Goal: Information Seeking & Learning: Learn about a topic

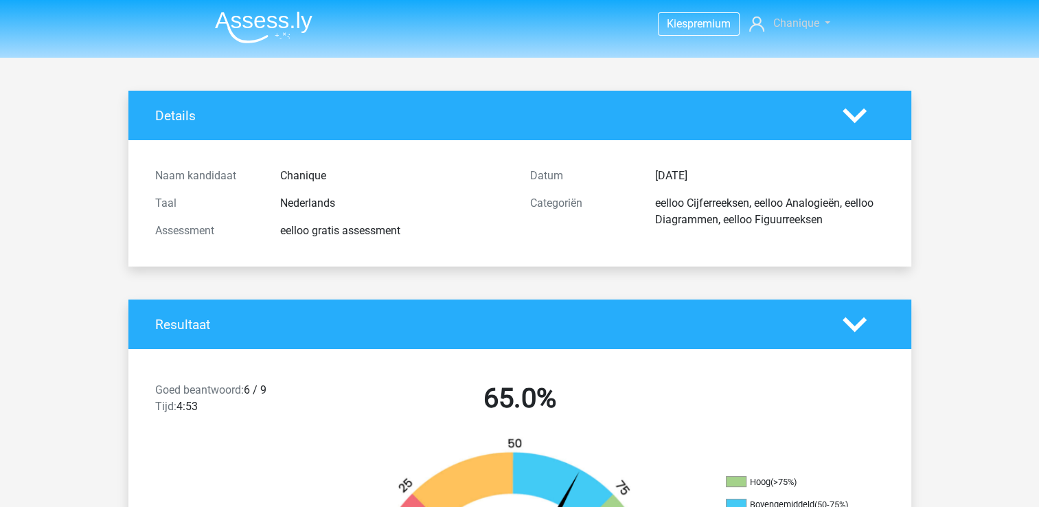
click at [801, 26] on span "Chanique" at bounding box center [796, 22] width 46 height 13
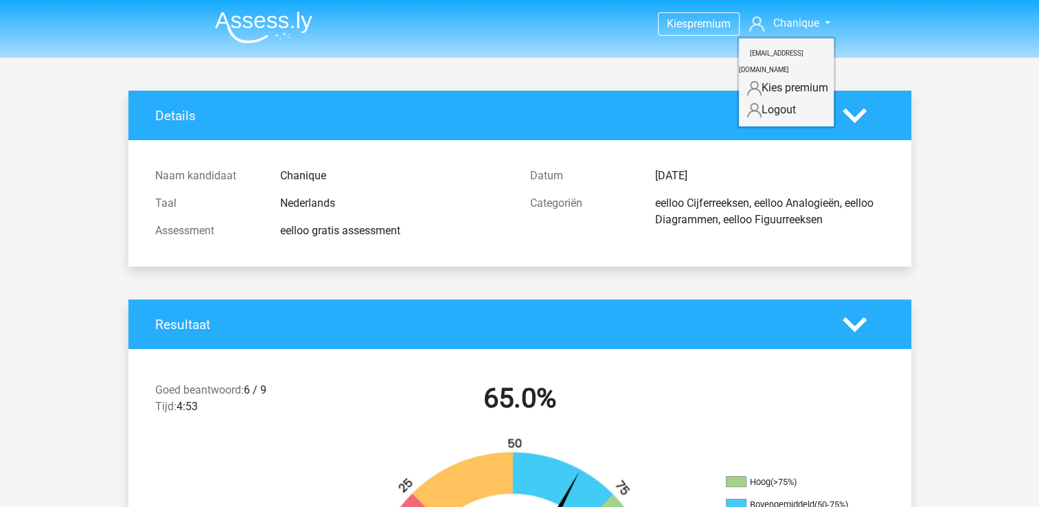
click at [552, 95] on div "Details" at bounding box center [519, 115] width 783 height 49
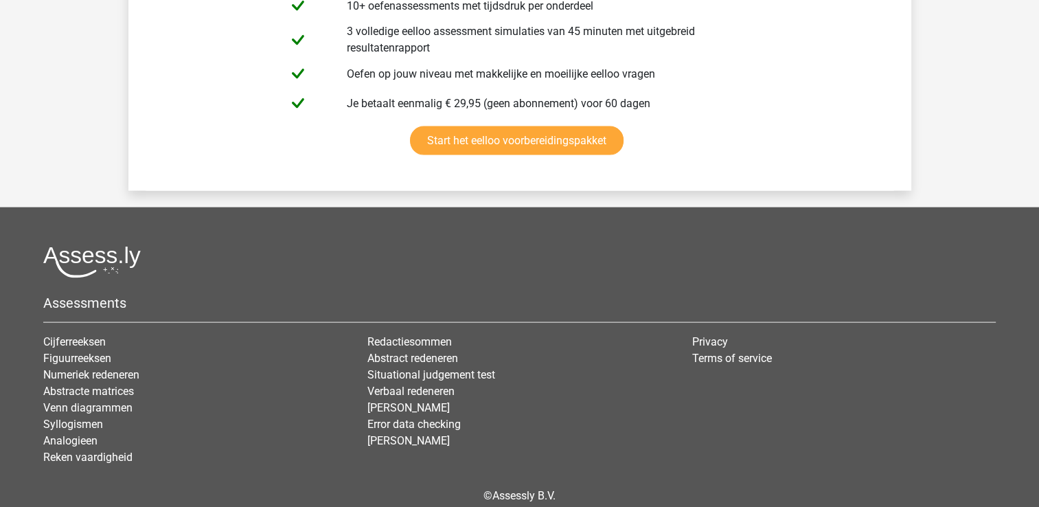
scroll to position [2845, 0]
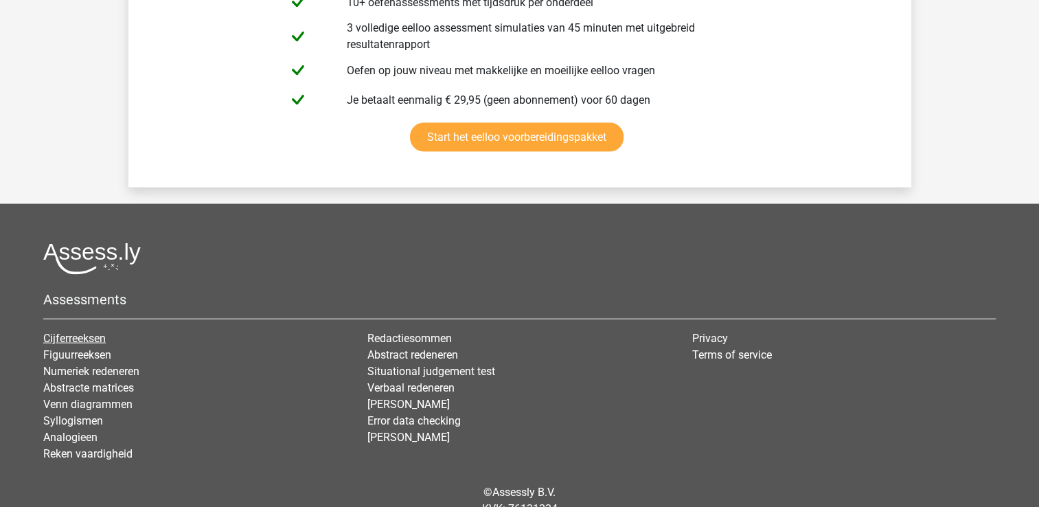
click at [59, 334] on link "Cijferreeksen" at bounding box center [74, 338] width 62 height 13
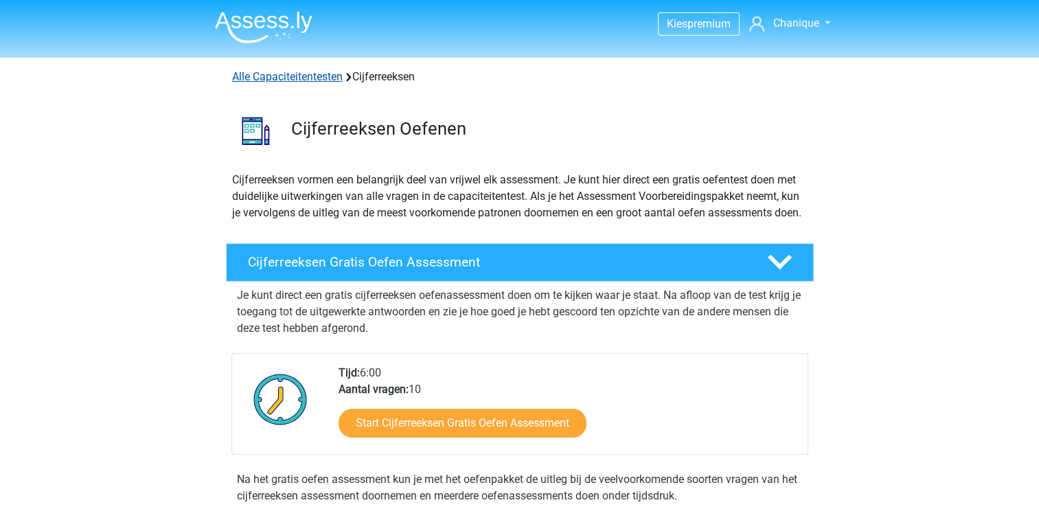
click at [297, 82] on link "Alle Capaciteitentesten" at bounding box center [287, 76] width 111 height 13
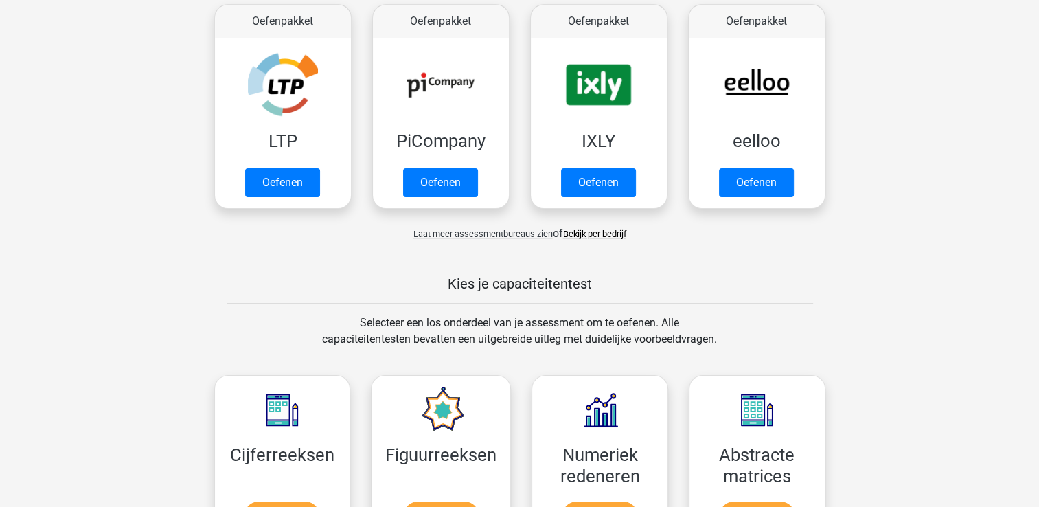
scroll to position [258, 0]
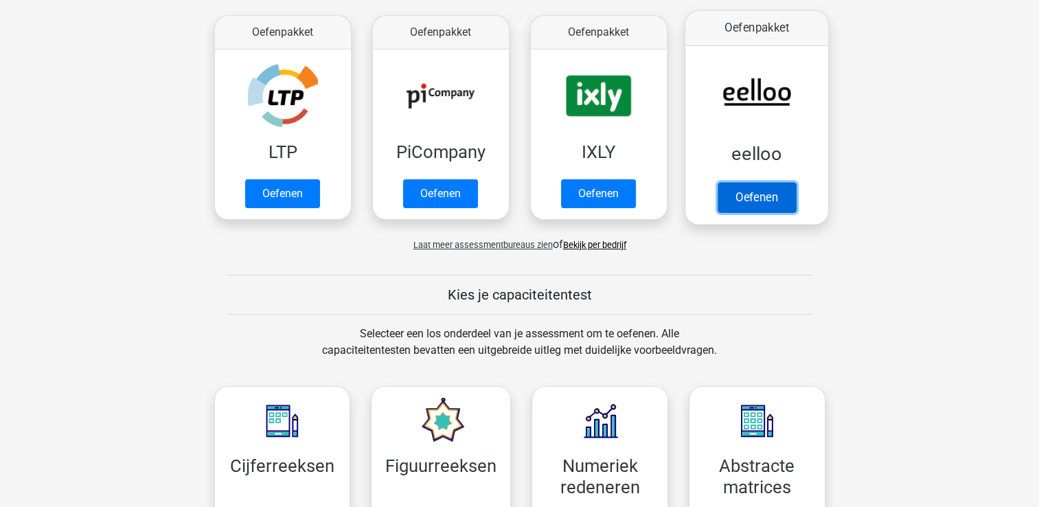
click at [738, 182] on link "Oefenen" at bounding box center [756, 197] width 78 height 30
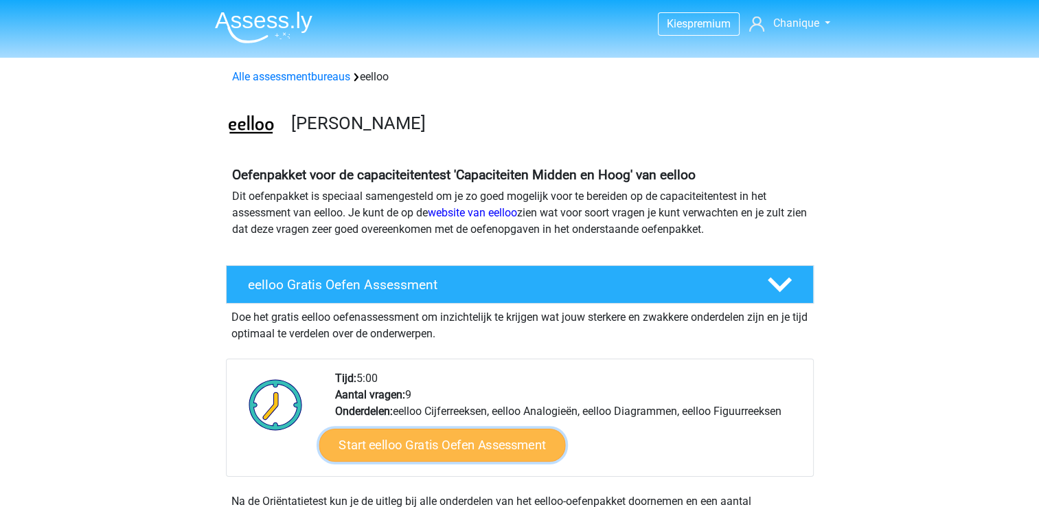
click at [366, 437] on link "Start eelloo Gratis Oefen Assessment" at bounding box center [442, 444] width 247 height 33
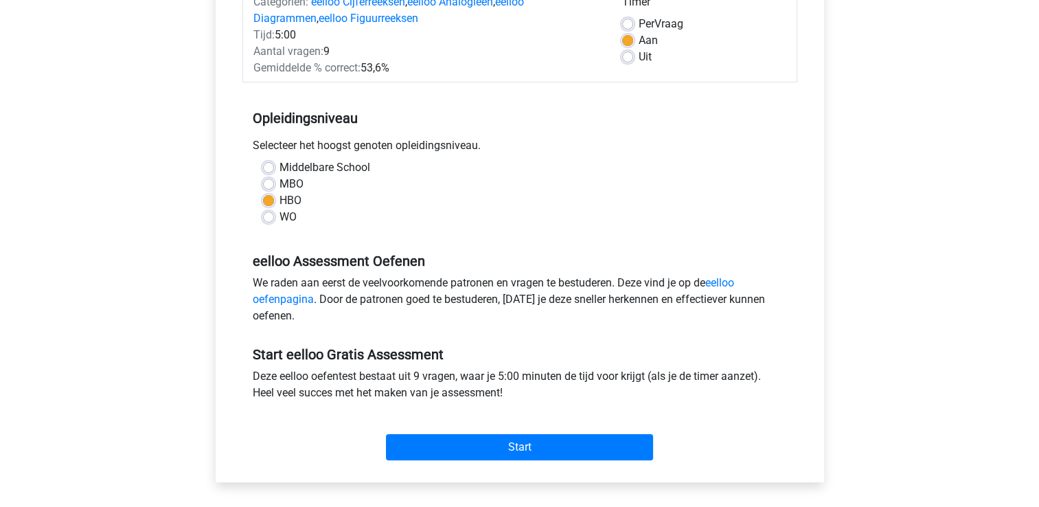
scroll to position [197, 0]
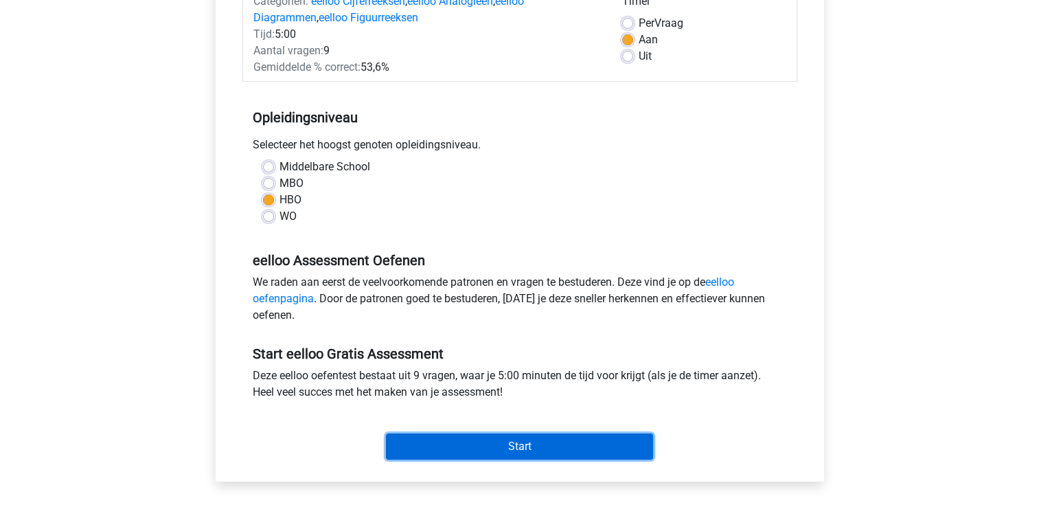
click at [434, 446] on input "Start" at bounding box center [519, 446] width 267 height 26
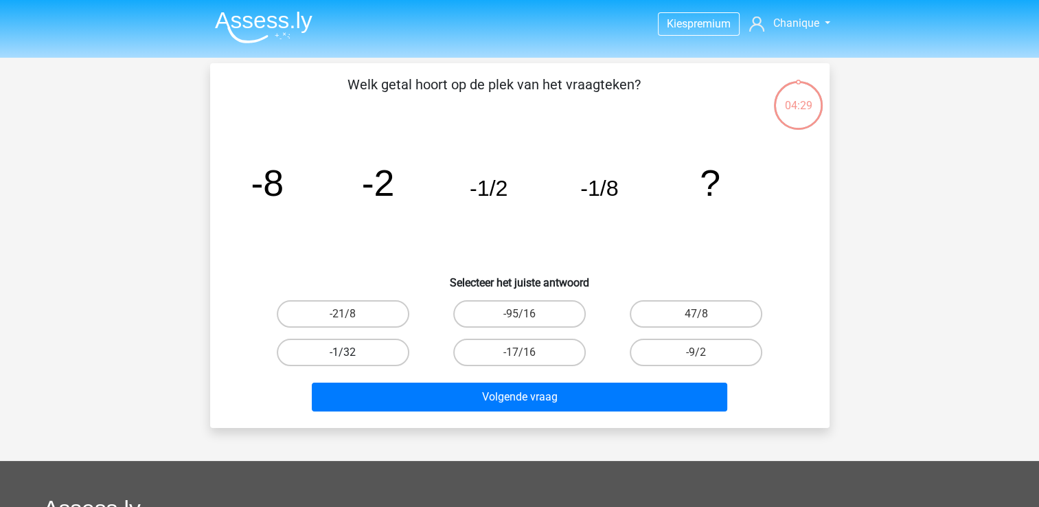
click at [333, 350] on label "-1/32" at bounding box center [343, 352] width 133 height 27
click at [343, 352] on input "-1/32" at bounding box center [347, 356] width 9 height 9
radio input "true"
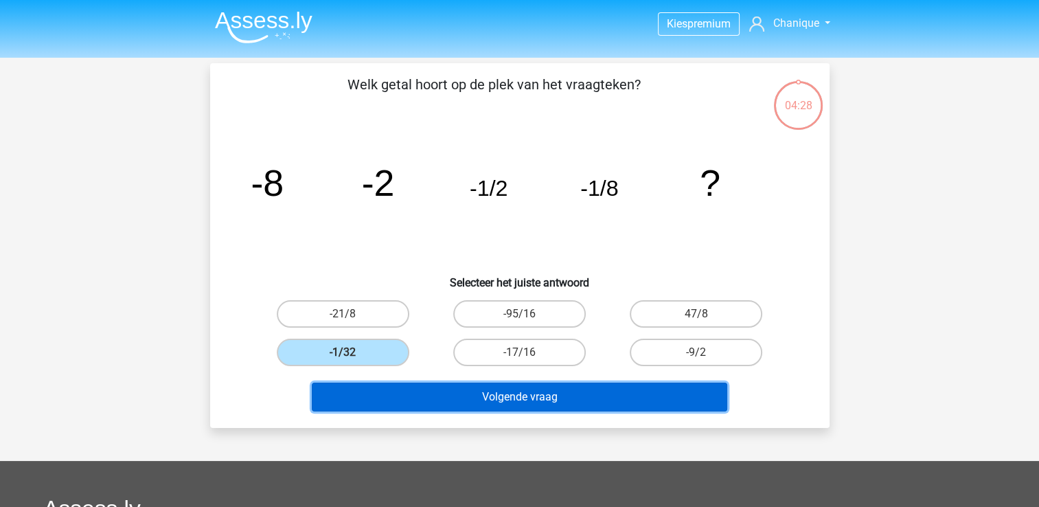
click at [441, 407] on button "Volgende vraag" at bounding box center [519, 396] width 415 height 29
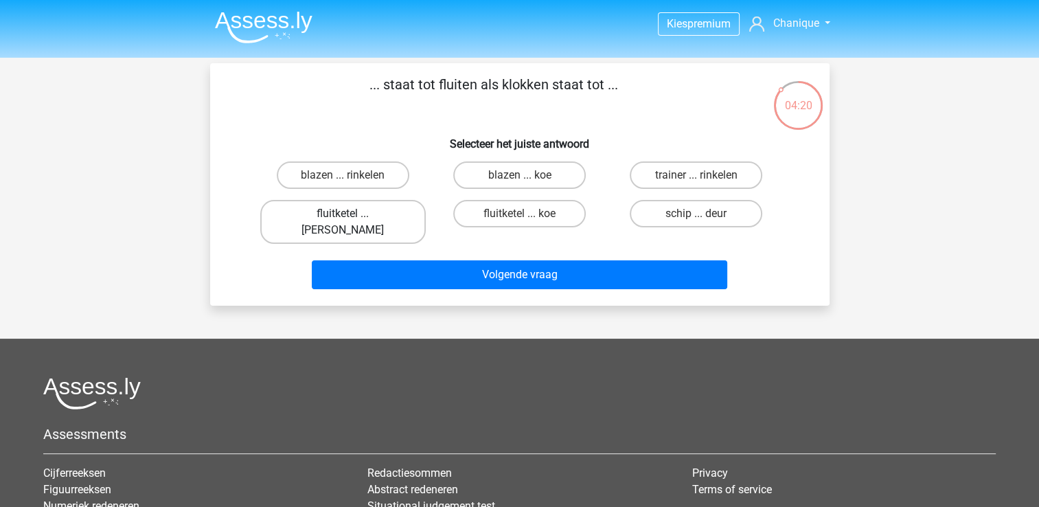
click at [375, 220] on label "fluitketel ... luiden" at bounding box center [342, 222] width 165 height 44
click at [352, 220] on input "fluitketel ... luiden" at bounding box center [347, 218] width 9 height 9
radio input "true"
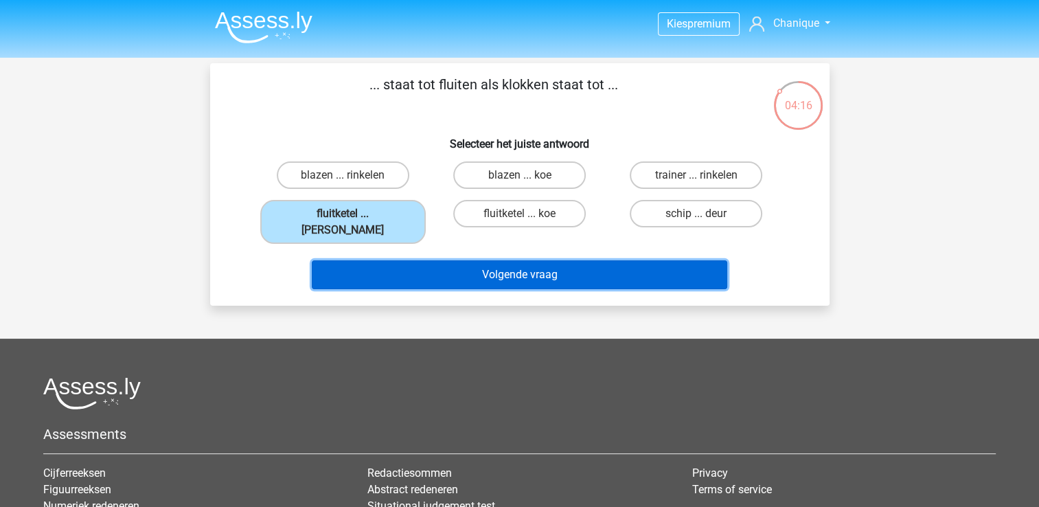
click at [477, 268] on button "Volgende vraag" at bounding box center [519, 274] width 415 height 29
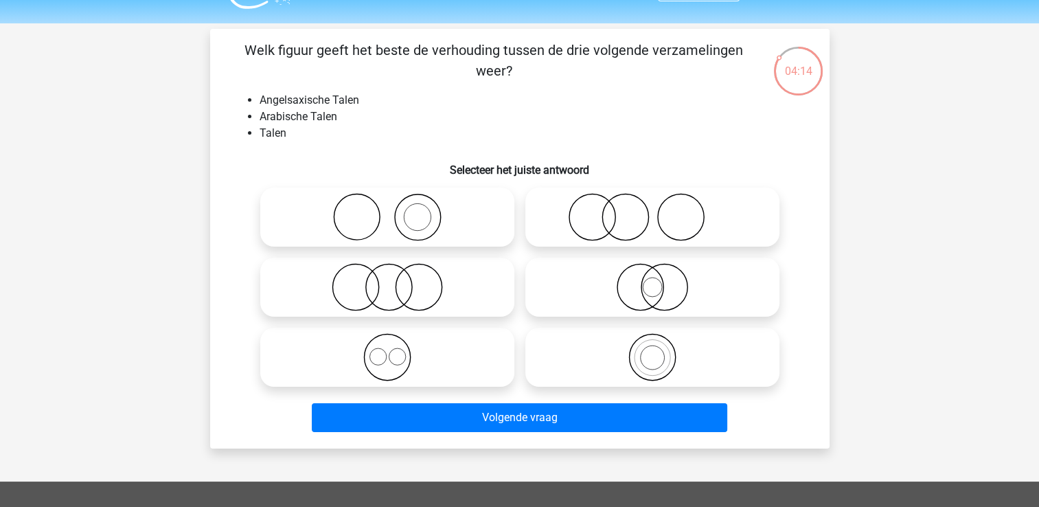
scroll to position [34, 0]
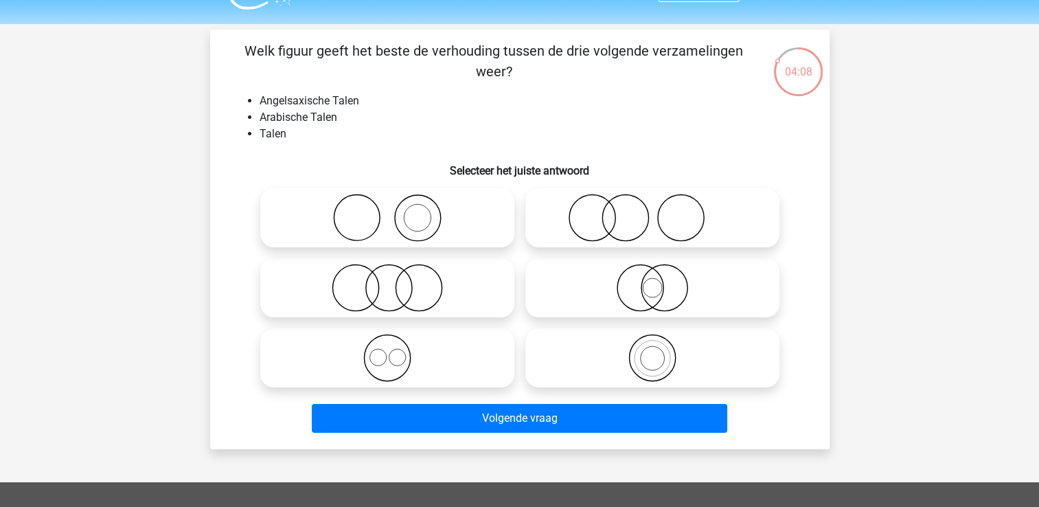
click at [420, 367] on icon at bounding box center [387, 358] width 243 height 48
click at [396, 351] on input "radio" at bounding box center [391, 346] width 9 height 9
radio input "true"
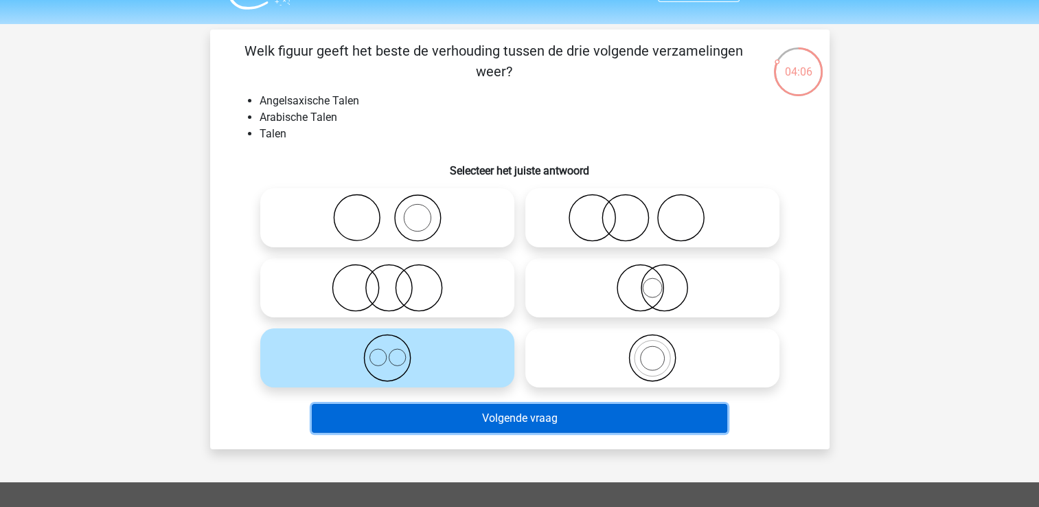
click at [464, 417] on button "Volgende vraag" at bounding box center [519, 418] width 415 height 29
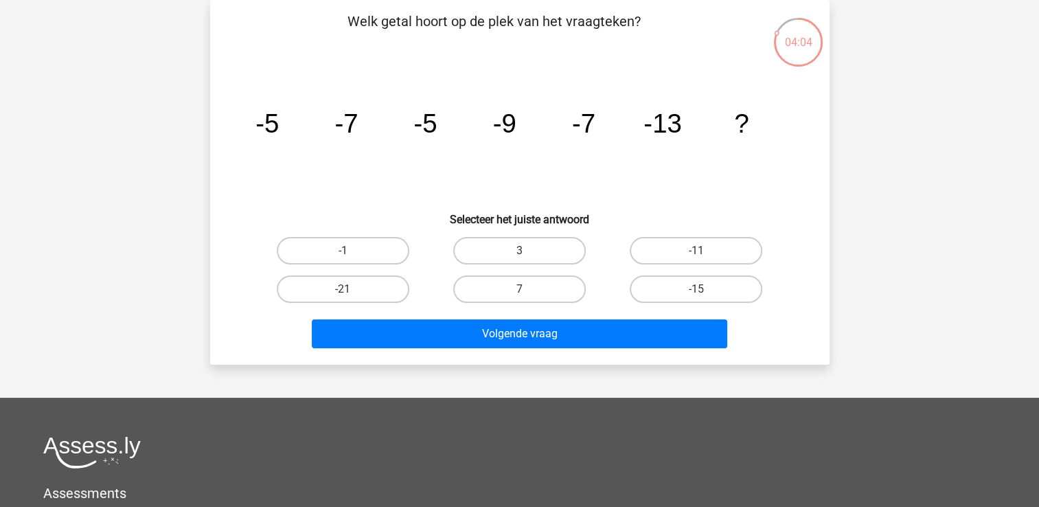
scroll to position [8, 0]
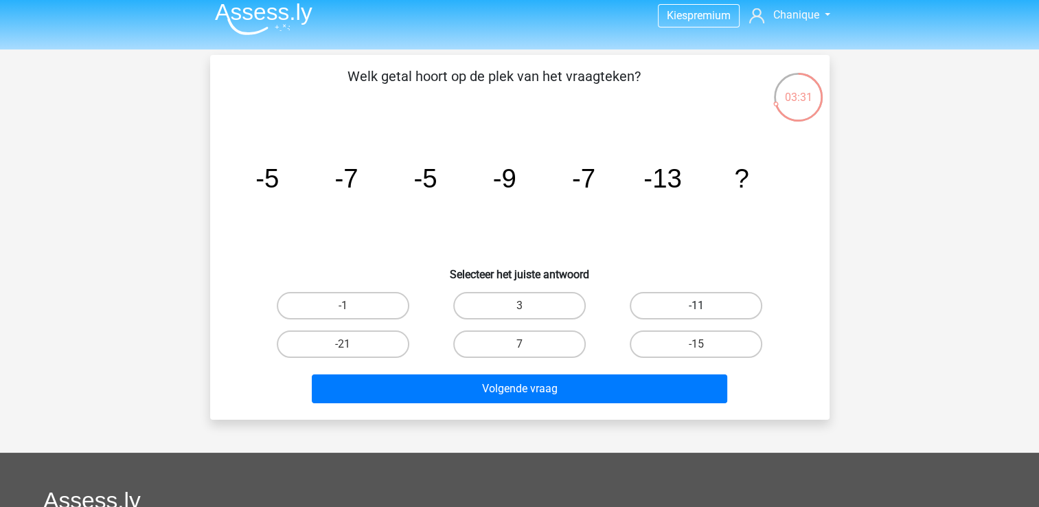
click at [656, 299] on label "-11" at bounding box center [696, 305] width 133 height 27
click at [696, 306] on input "-11" at bounding box center [700, 310] width 9 height 9
radio input "true"
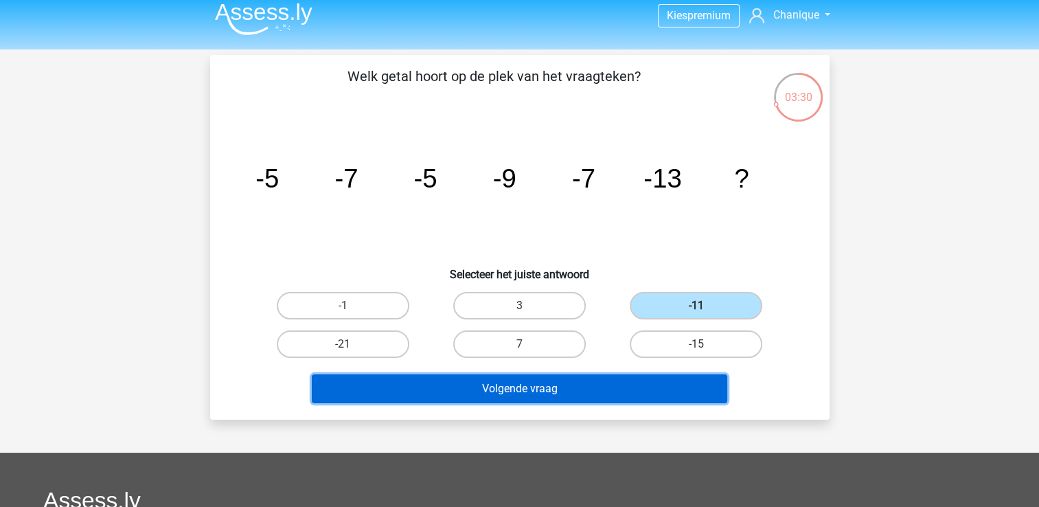
click at [552, 388] on button "Volgende vraag" at bounding box center [519, 388] width 415 height 29
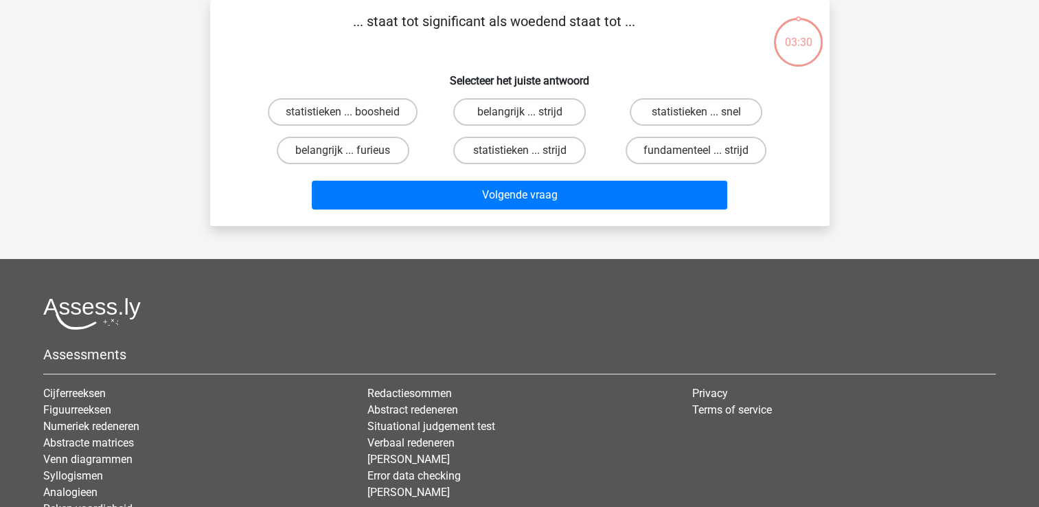
scroll to position [0, 0]
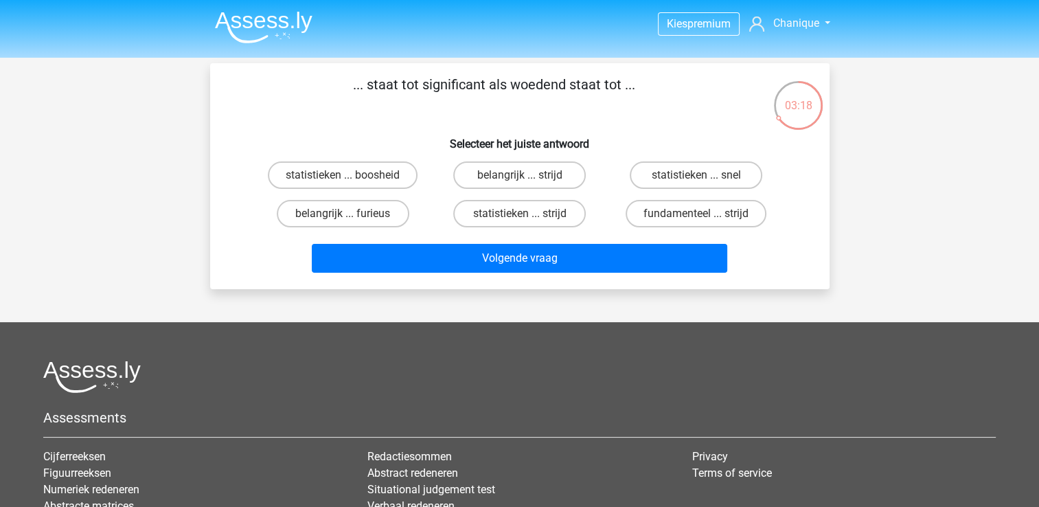
click at [347, 214] on input "belangrijk ... furieus" at bounding box center [347, 218] width 9 height 9
radio input "true"
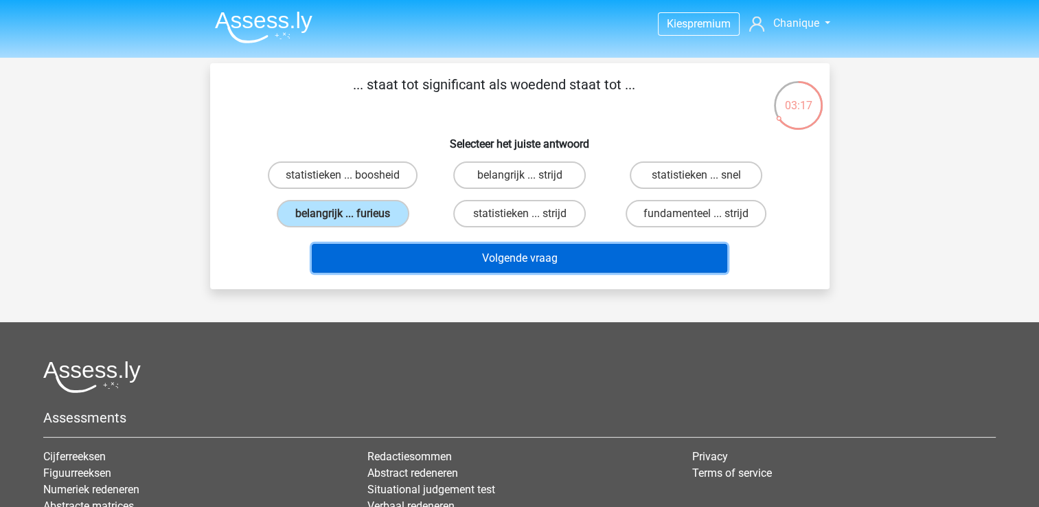
click at [411, 264] on button "Volgende vraag" at bounding box center [519, 258] width 415 height 29
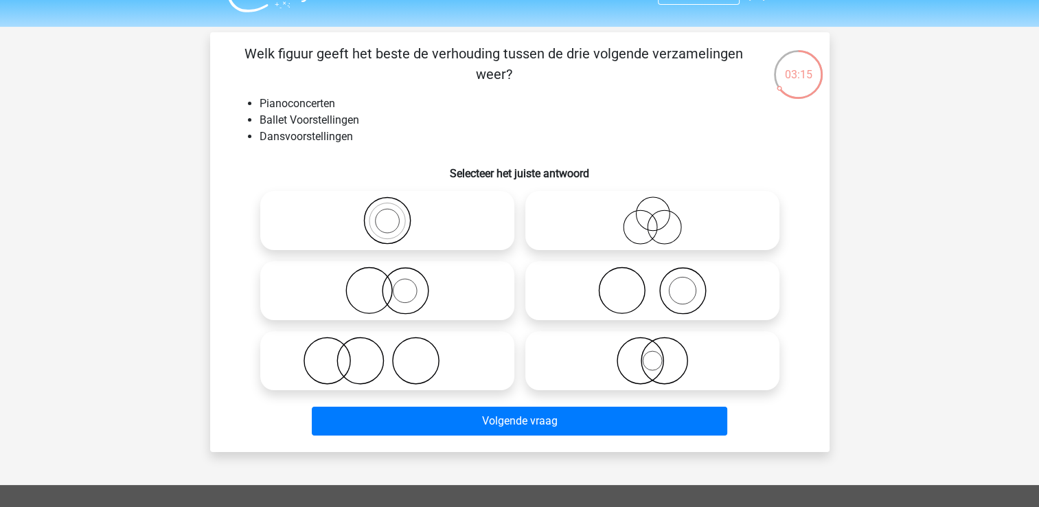
scroll to position [24, 0]
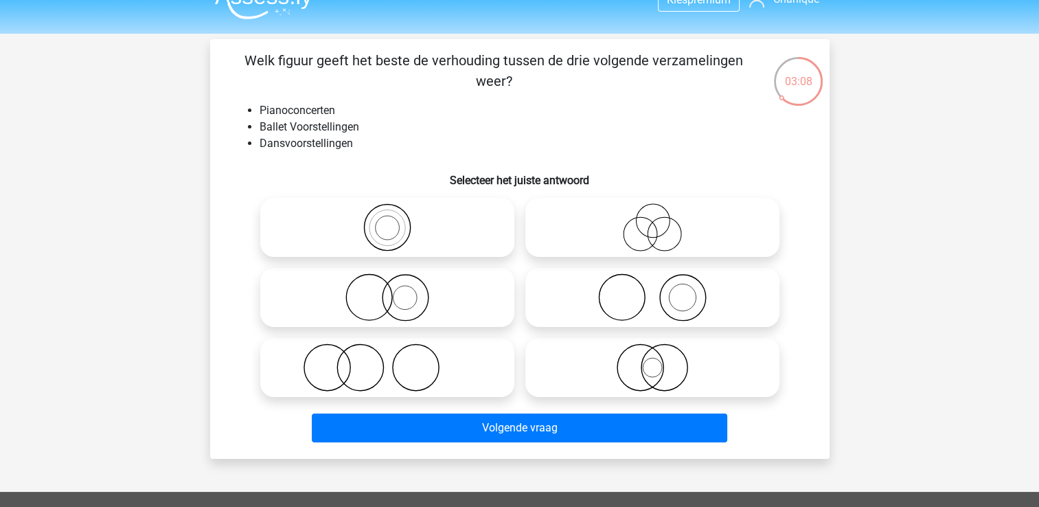
click at [687, 315] on icon at bounding box center [652, 297] width 243 height 48
click at [661, 290] on input "radio" at bounding box center [656, 286] width 9 height 9
radio input "true"
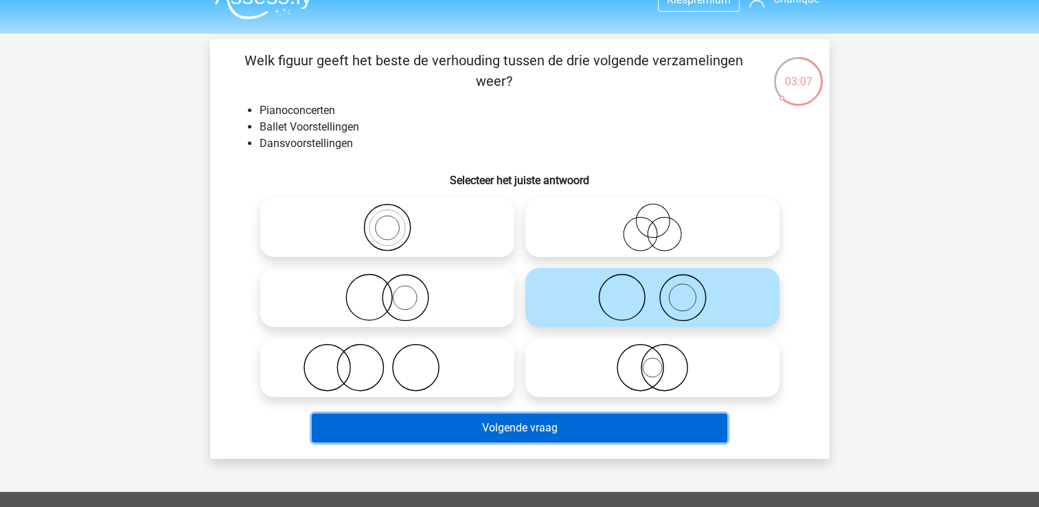
click at [616, 433] on button "Volgende vraag" at bounding box center [519, 427] width 415 height 29
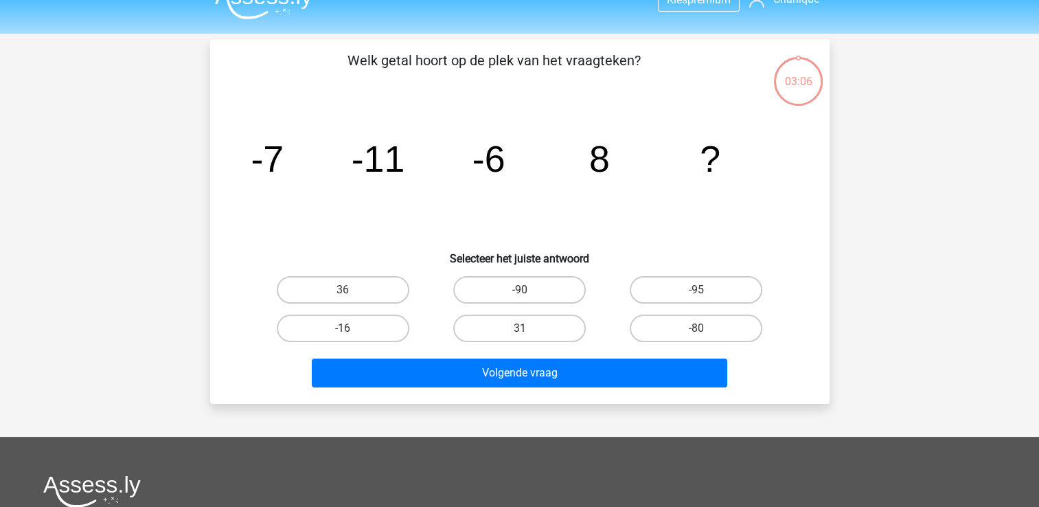
scroll to position [63, 0]
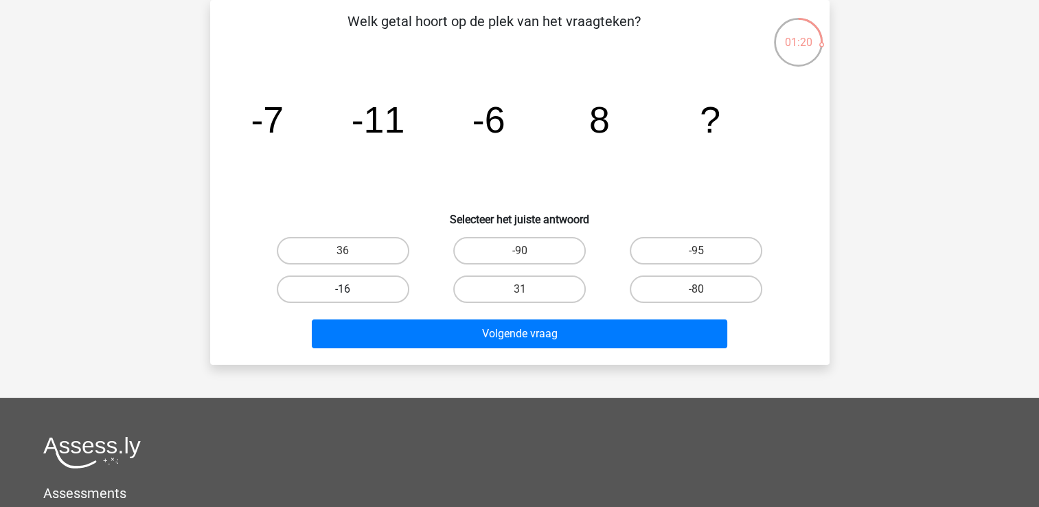
click at [374, 287] on label "-16" at bounding box center [343, 288] width 133 height 27
click at [352, 289] on input "-16" at bounding box center [347, 293] width 9 height 9
radio input "true"
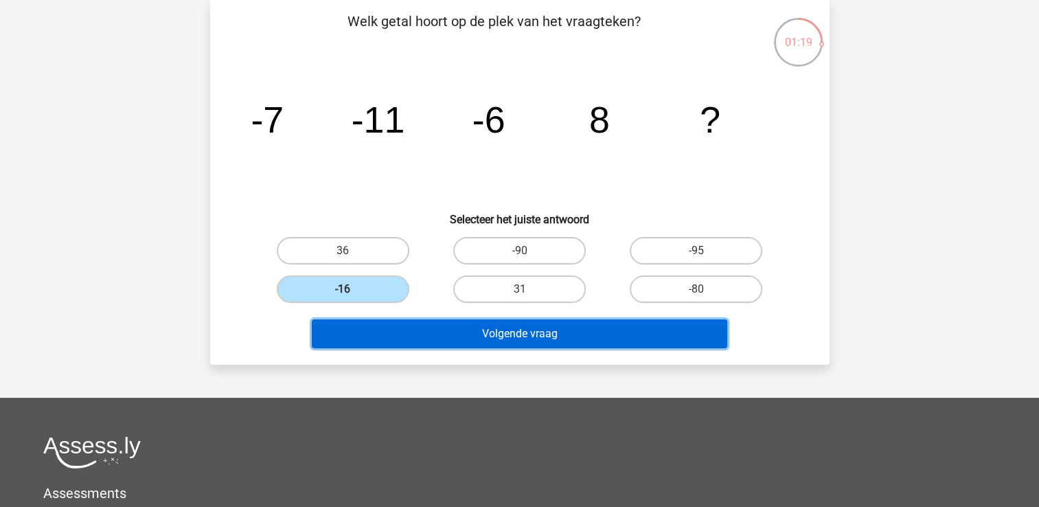
click at [439, 334] on button "Volgende vraag" at bounding box center [519, 333] width 415 height 29
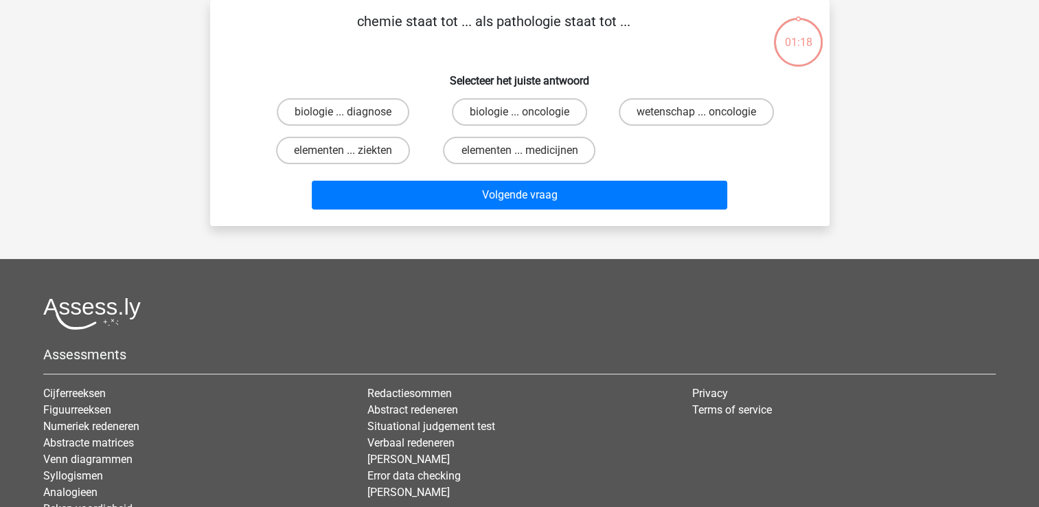
scroll to position [0, 0]
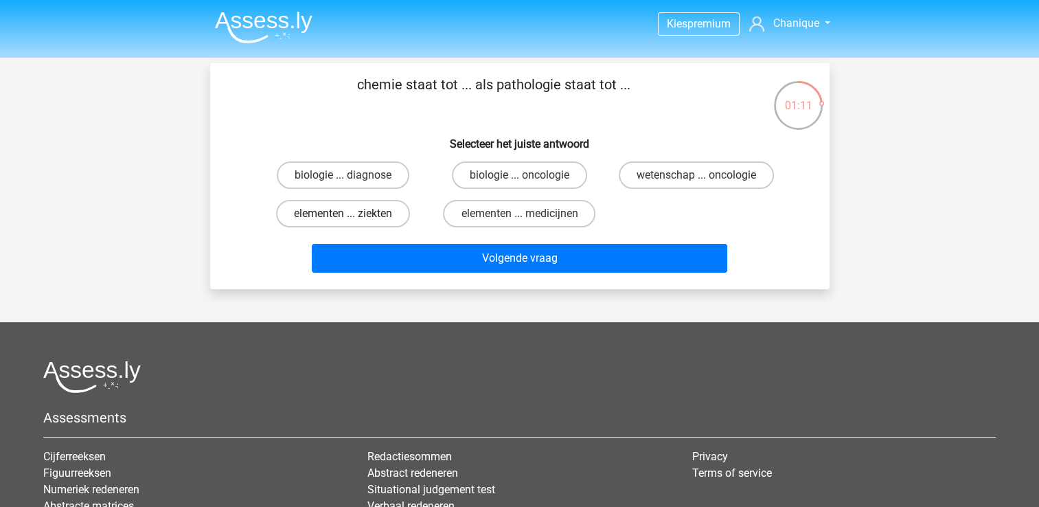
click at [375, 216] on label "elementen ... ziekten" at bounding box center [343, 213] width 134 height 27
click at [352, 216] on input "elementen ... ziekten" at bounding box center [347, 218] width 9 height 9
radio input "true"
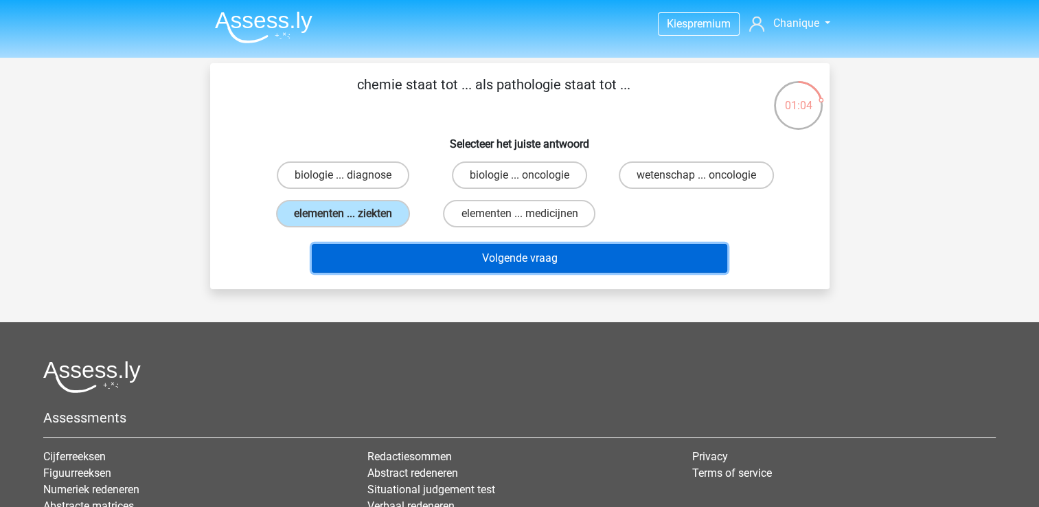
click at [413, 249] on button "Volgende vraag" at bounding box center [519, 258] width 415 height 29
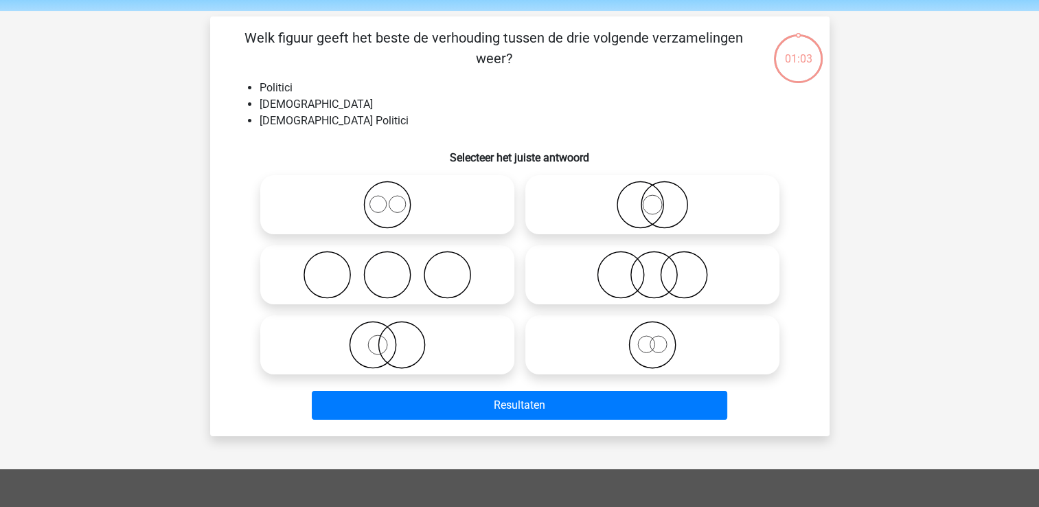
scroll to position [63, 0]
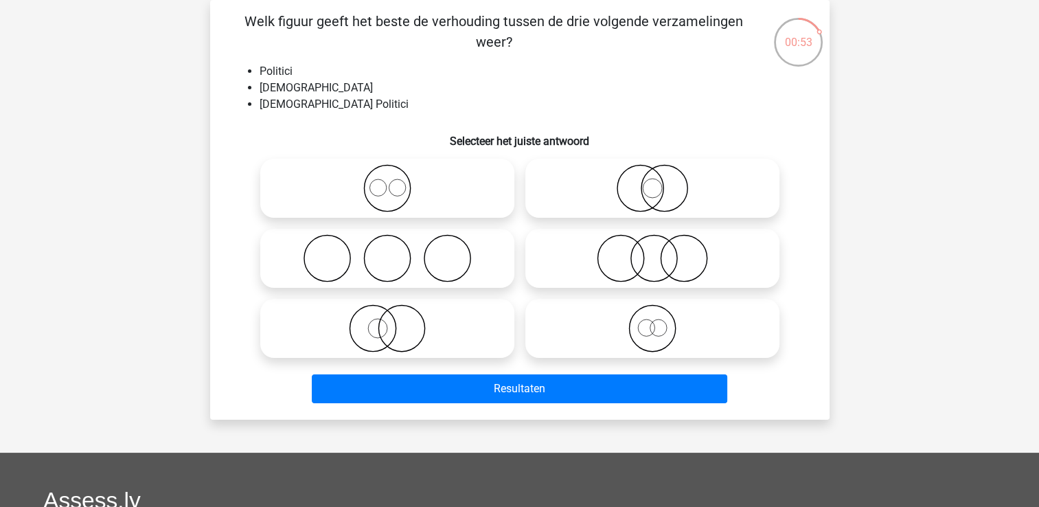
click at [634, 194] on icon at bounding box center [652, 188] width 243 height 48
click at [652, 181] on input "radio" at bounding box center [656, 176] width 9 height 9
radio input "true"
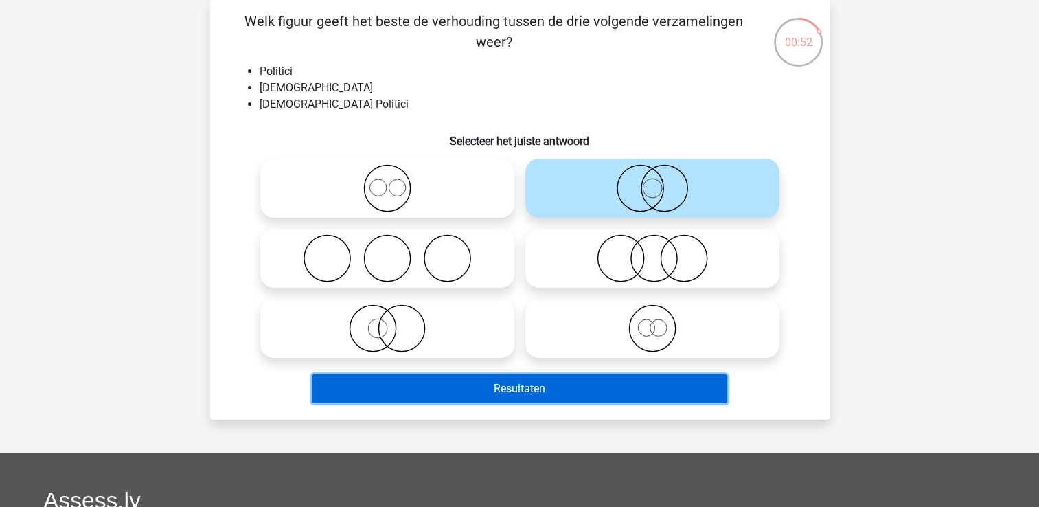
click at [505, 385] on button "Resultaten" at bounding box center [519, 388] width 415 height 29
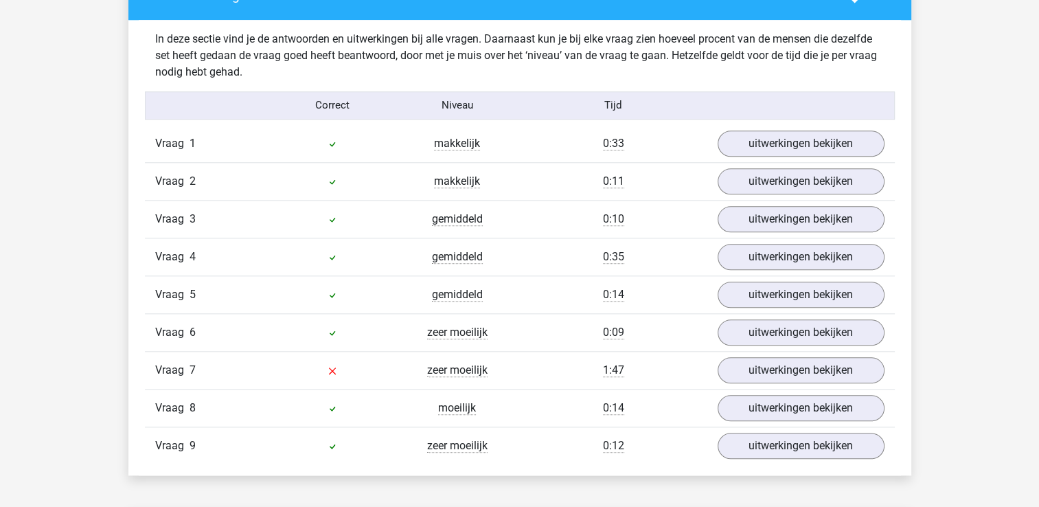
scroll to position [1442, 0]
click at [791, 375] on link "uitwerkingen bekijken" at bounding box center [801, 369] width 192 height 30
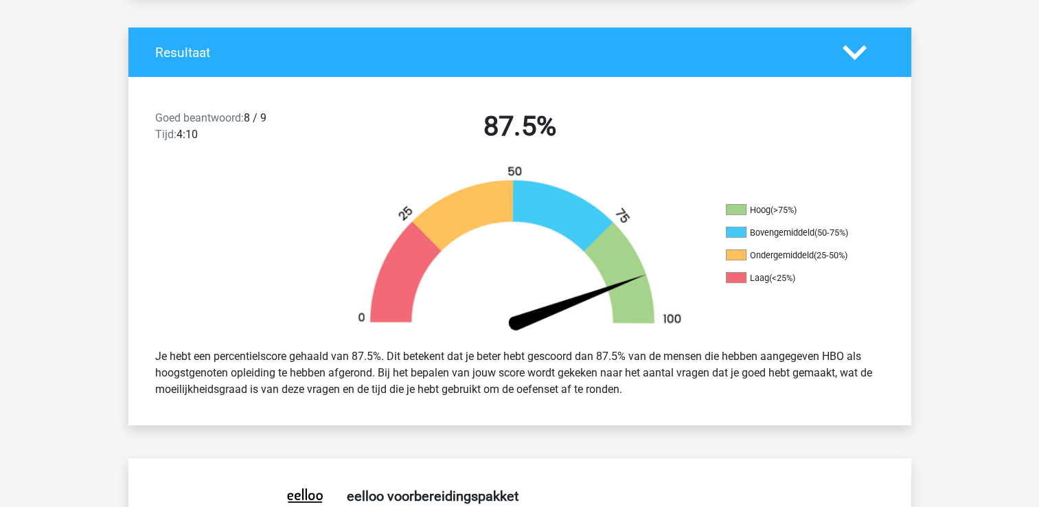
scroll to position [0, 0]
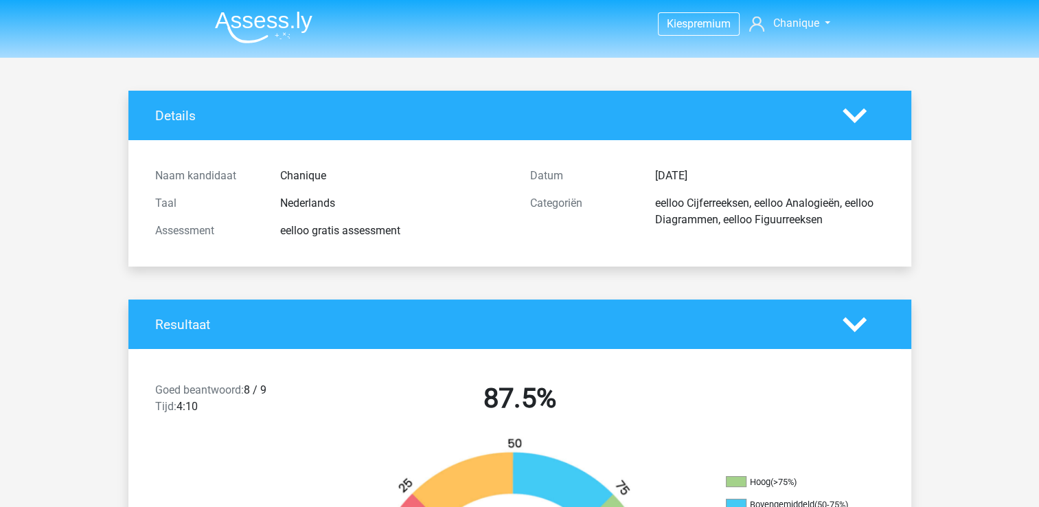
click at [277, 34] on img at bounding box center [264, 27] width 98 height 32
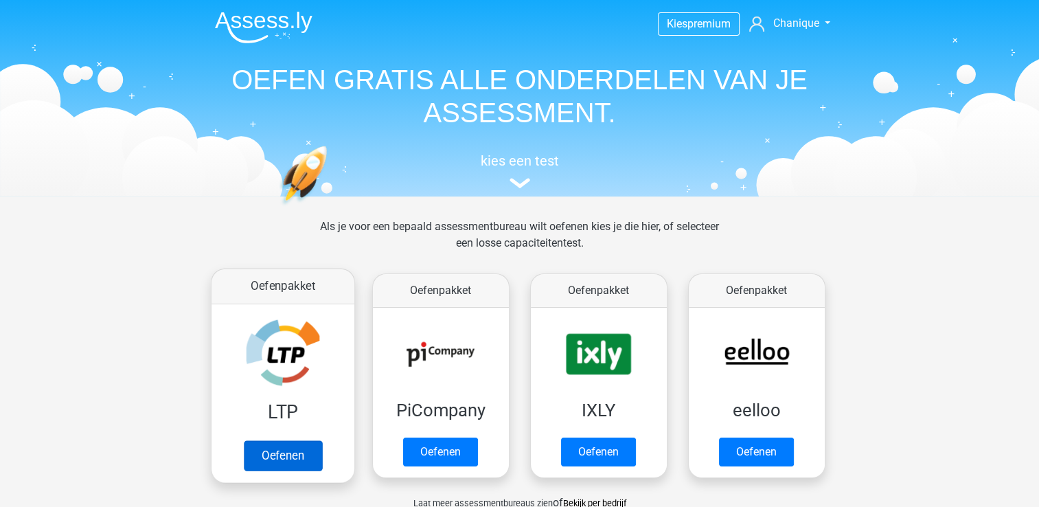
scroll to position [387, 0]
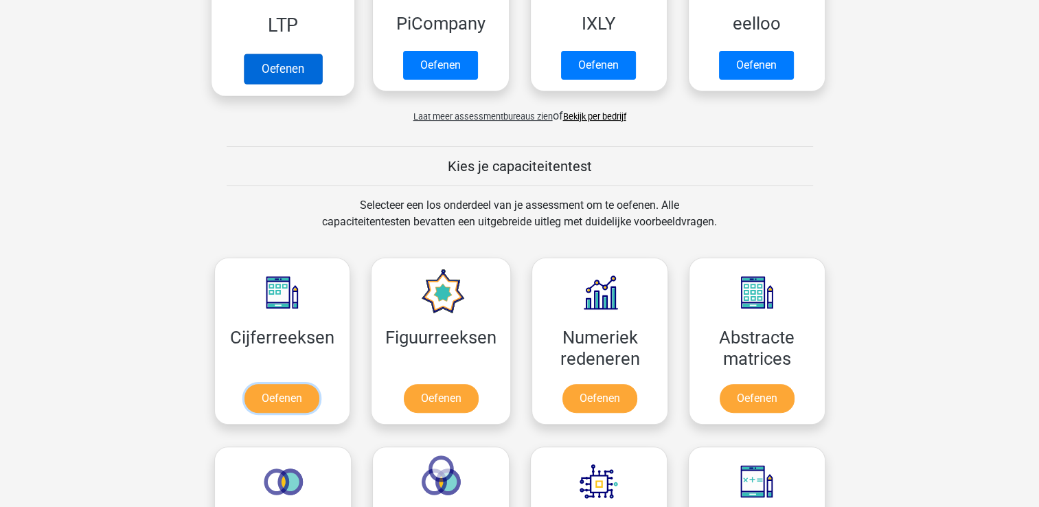
click at [316, 384] on link "Oefenen" at bounding box center [281, 398] width 75 height 29
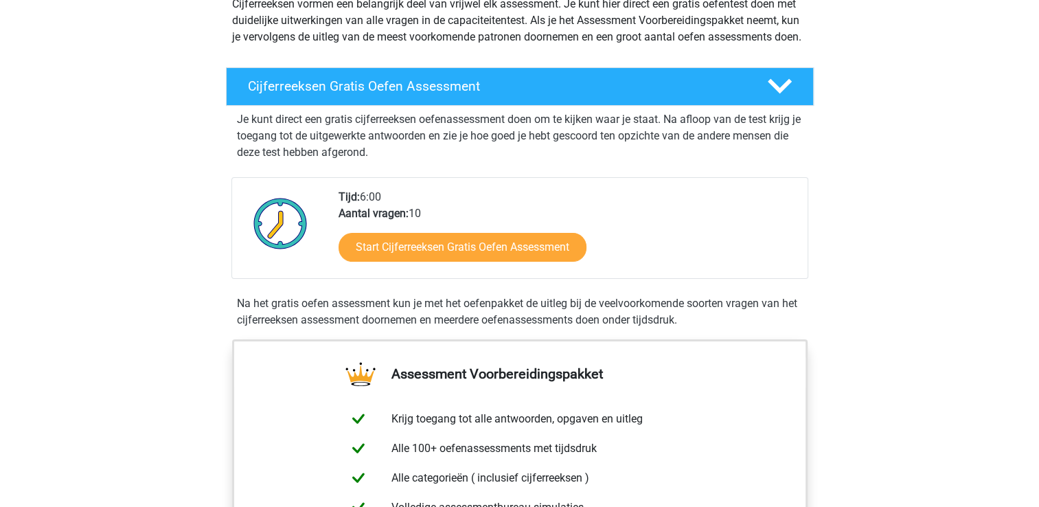
scroll to position [176, 0]
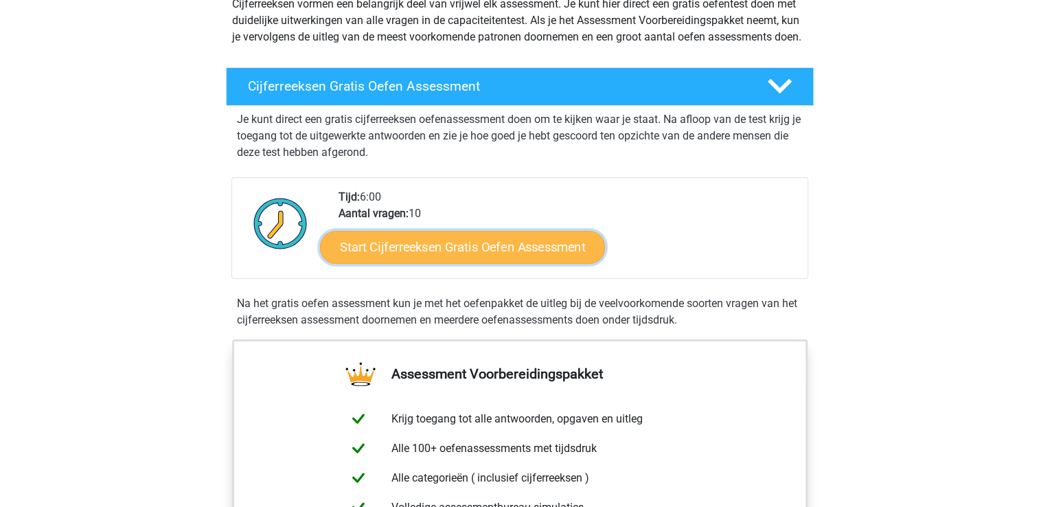
click at [390, 252] on link "Start Cijferreeksen Gratis Oefen Assessment" at bounding box center [462, 246] width 285 height 33
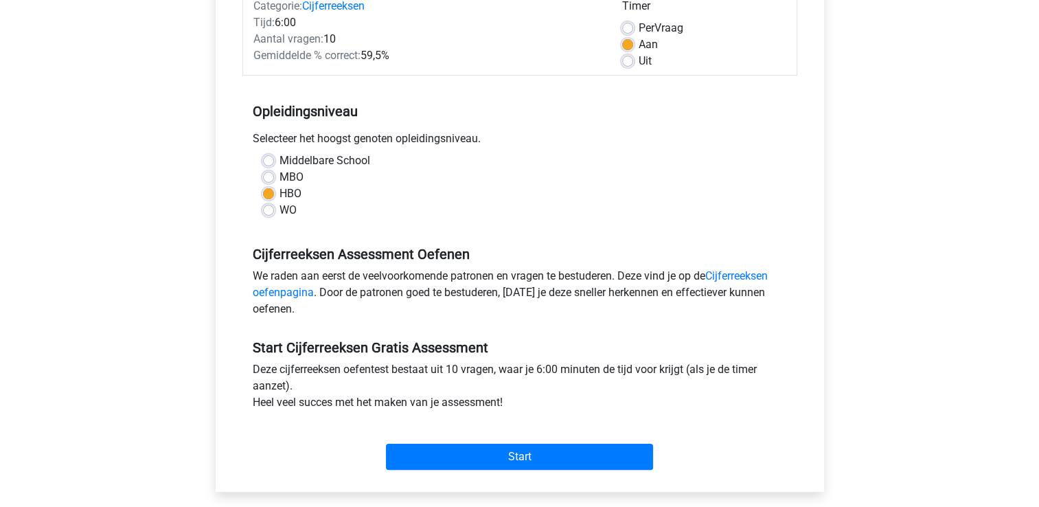
scroll to position [192, 0]
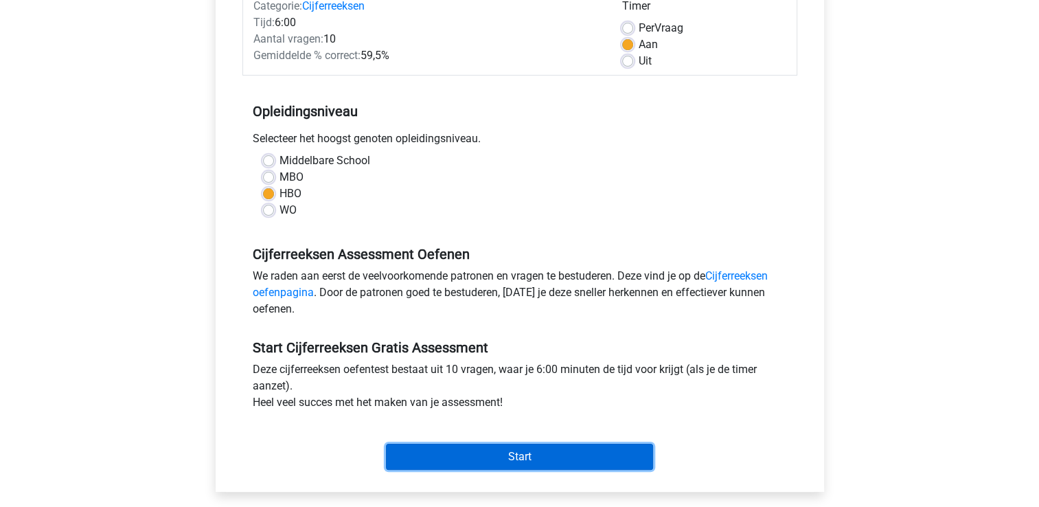
click at [519, 451] on input "Start" at bounding box center [519, 457] width 267 height 26
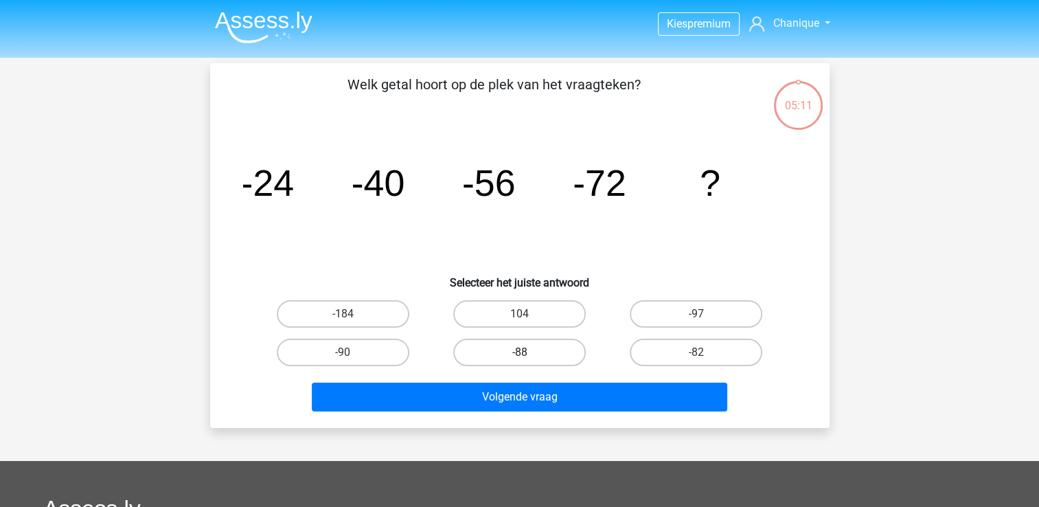
click at [531, 358] on label "-88" at bounding box center [519, 352] width 133 height 27
click at [528, 358] on input "-88" at bounding box center [523, 356] width 9 height 9
radio input "true"
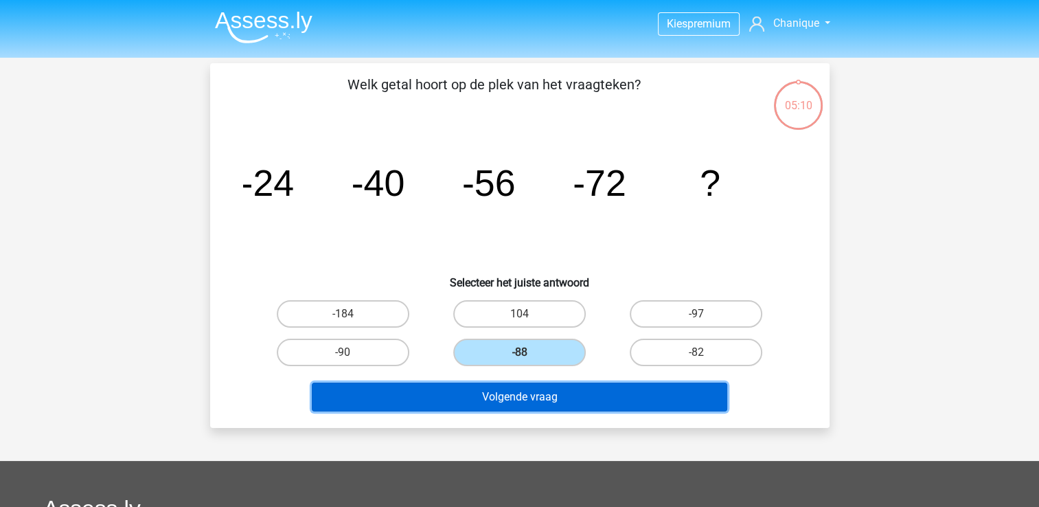
click at [519, 400] on button "Volgende vraag" at bounding box center [519, 396] width 415 height 29
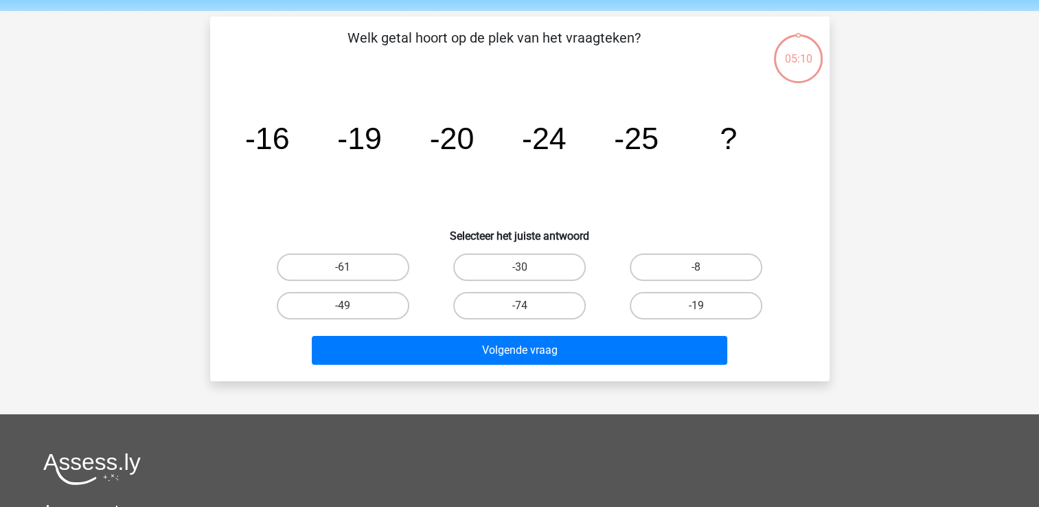
scroll to position [63, 0]
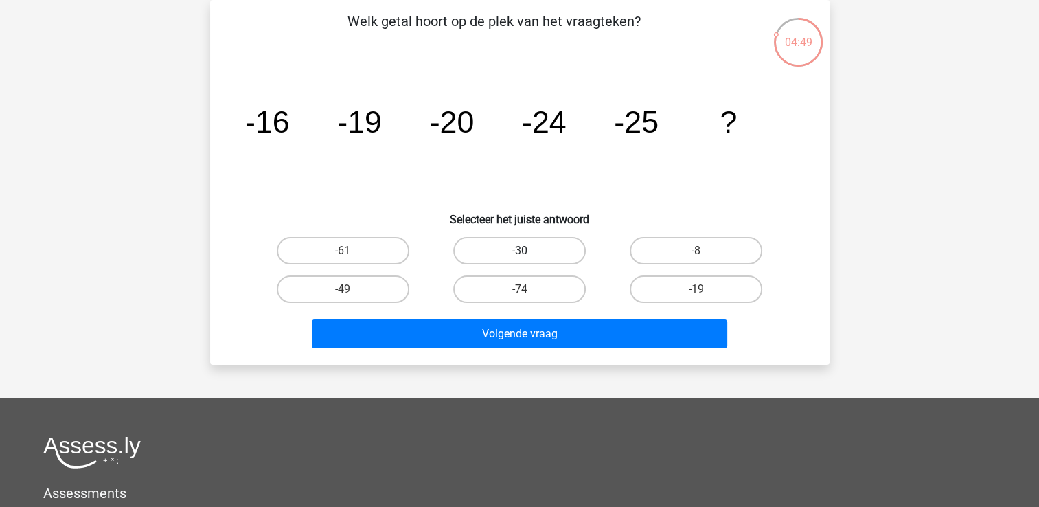
click at [530, 246] on label "-30" at bounding box center [519, 250] width 133 height 27
click at [528, 251] on input "-30" at bounding box center [523, 255] width 9 height 9
radio input "true"
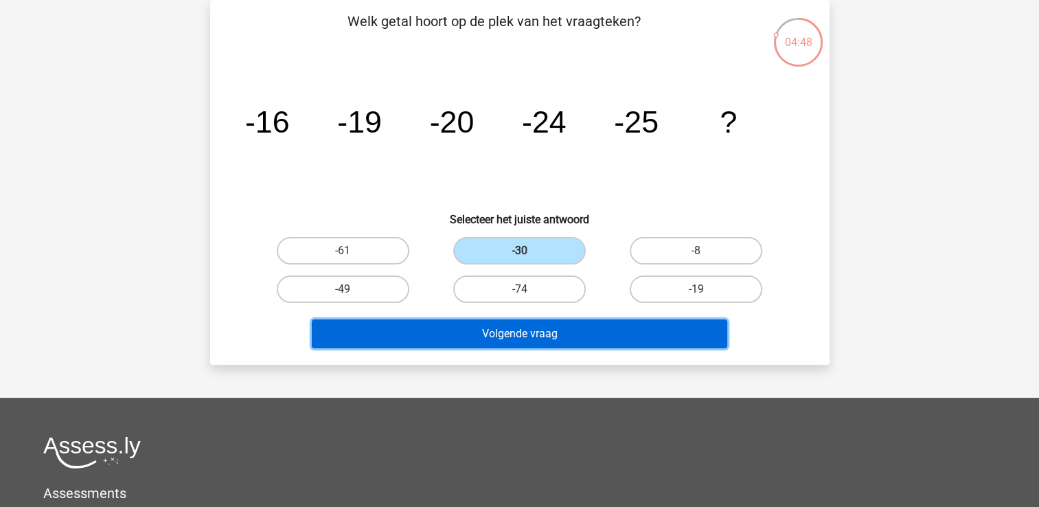
click at [511, 325] on button "Volgende vraag" at bounding box center [519, 333] width 415 height 29
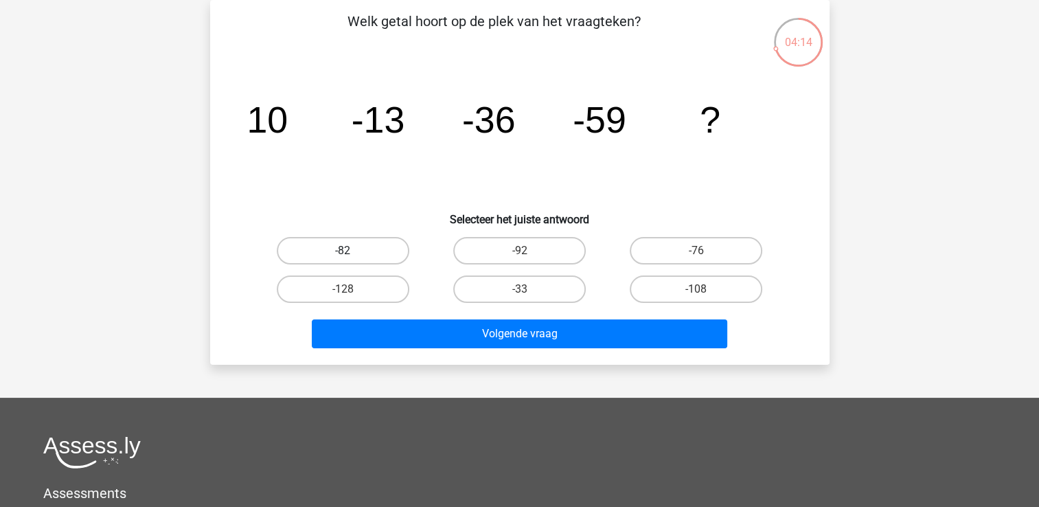
click at [311, 249] on label "-82" at bounding box center [343, 250] width 133 height 27
click at [343, 251] on input "-82" at bounding box center [347, 255] width 9 height 9
radio input "true"
click at [420, 351] on div "Volgende vraag" at bounding box center [520, 336] width 530 height 34
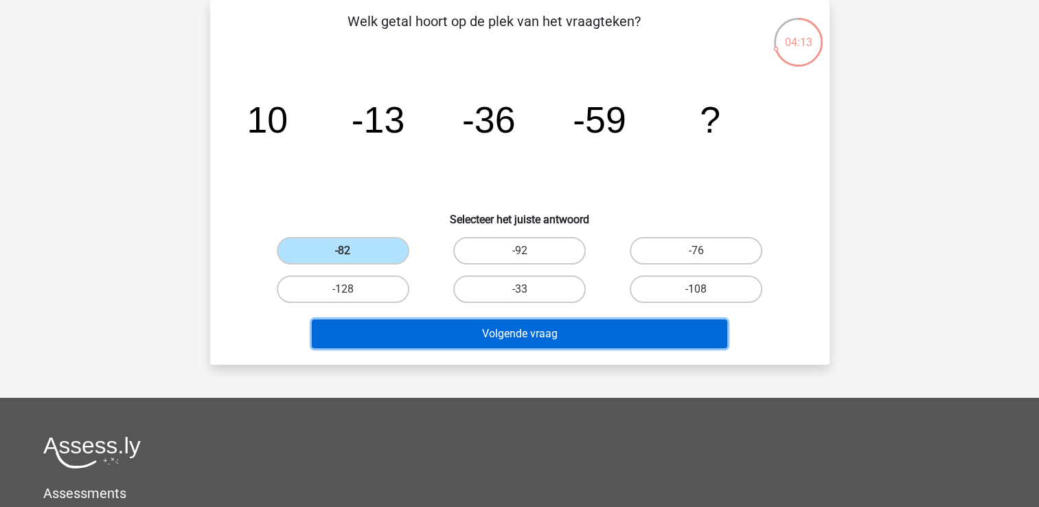
click at [416, 336] on button "Volgende vraag" at bounding box center [519, 333] width 415 height 29
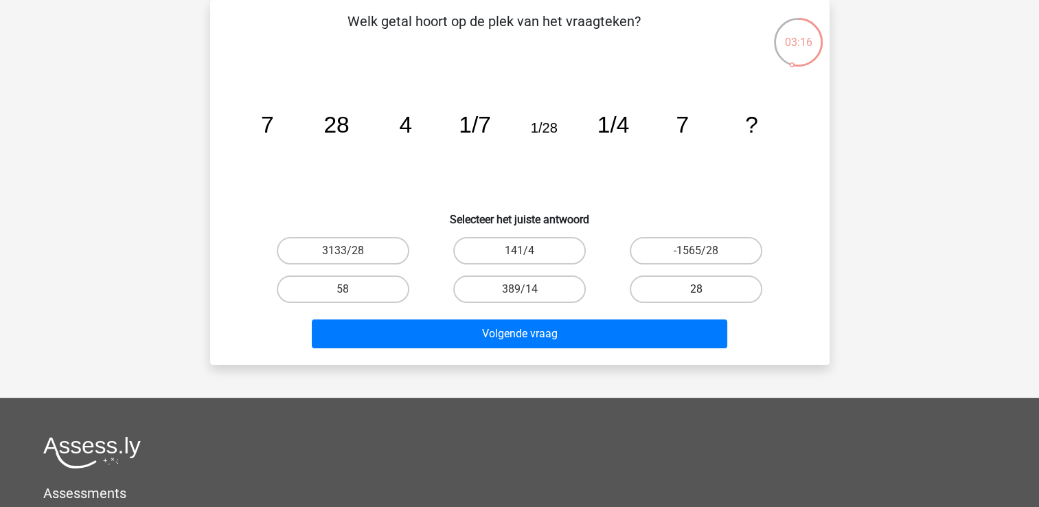
click at [656, 289] on label "28" at bounding box center [696, 288] width 133 height 27
click at [696, 289] on input "28" at bounding box center [700, 293] width 9 height 9
radio input "true"
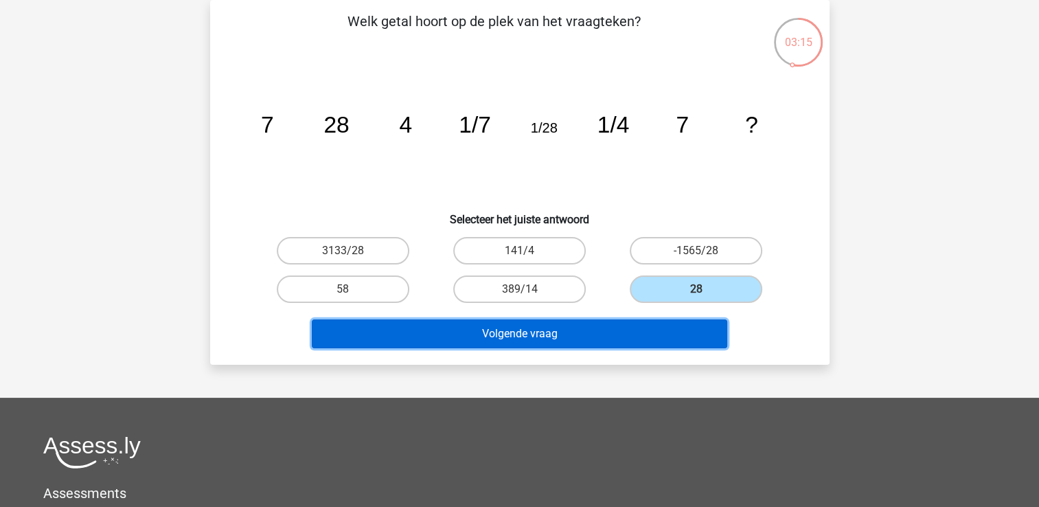
click at [600, 335] on button "Volgende vraag" at bounding box center [519, 333] width 415 height 29
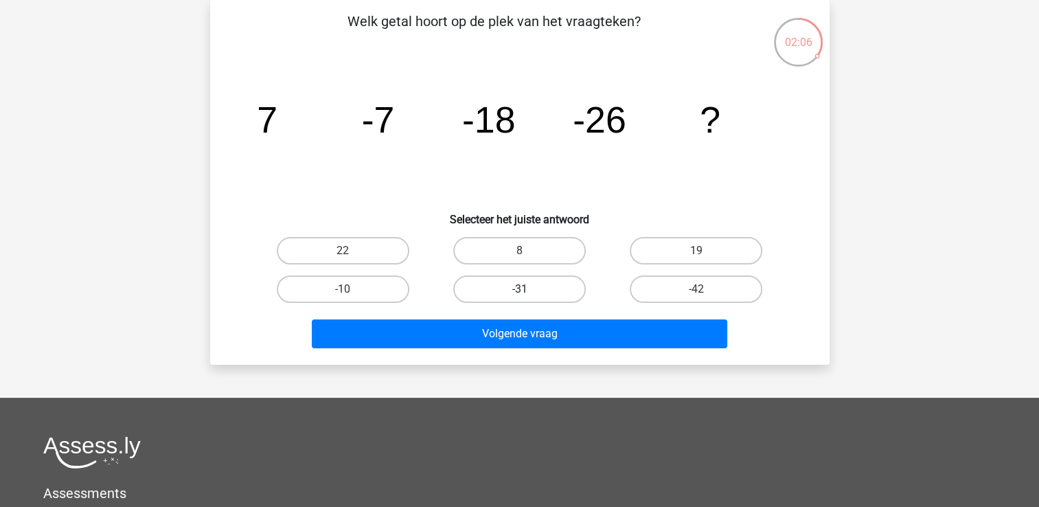
click at [530, 299] on label "-31" at bounding box center [519, 288] width 133 height 27
click at [528, 298] on input "-31" at bounding box center [523, 293] width 9 height 9
radio input "true"
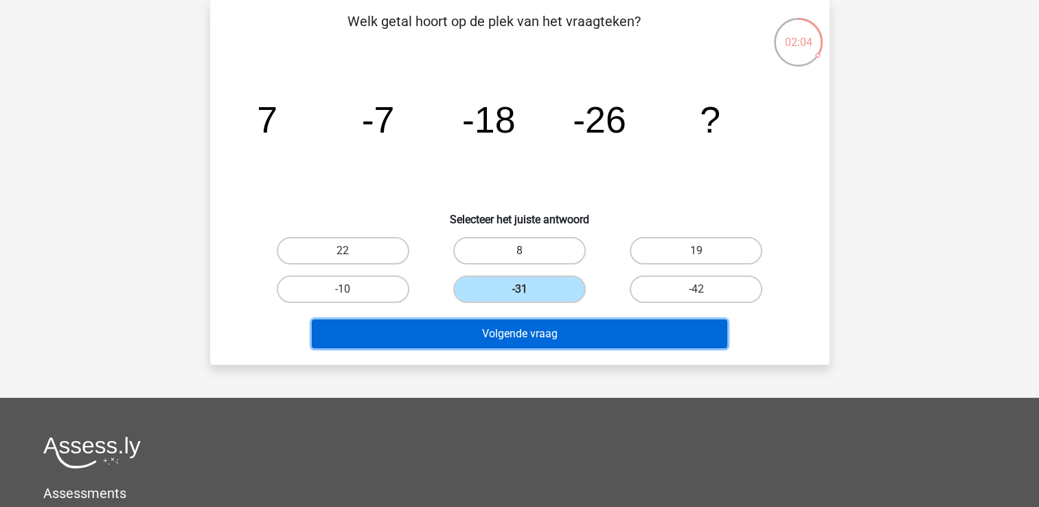
click at [531, 337] on button "Volgende vraag" at bounding box center [519, 333] width 415 height 29
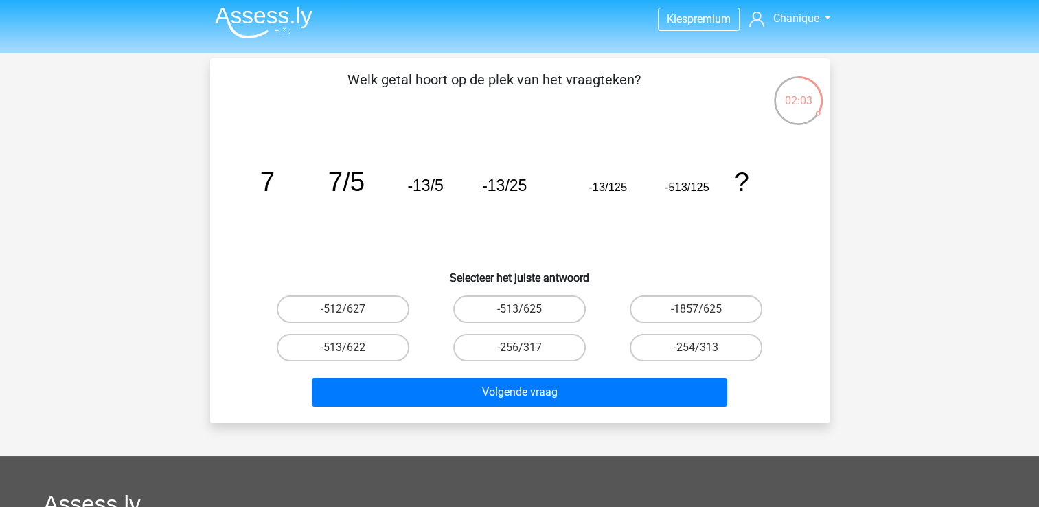
scroll to position [4, 0]
click at [681, 301] on label "-1857/625" at bounding box center [696, 309] width 133 height 27
click at [696, 310] on input "-1857/625" at bounding box center [700, 314] width 9 height 9
radio input "true"
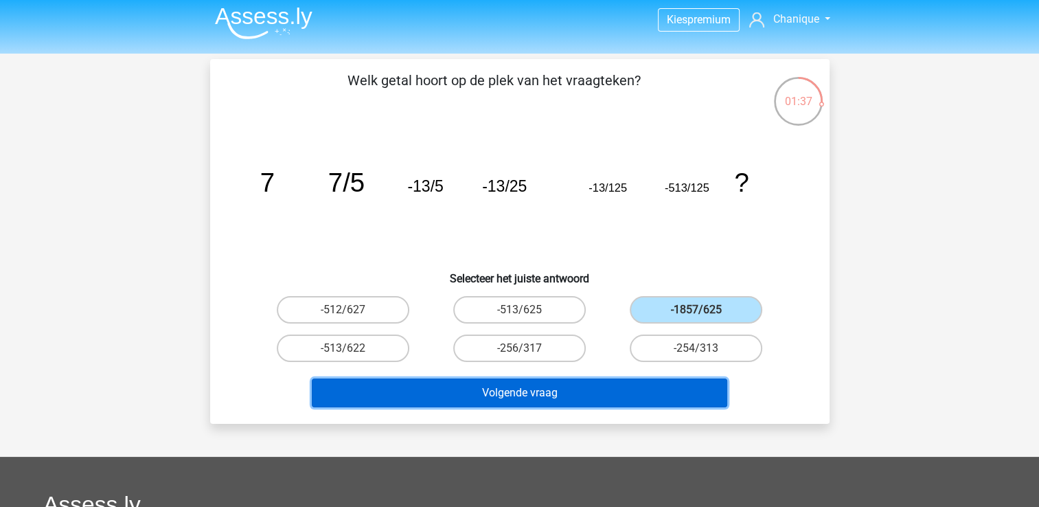
click at [510, 383] on button "Volgende vraag" at bounding box center [519, 392] width 415 height 29
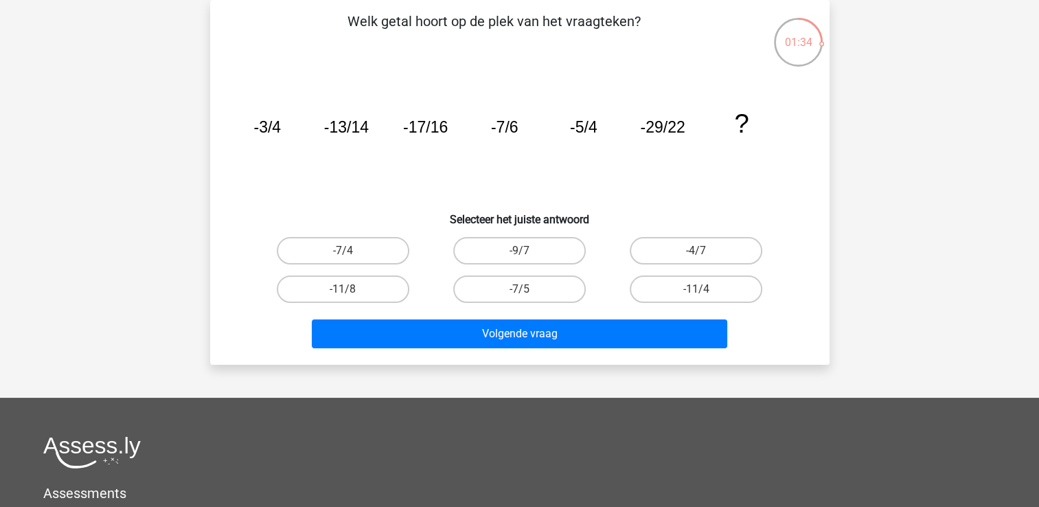
scroll to position [0, 0]
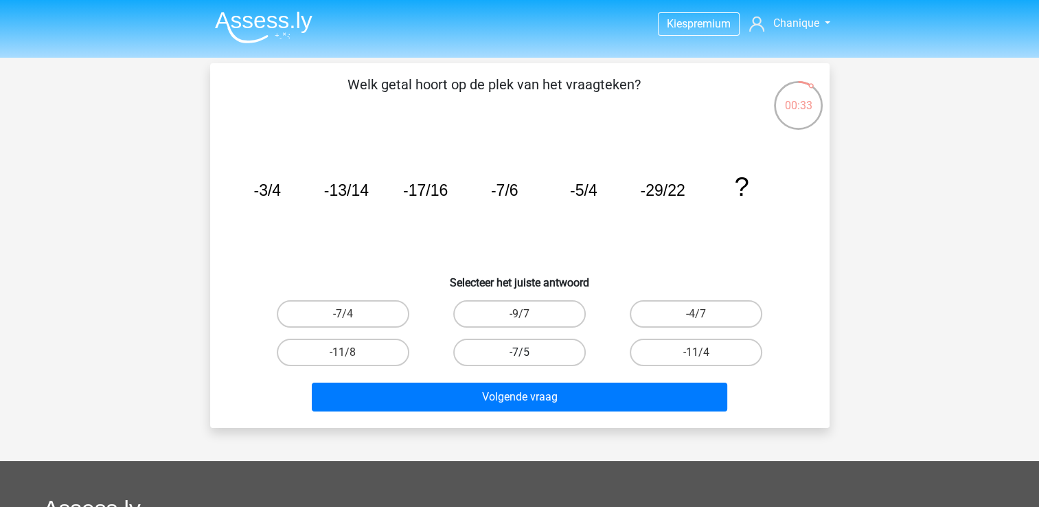
click at [565, 343] on label "-7/5" at bounding box center [519, 352] width 133 height 27
click at [528, 352] on input "-7/5" at bounding box center [523, 356] width 9 height 9
radio input "true"
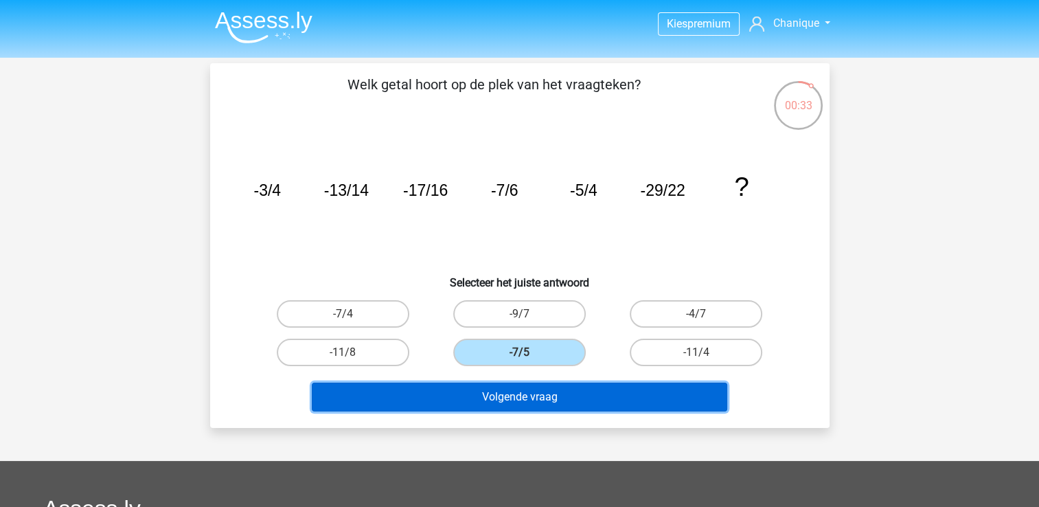
click at [536, 402] on button "Volgende vraag" at bounding box center [519, 396] width 415 height 29
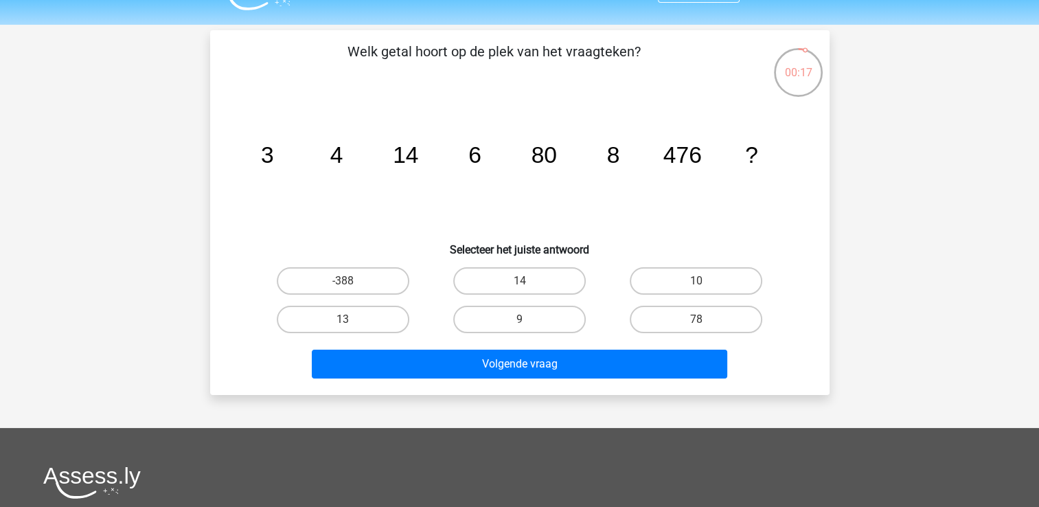
scroll to position [11, 0]
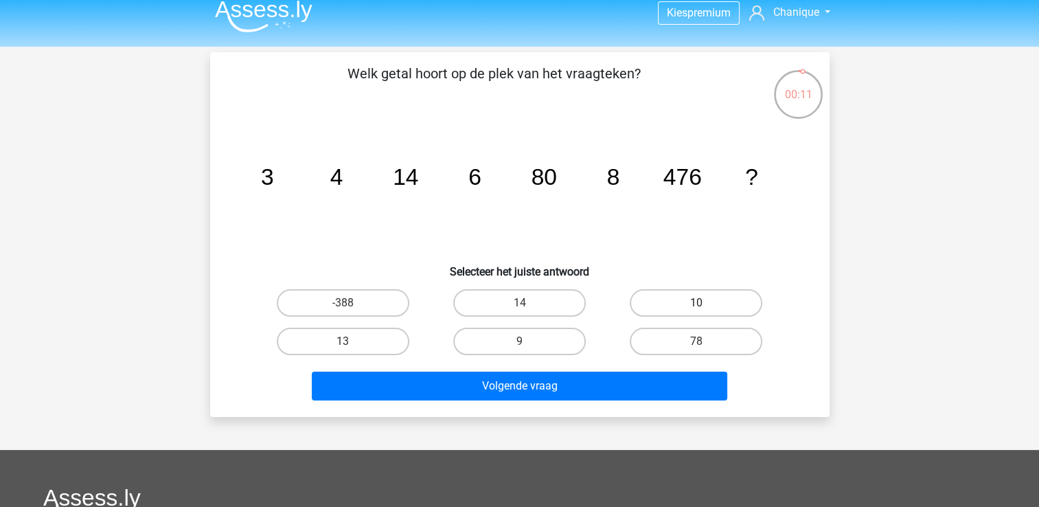
click at [665, 295] on label "10" at bounding box center [696, 302] width 133 height 27
click at [696, 303] on input "10" at bounding box center [700, 307] width 9 height 9
radio input "true"
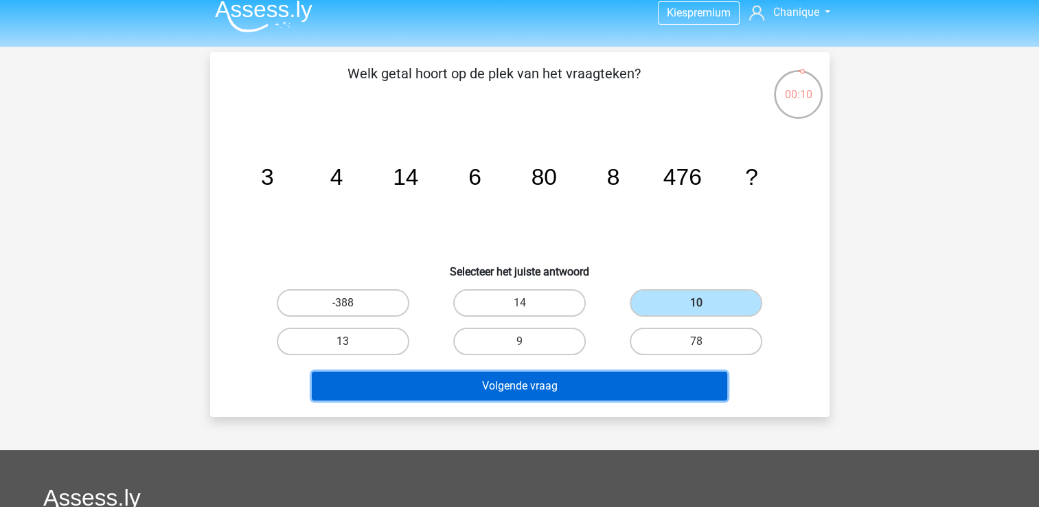
click at [511, 371] on button "Volgende vraag" at bounding box center [519, 385] width 415 height 29
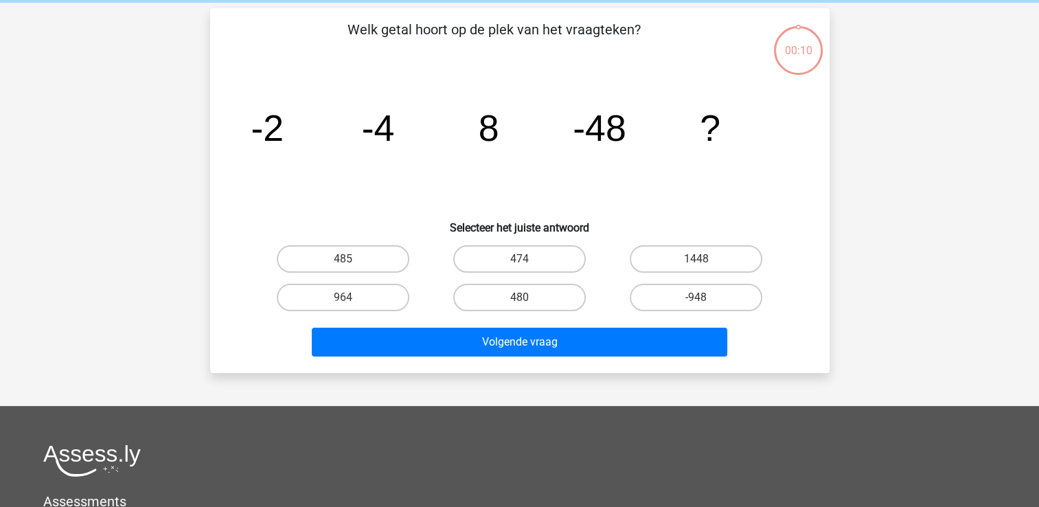
scroll to position [63, 0]
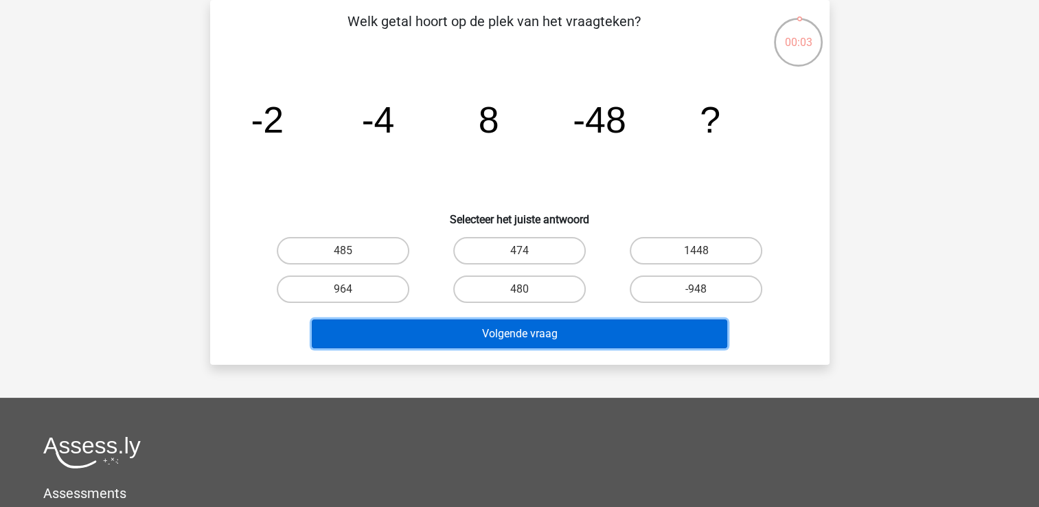
click at [527, 330] on button "Volgende vraag" at bounding box center [519, 333] width 415 height 29
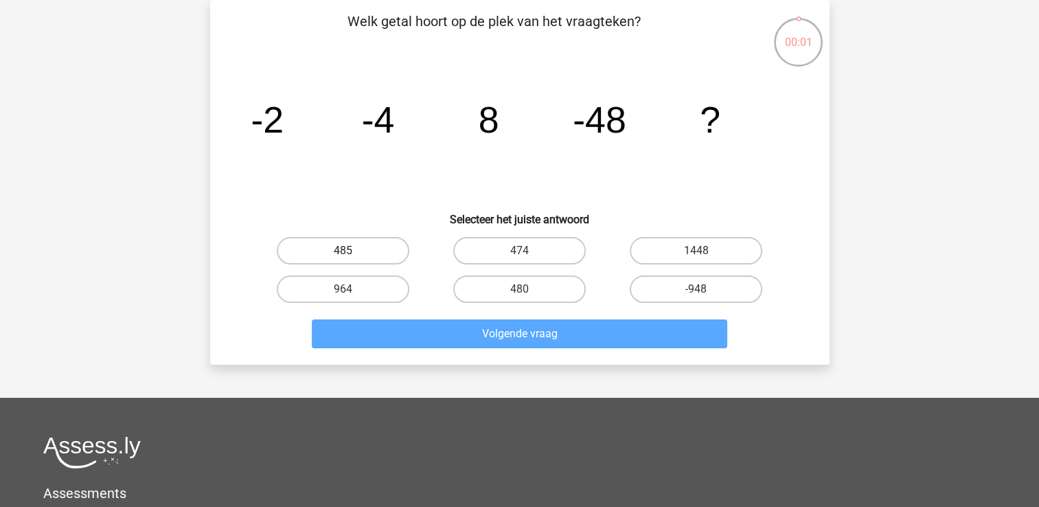
click at [371, 242] on label "485" at bounding box center [343, 250] width 133 height 27
click at [352, 251] on input "485" at bounding box center [347, 255] width 9 height 9
radio input "true"
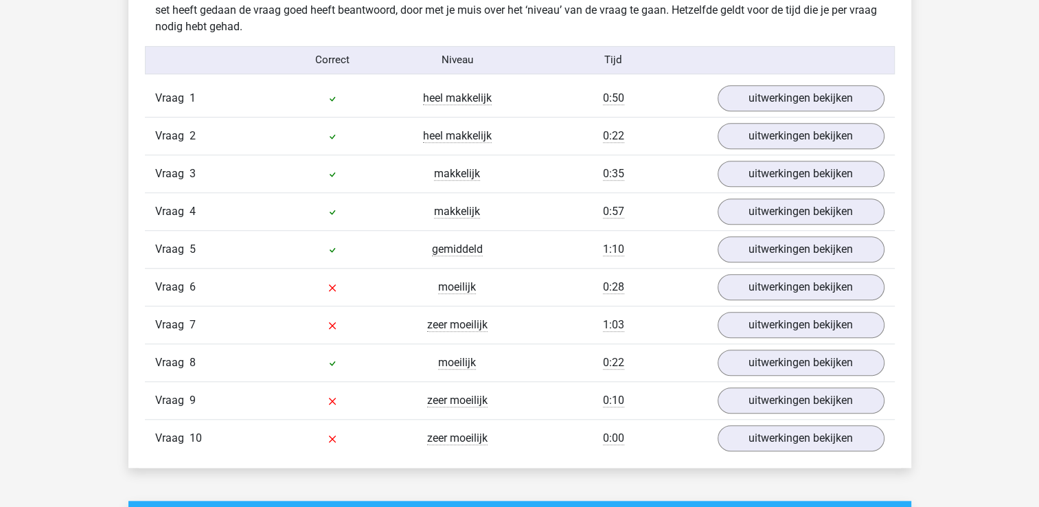
scroll to position [1106, 0]
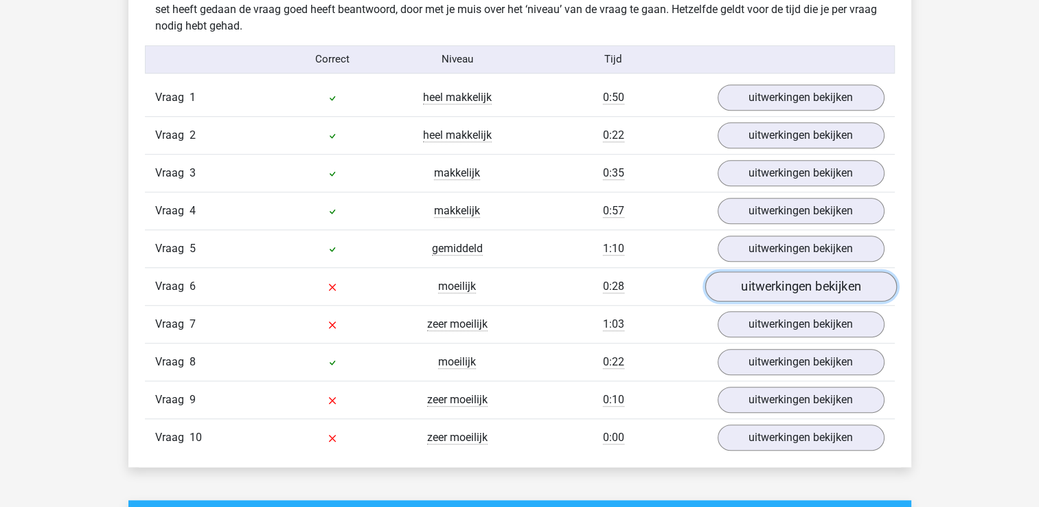
click at [746, 284] on link "uitwerkingen bekijken" at bounding box center [801, 286] width 192 height 30
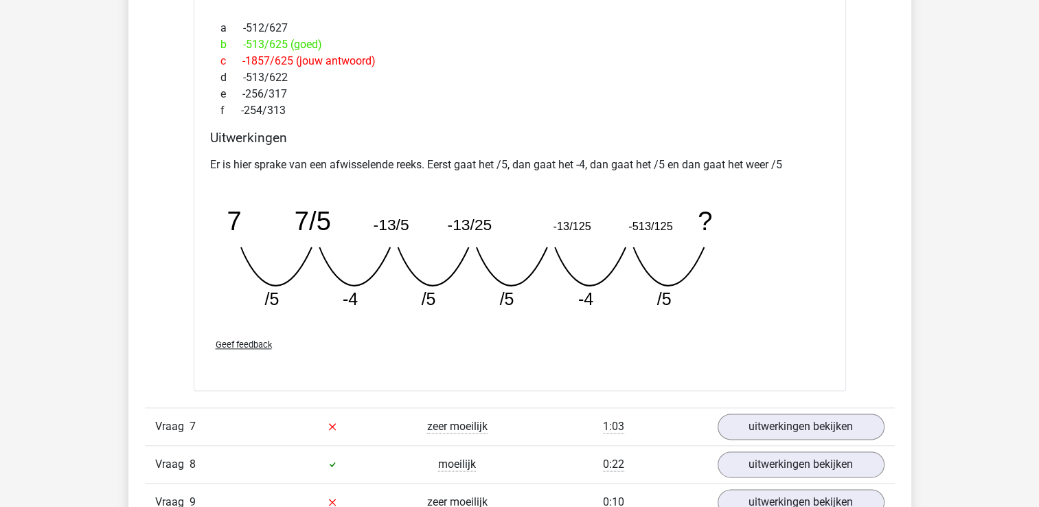
scroll to position [1604, 0]
click at [746, 284] on icon "image/svg+xml 7 7/5 -13/5 -13/25 -13/125 -513/125 ? /5 -4 /5 /5 -4" at bounding box center [484, 252] width 549 height 137
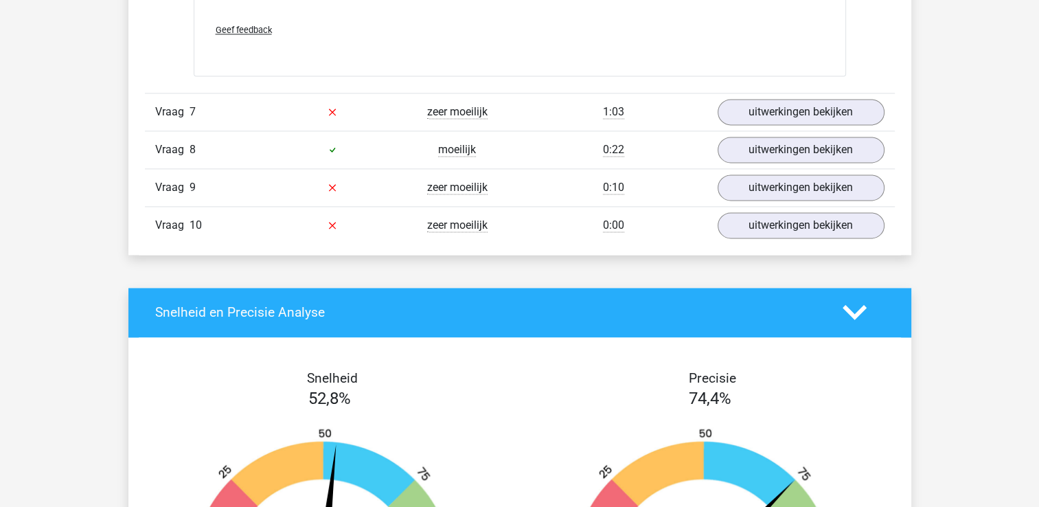
scroll to position [1919, 0]
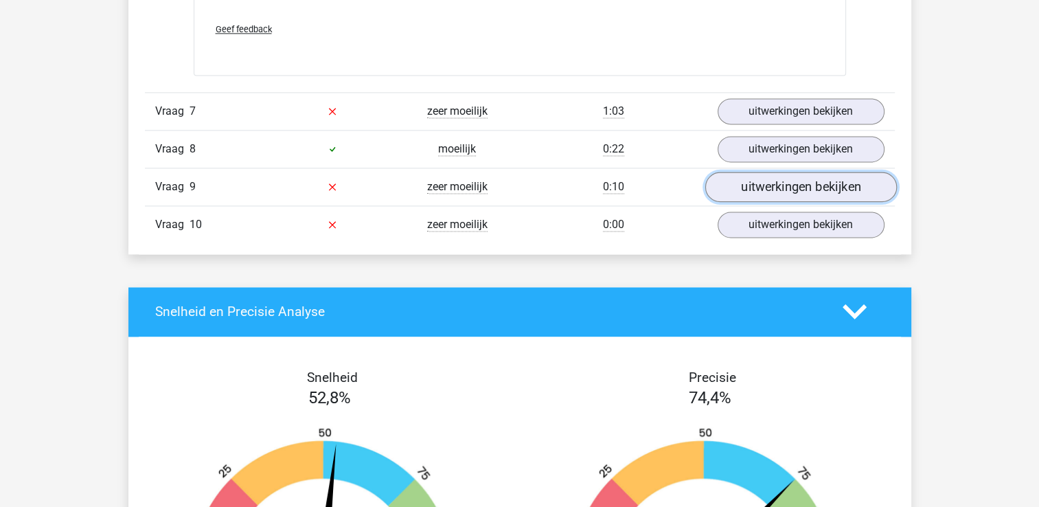
click at [737, 185] on link "uitwerkingen bekijken" at bounding box center [801, 187] width 192 height 30
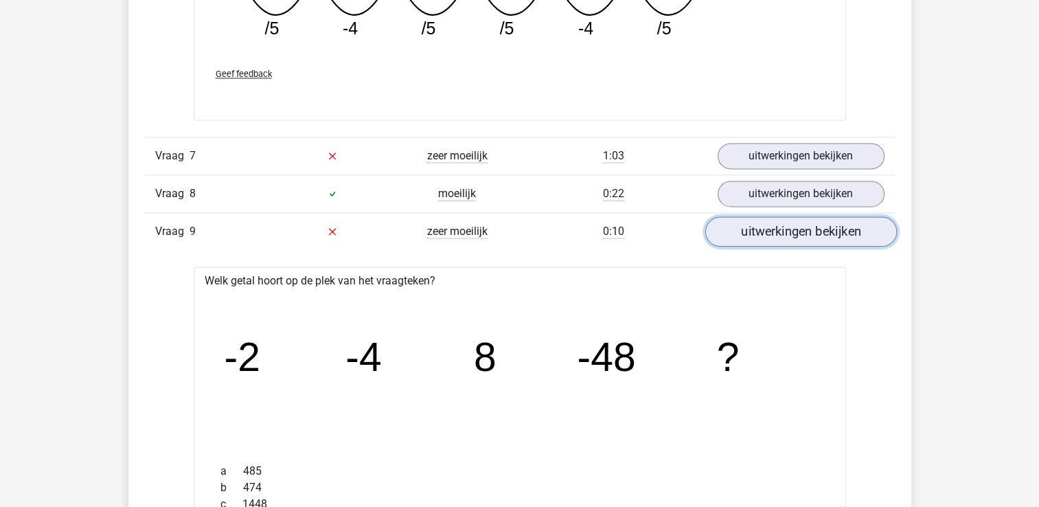
scroll to position [1873, 0]
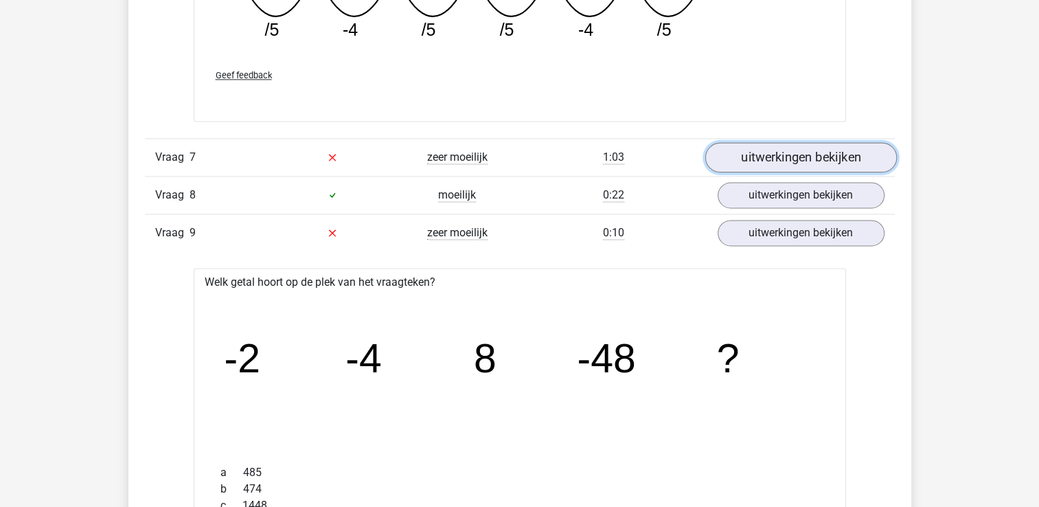
click at [754, 158] on link "uitwerkingen bekijken" at bounding box center [801, 157] width 192 height 30
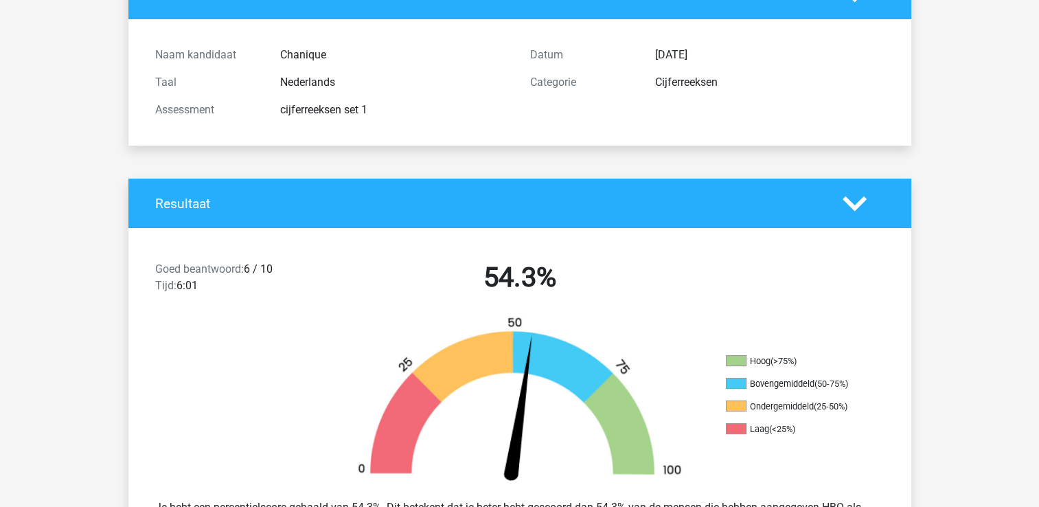
scroll to position [0, 0]
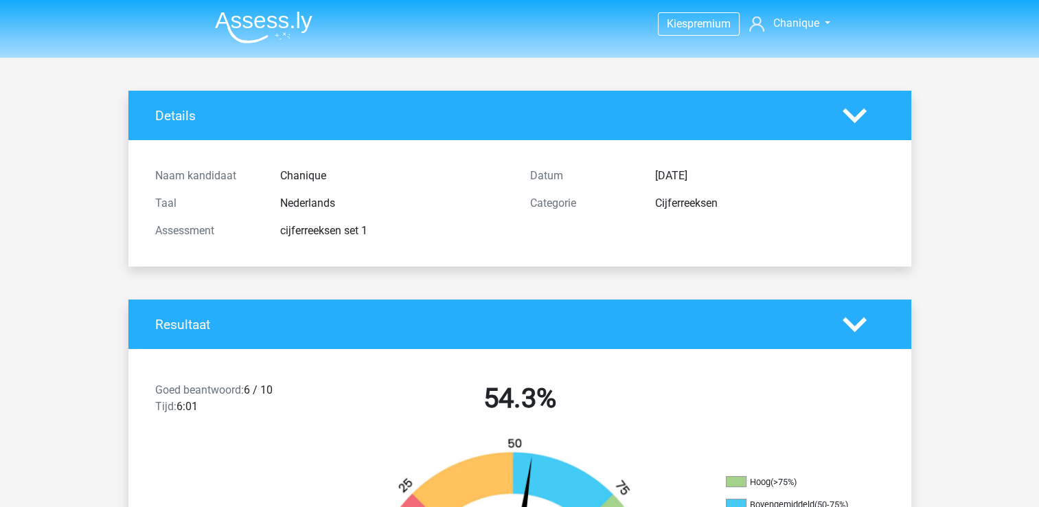
click at [277, 27] on img at bounding box center [264, 27] width 98 height 32
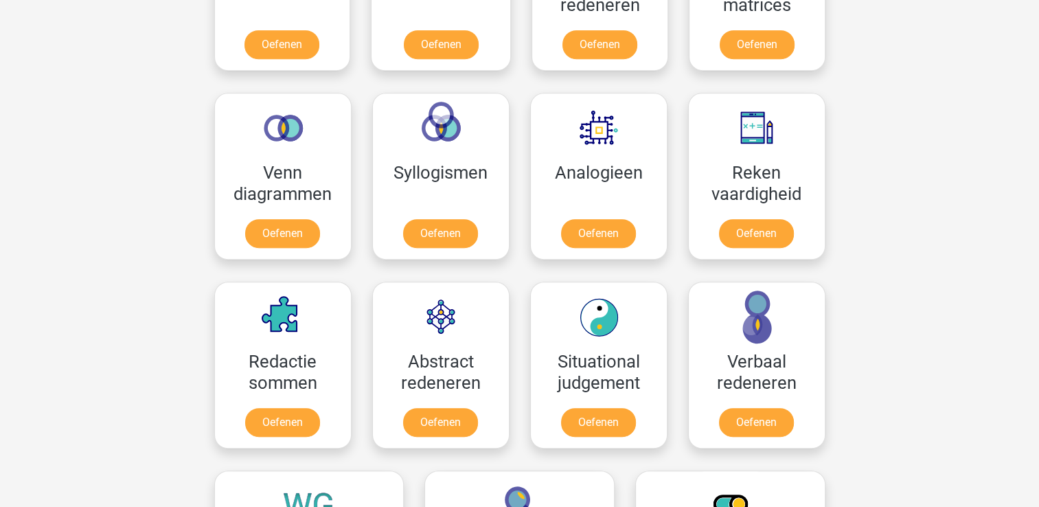
scroll to position [573, 0]
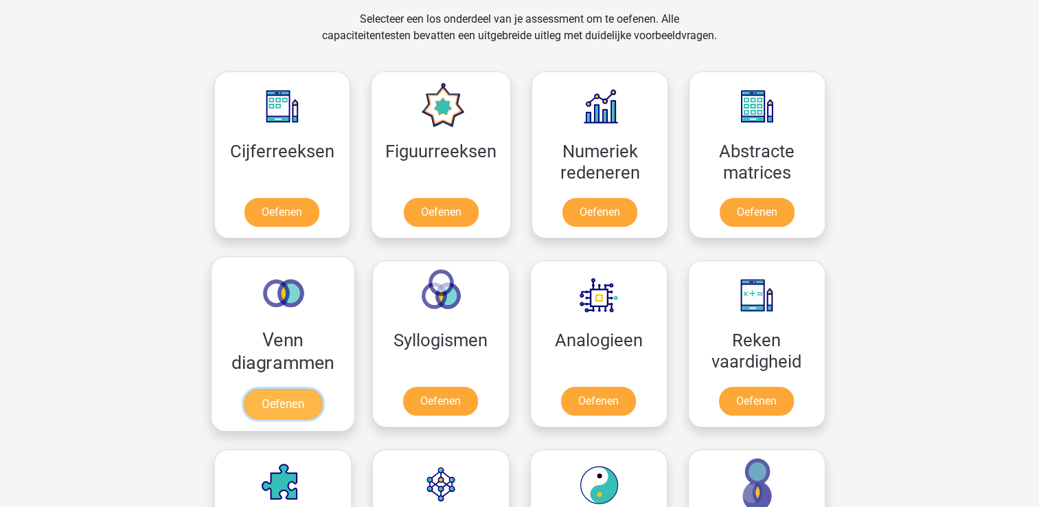
click at [243, 389] on link "Oefenen" at bounding box center [282, 404] width 78 height 30
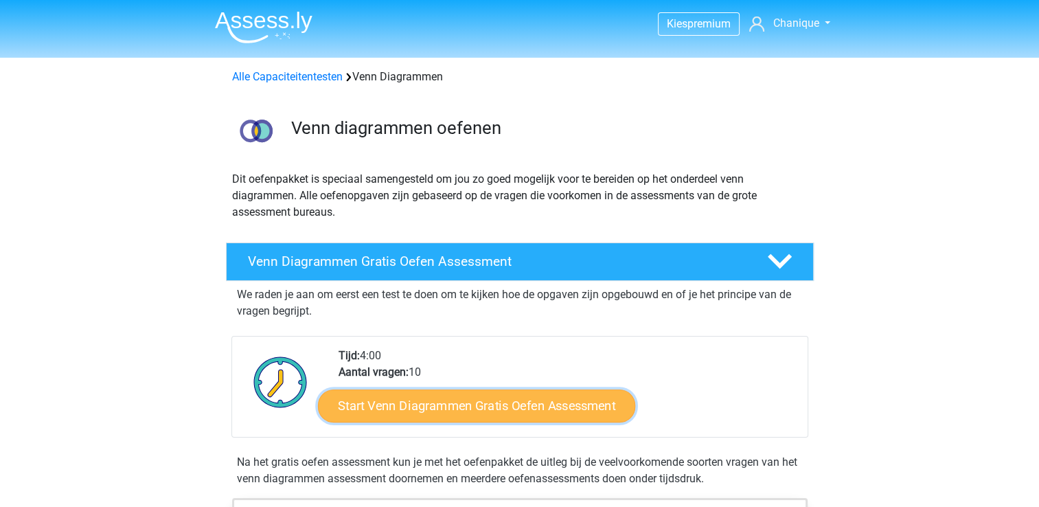
click at [448, 413] on link "Start Venn Diagrammen Gratis Oefen Assessment" at bounding box center [476, 405] width 317 height 33
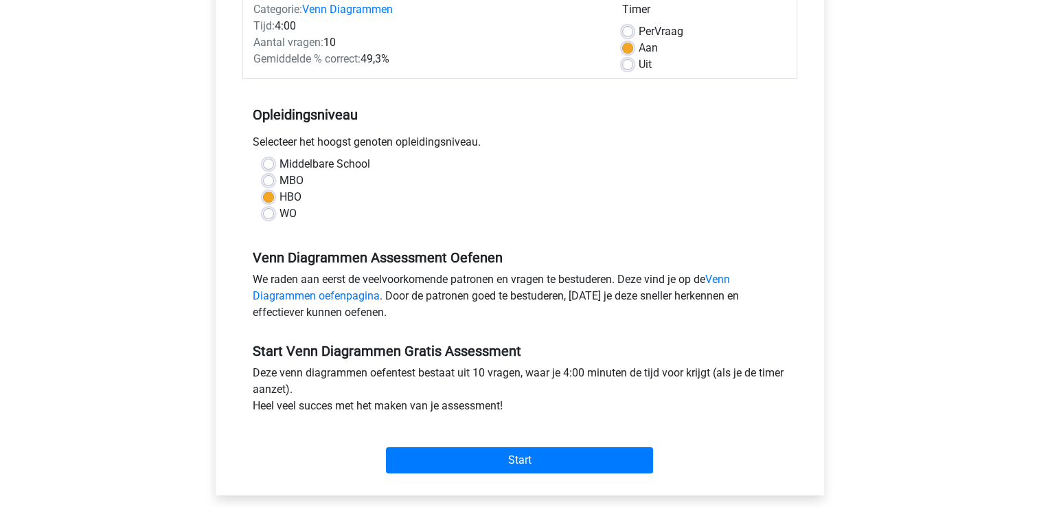
scroll to position [190, 0]
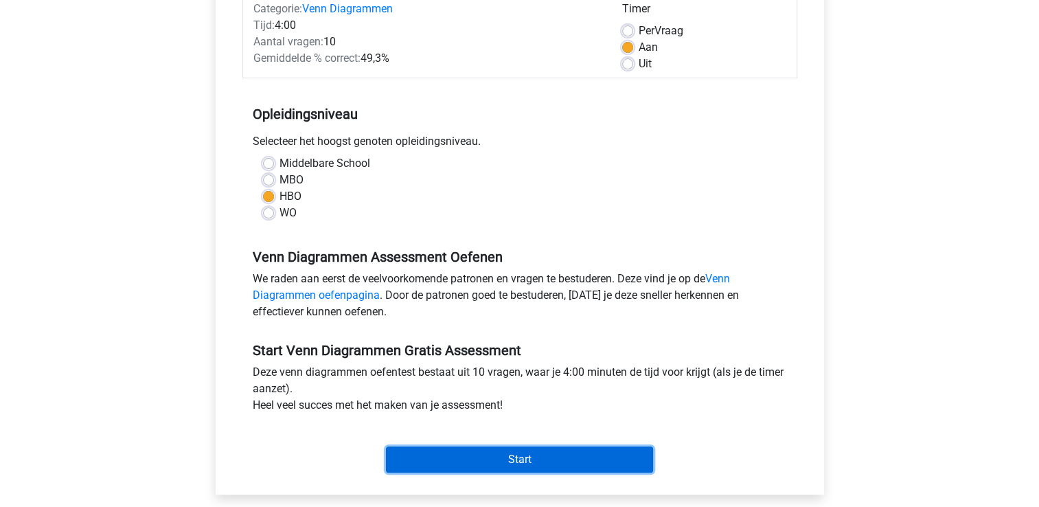
click at [439, 460] on input "Start" at bounding box center [519, 459] width 267 height 26
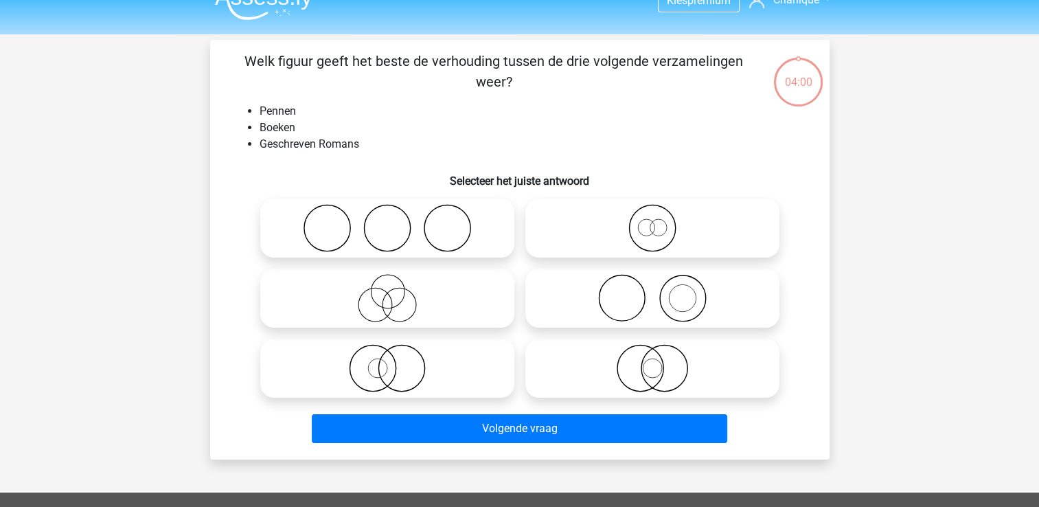
scroll to position [24, 0]
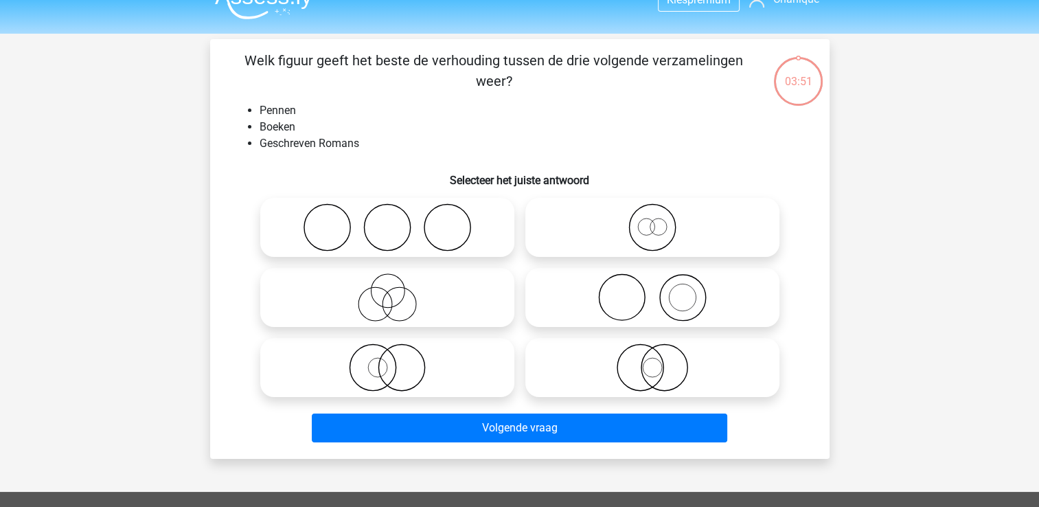
click at [428, 358] on icon at bounding box center [387, 367] width 243 height 48
click at [396, 358] on input "radio" at bounding box center [391, 356] width 9 height 9
radio input "true"
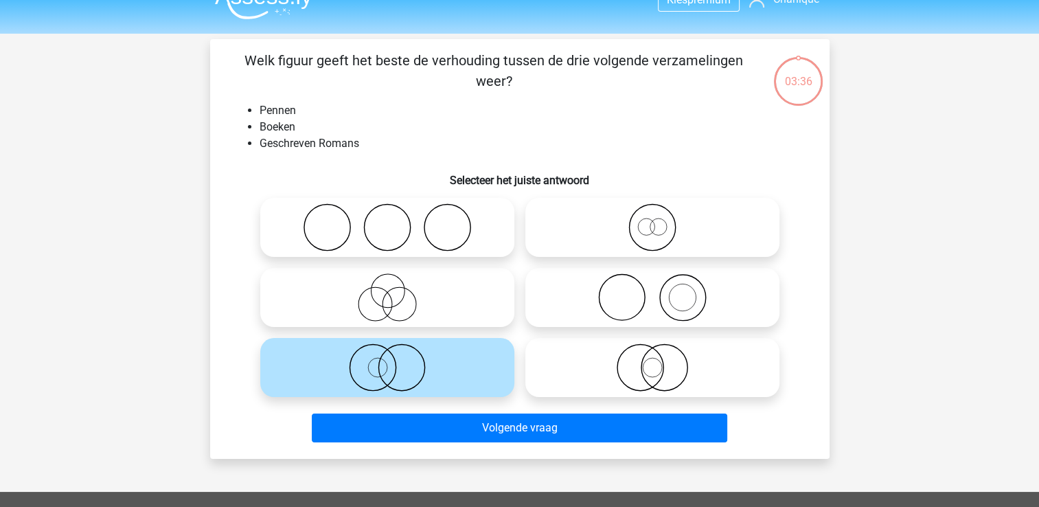
click at [698, 227] on icon at bounding box center [652, 227] width 243 height 48
click at [661, 220] on input "radio" at bounding box center [656, 215] width 9 height 9
radio input "true"
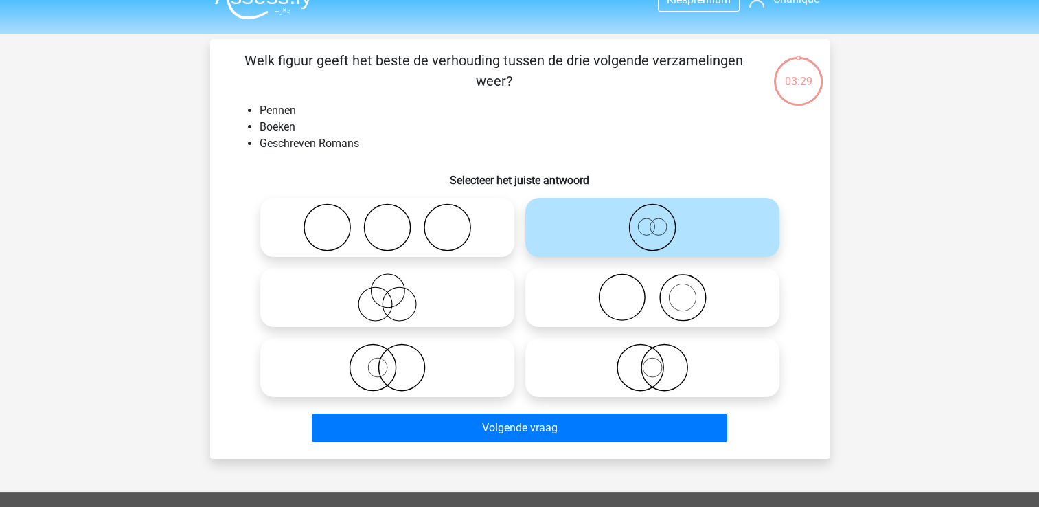
click at [415, 382] on icon at bounding box center [387, 367] width 243 height 48
click at [396, 361] on input "radio" at bounding box center [391, 356] width 9 height 9
radio input "true"
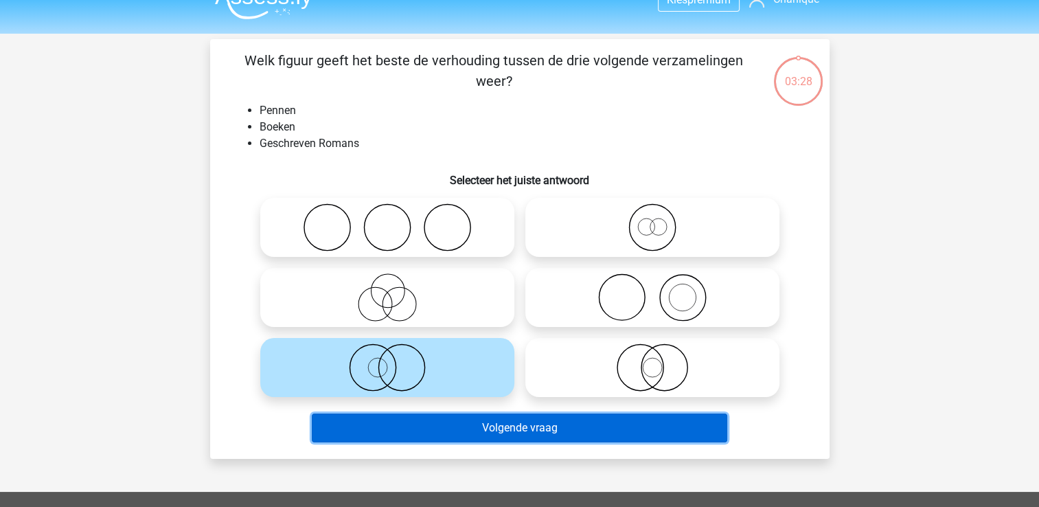
click at [477, 417] on button "Volgende vraag" at bounding box center [519, 427] width 415 height 29
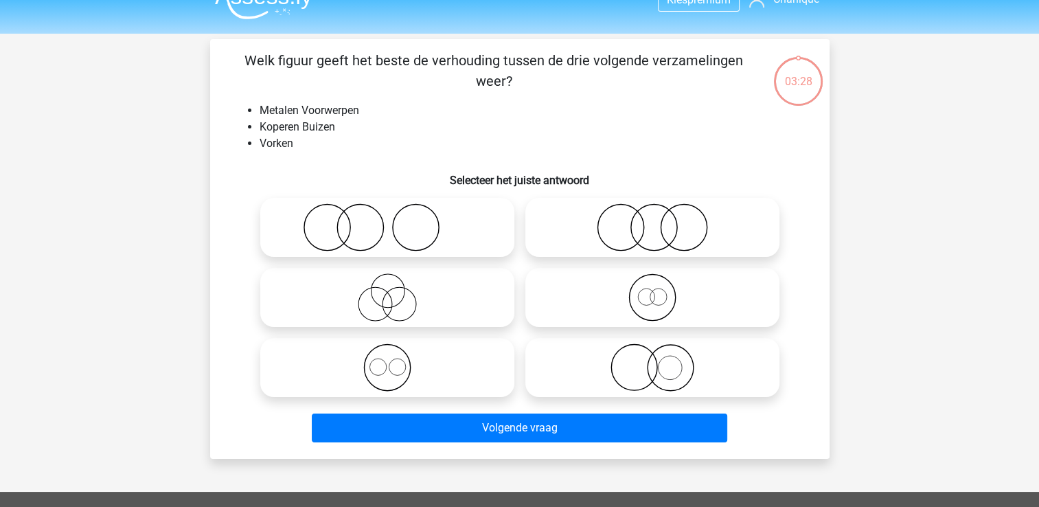
scroll to position [63, 0]
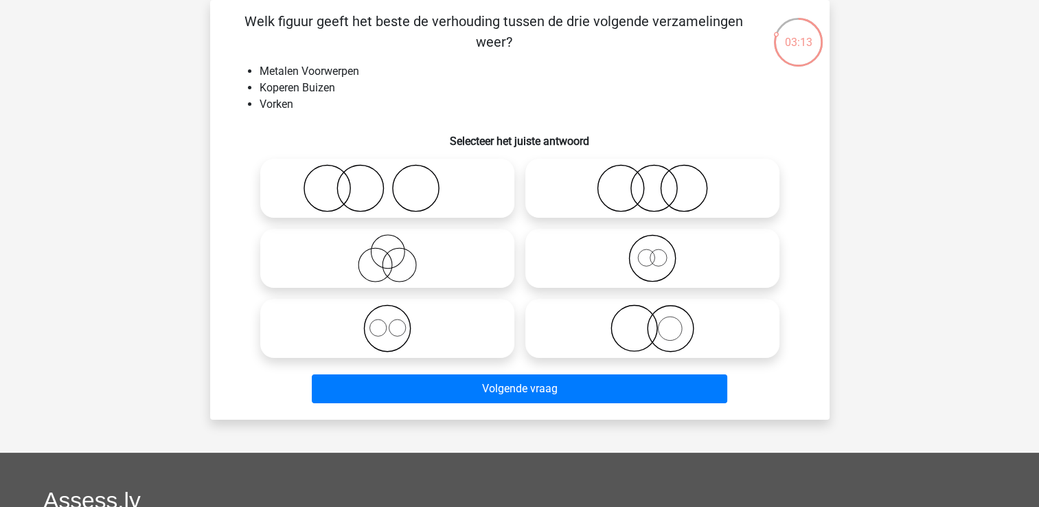
click at [363, 176] on icon at bounding box center [387, 188] width 243 height 48
click at [387, 176] on input "radio" at bounding box center [391, 176] width 9 height 9
radio input "true"
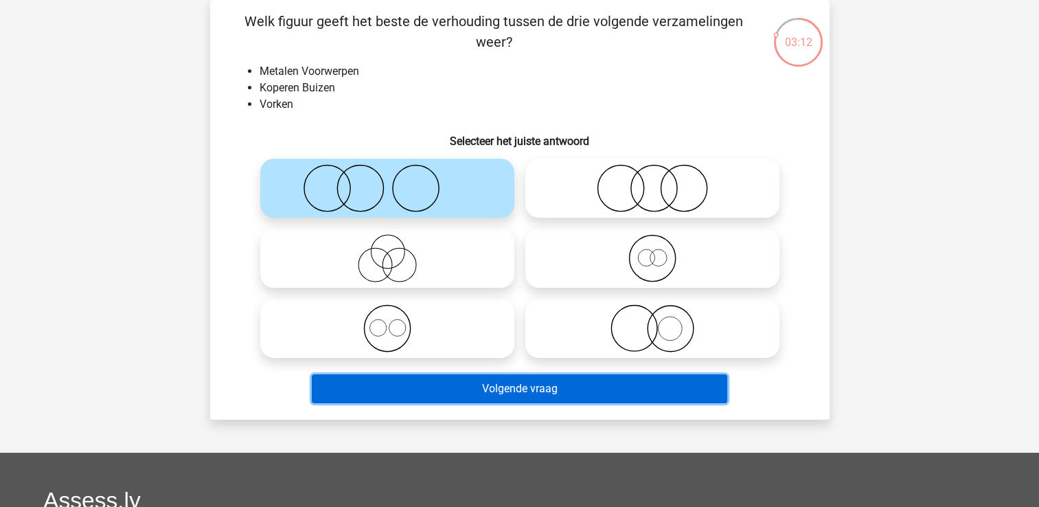
click at [398, 391] on button "Volgende vraag" at bounding box center [519, 388] width 415 height 29
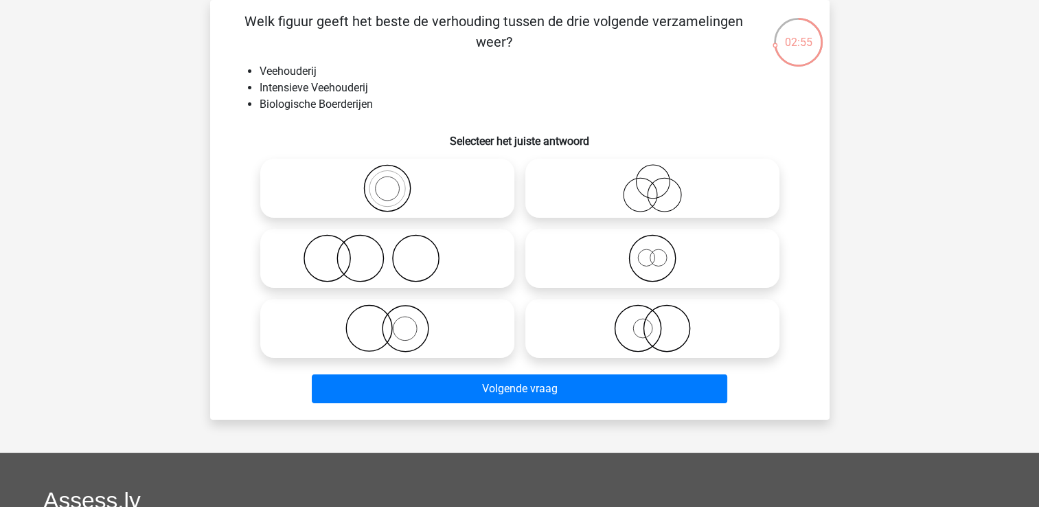
click at [442, 262] on icon at bounding box center [387, 258] width 243 height 48
click at [396, 251] on input "radio" at bounding box center [391, 246] width 9 height 9
radio input "true"
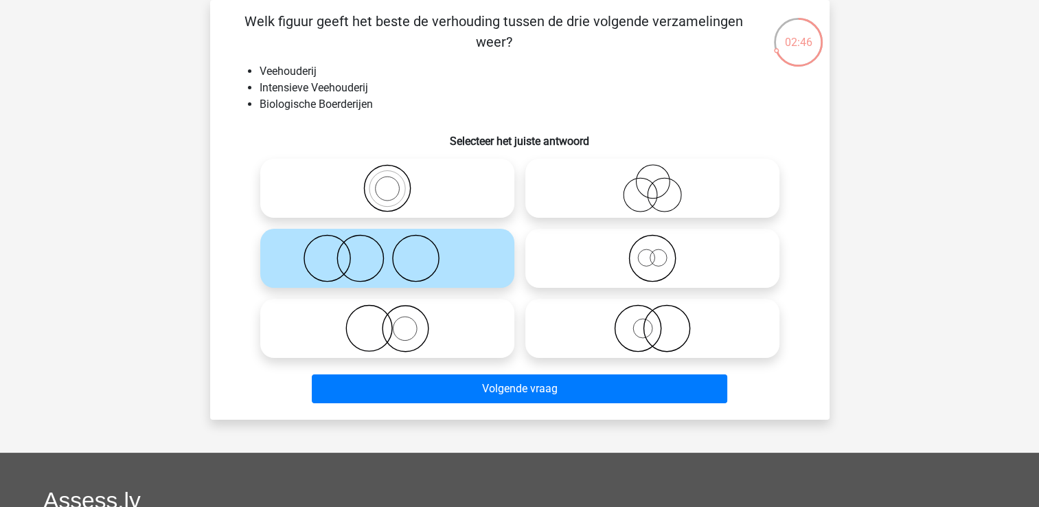
click at [647, 181] on icon at bounding box center [652, 188] width 243 height 48
click at [652, 181] on input "radio" at bounding box center [656, 176] width 9 height 9
radio input "true"
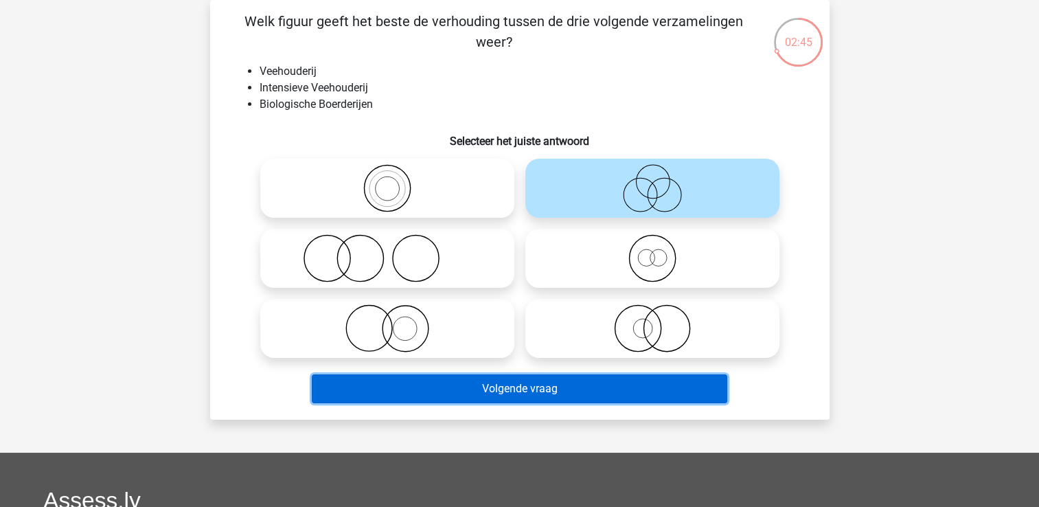
click at [485, 393] on button "Volgende vraag" at bounding box center [519, 388] width 415 height 29
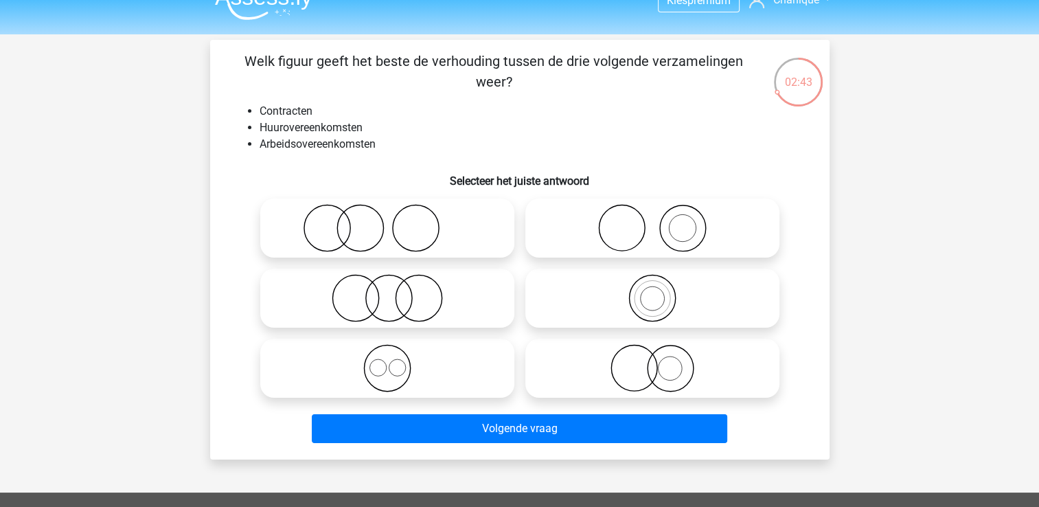
scroll to position [0, 0]
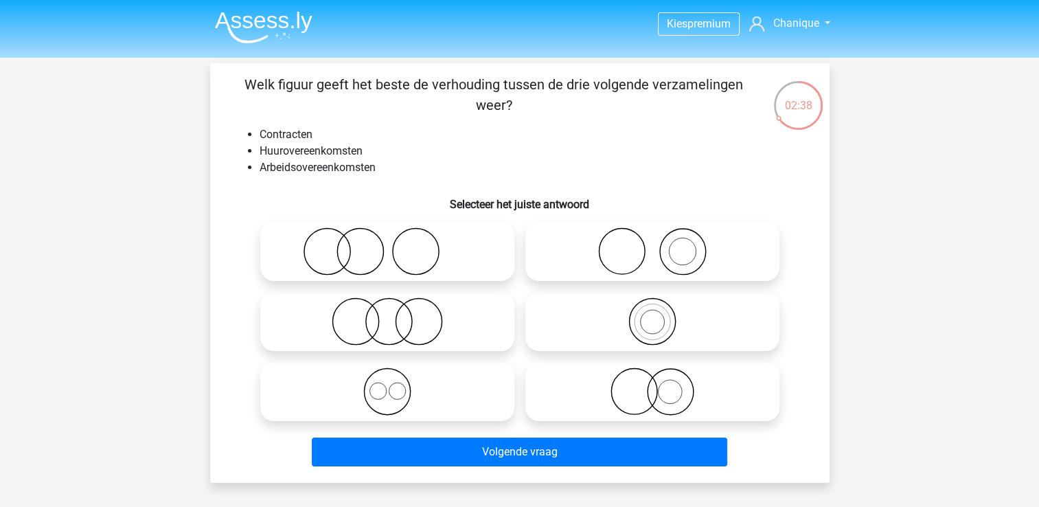
click at [344, 246] on icon at bounding box center [387, 251] width 243 height 48
click at [387, 244] on input "radio" at bounding box center [391, 240] width 9 height 9
radio input "true"
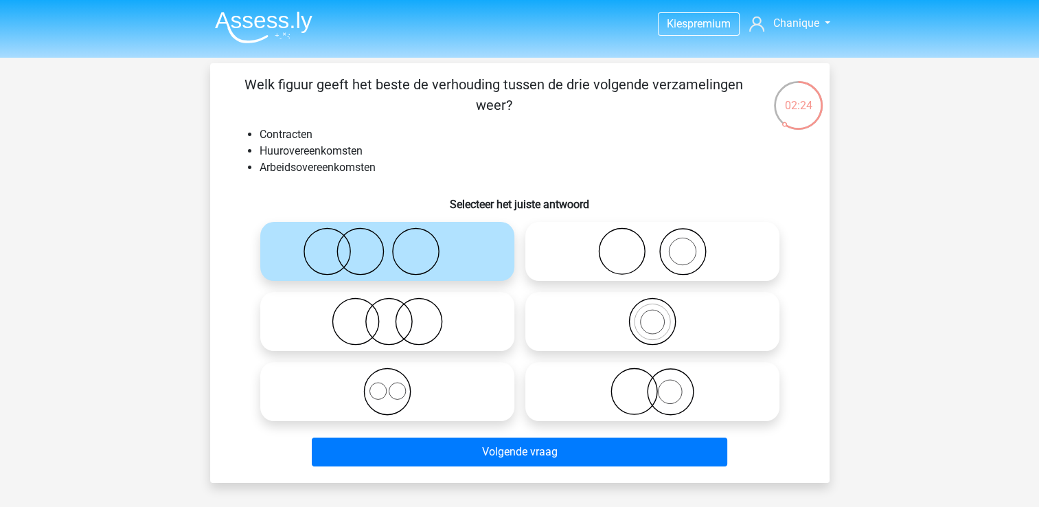
click at [457, 378] on icon at bounding box center [387, 391] width 243 height 48
click at [396, 378] on input "radio" at bounding box center [391, 380] width 9 height 9
radio input "true"
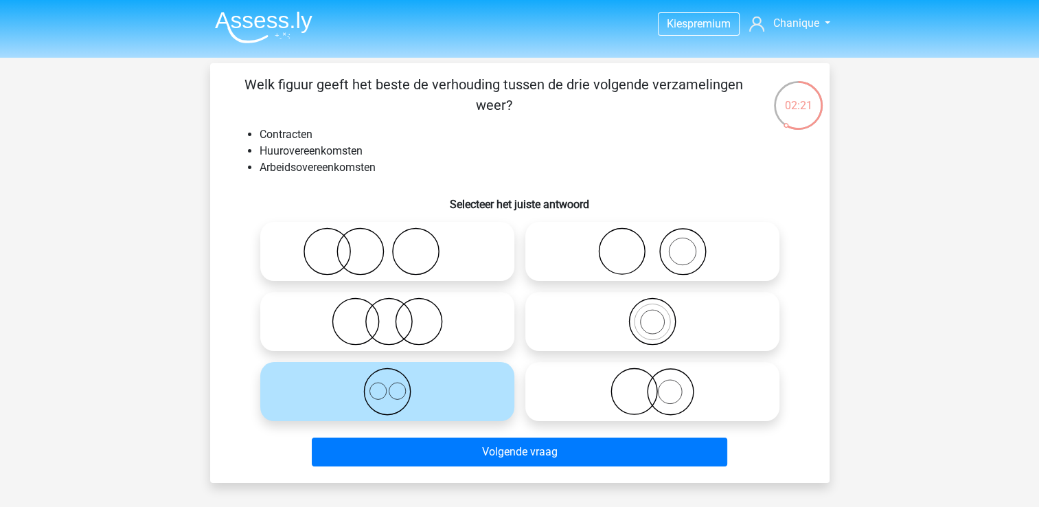
click at [453, 472] on div "Welk figuur geeft het beste de verhouding tussen de drie volgende verzamelingen…" at bounding box center [519, 273] width 619 height 420
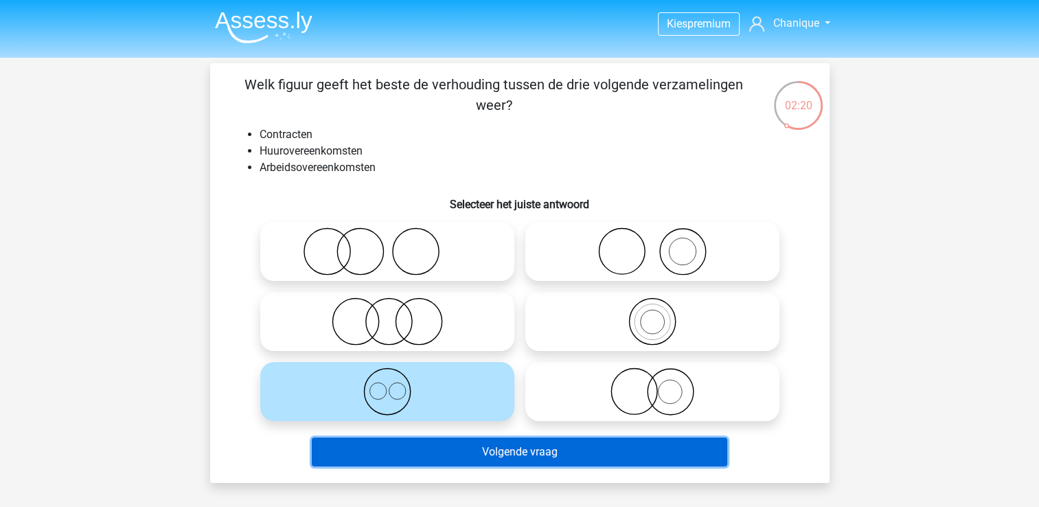
click at [479, 450] on button "Volgende vraag" at bounding box center [519, 451] width 415 height 29
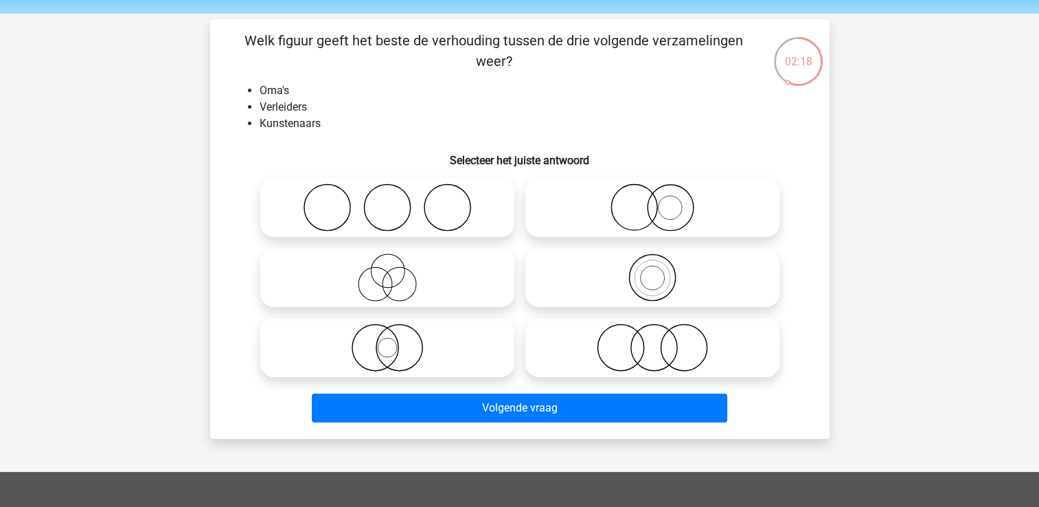
scroll to position [43, 0]
click at [399, 304] on label at bounding box center [387, 278] width 254 height 59
click at [396, 271] on input "radio" at bounding box center [391, 266] width 9 height 9
radio input "true"
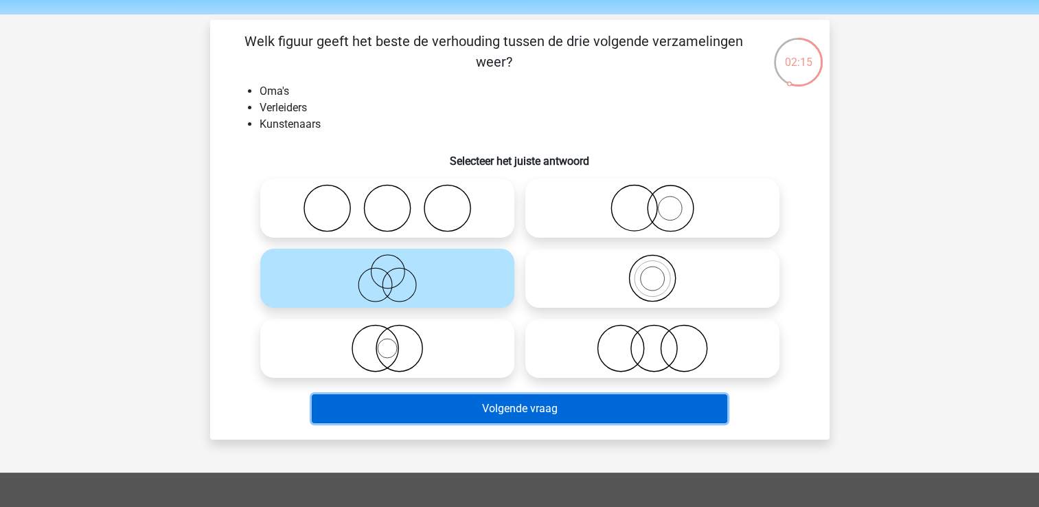
click at [445, 400] on button "Volgende vraag" at bounding box center [519, 408] width 415 height 29
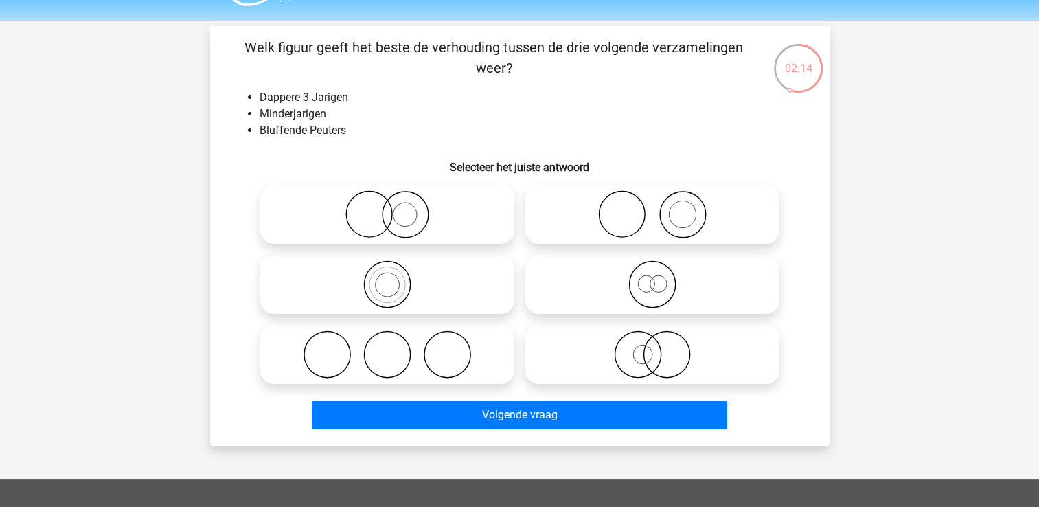
scroll to position [36, 0]
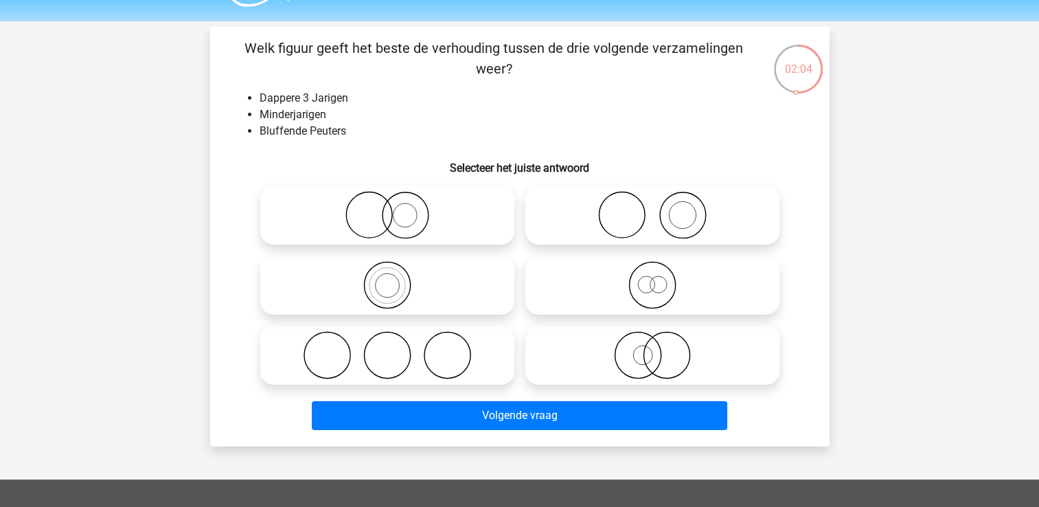
click at [656, 288] on icon at bounding box center [652, 285] width 243 height 48
click at [656, 278] on input "radio" at bounding box center [656, 273] width 9 height 9
radio input "true"
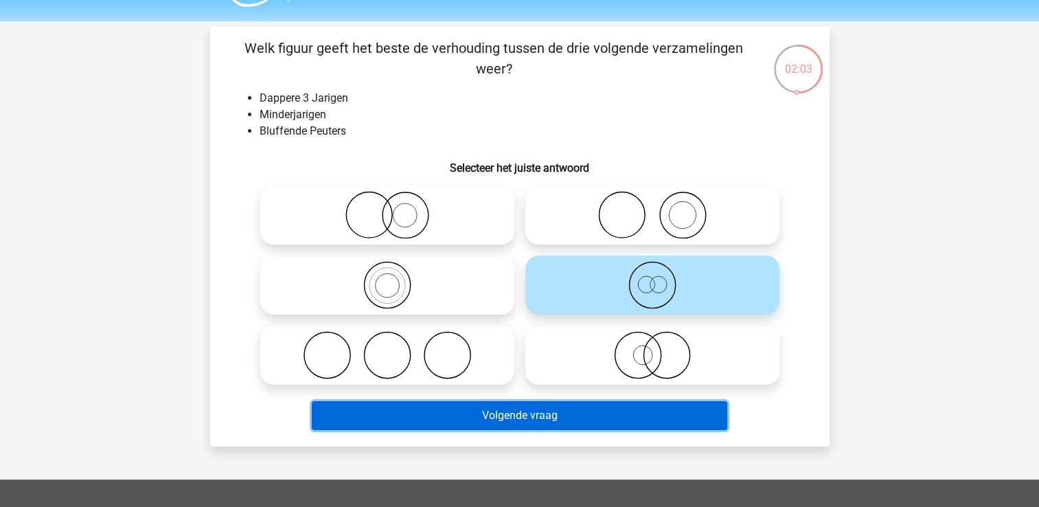
click at [553, 415] on button "Volgende vraag" at bounding box center [519, 415] width 415 height 29
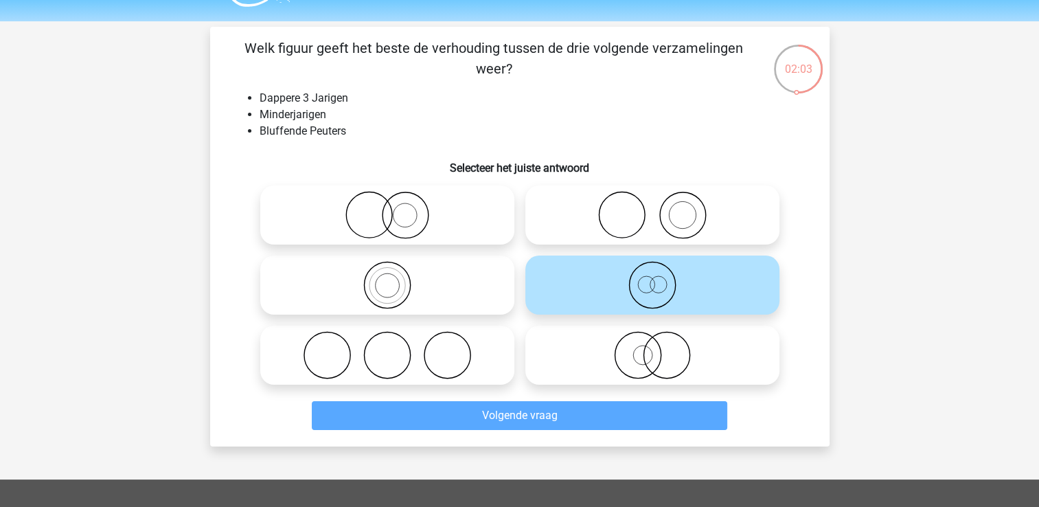
scroll to position [63, 0]
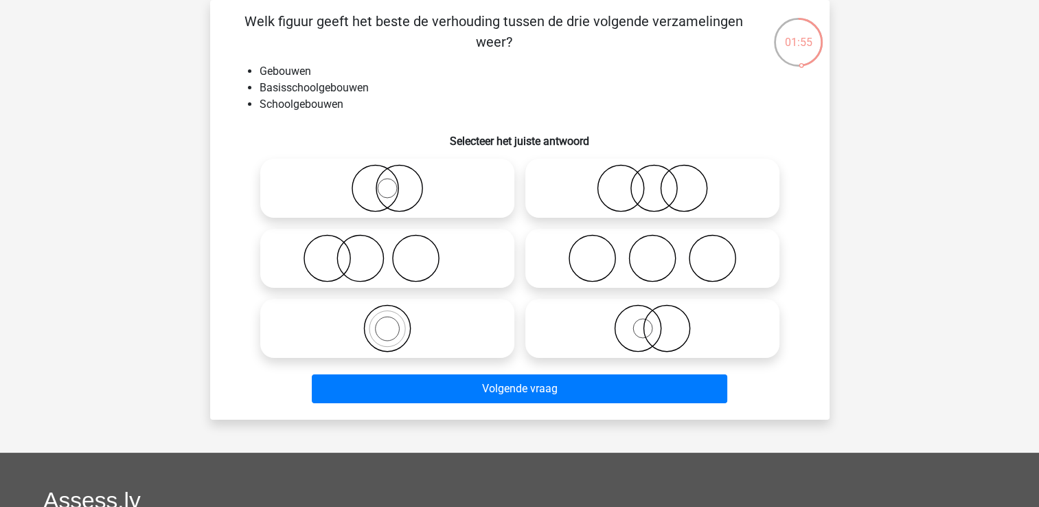
click at [411, 307] on icon at bounding box center [387, 328] width 243 height 48
click at [396, 312] on input "radio" at bounding box center [391, 316] width 9 height 9
radio input "true"
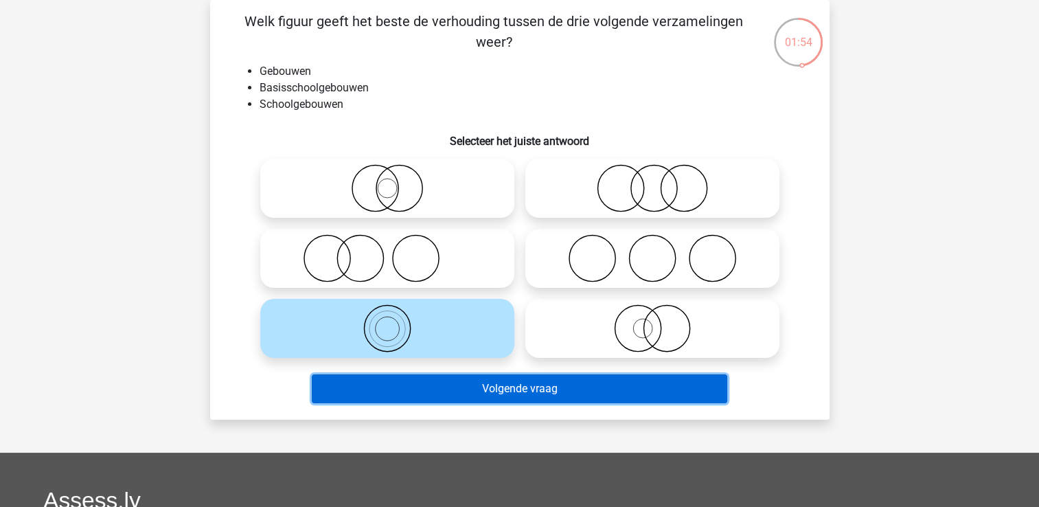
click at [410, 387] on button "Volgende vraag" at bounding box center [519, 388] width 415 height 29
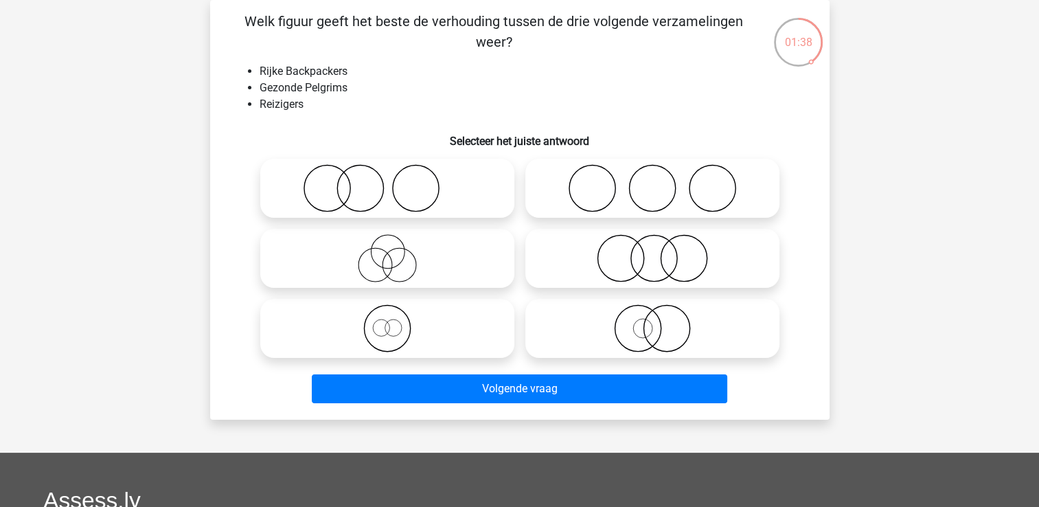
click at [343, 177] on icon at bounding box center [387, 188] width 243 height 48
click at [387, 177] on input "radio" at bounding box center [391, 176] width 9 height 9
radio input "true"
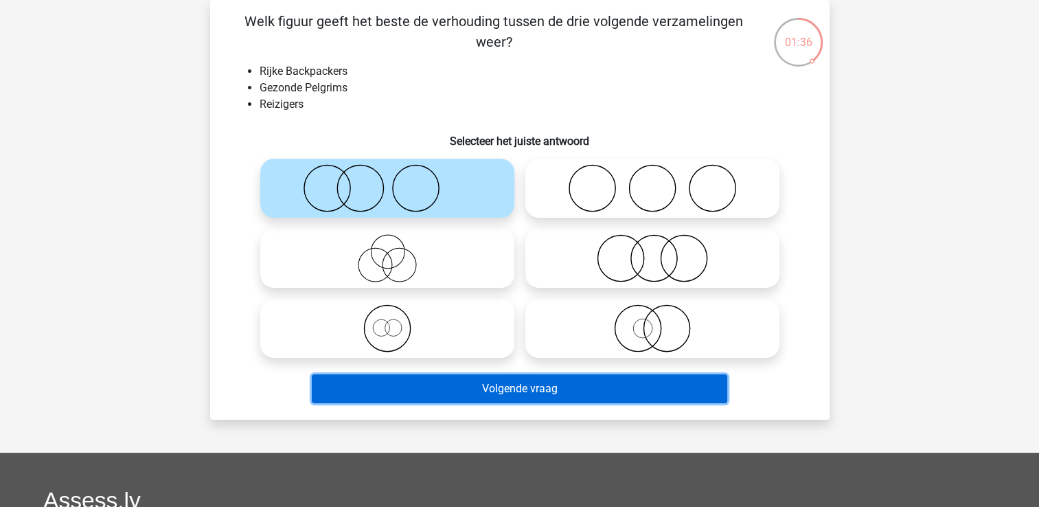
click at [404, 379] on button "Volgende vraag" at bounding box center [519, 388] width 415 height 29
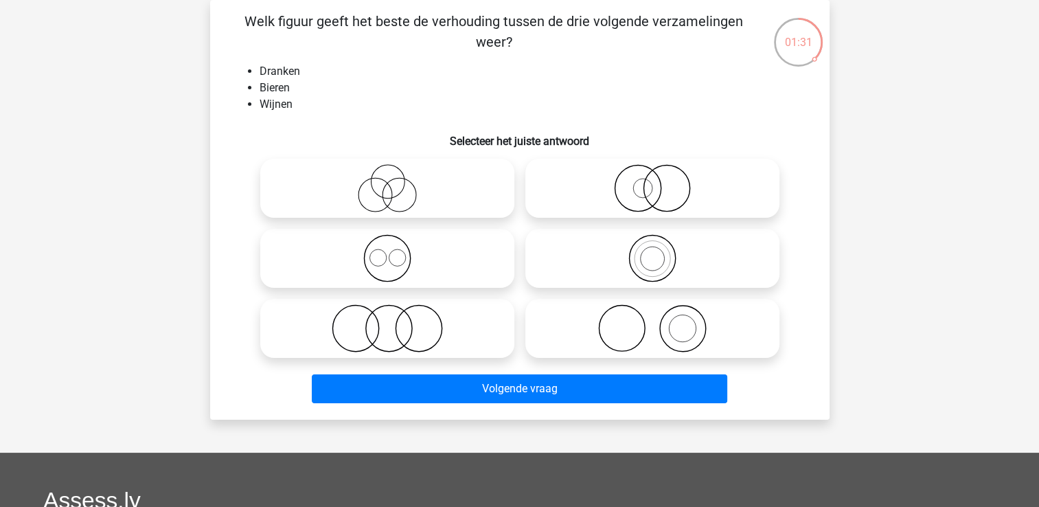
click at [393, 267] on icon at bounding box center [387, 258] width 243 height 48
click at [393, 251] on input "radio" at bounding box center [391, 246] width 9 height 9
radio input "true"
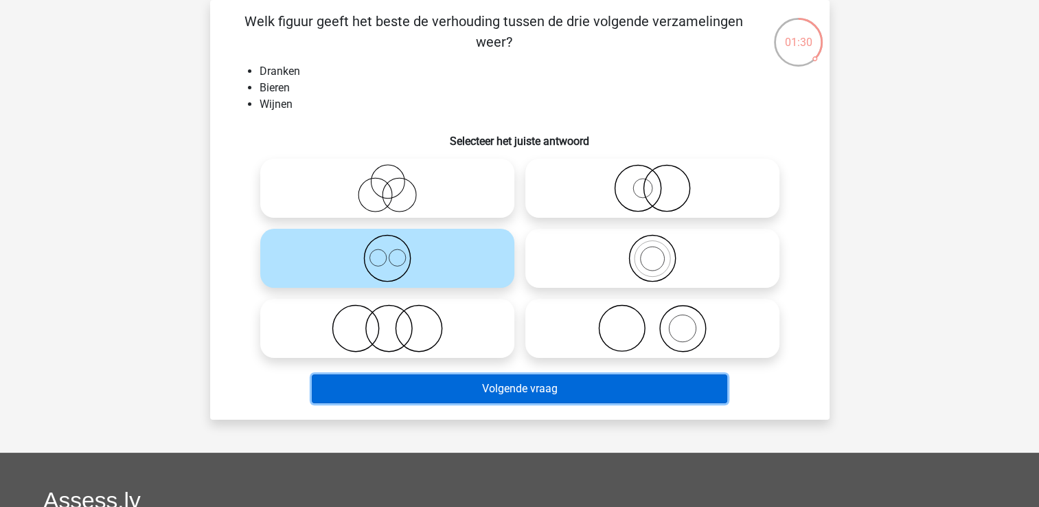
click at [393, 380] on button "Volgende vraag" at bounding box center [519, 388] width 415 height 29
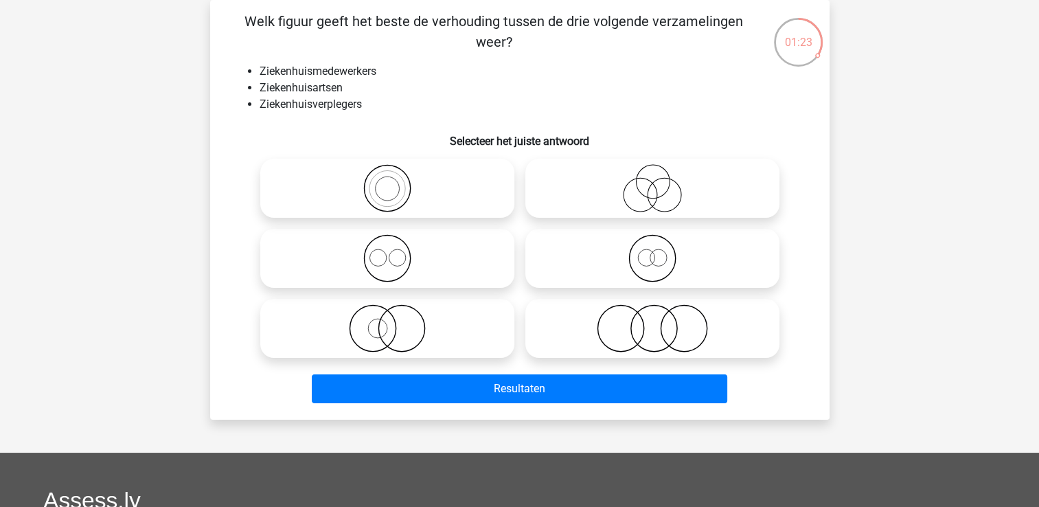
click at [415, 282] on label at bounding box center [387, 258] width 254 height 59
click at [396, 251] on input "radio" at bounding box center [391, 246] width 9 height 9
radio input "true"
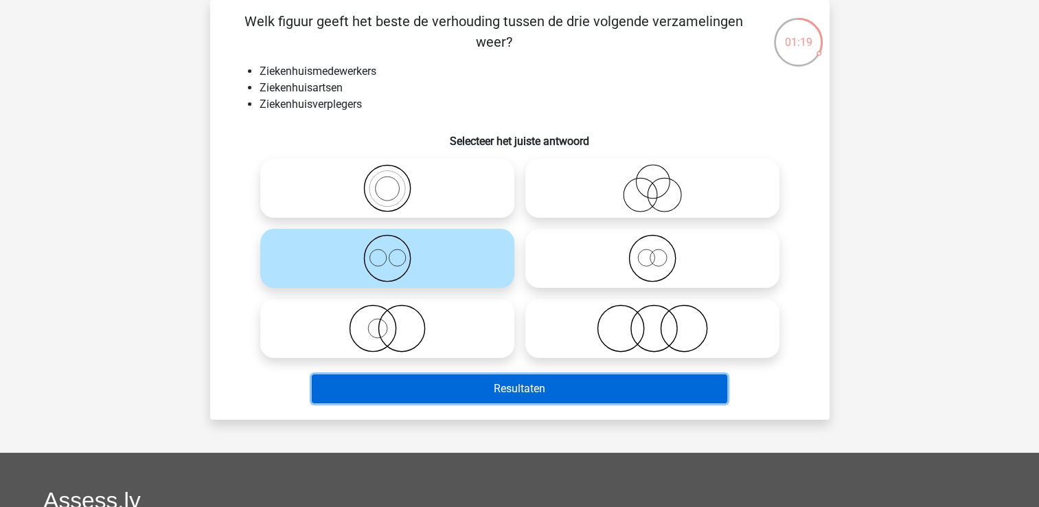
click at [472, 380] on button "Resultaten" at bounding box center [519, 388] width 415 height 29
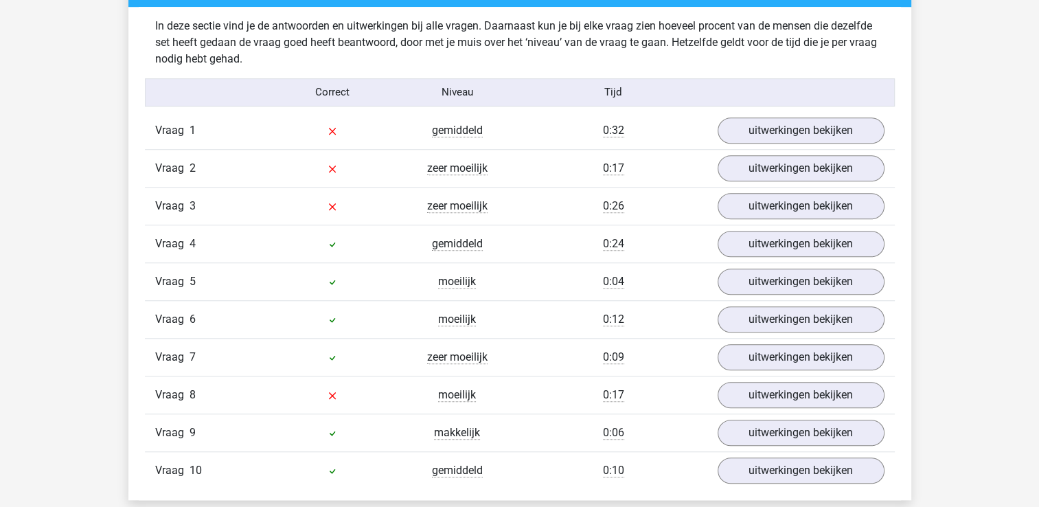
scroll to position [1068, 0]
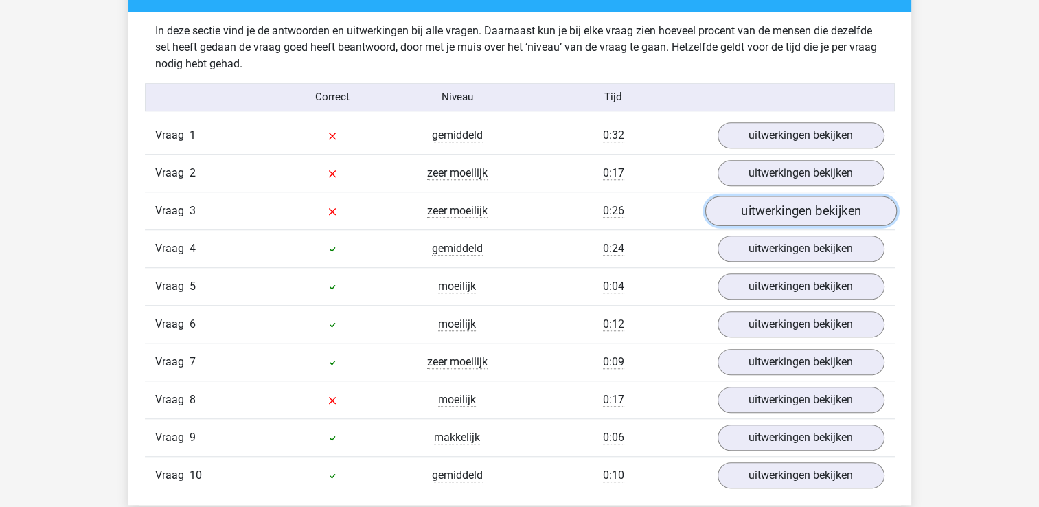
click at [753, 206] on link "uitwerkingen bekijken" at bounding box center [801, 211] width 192 height 30
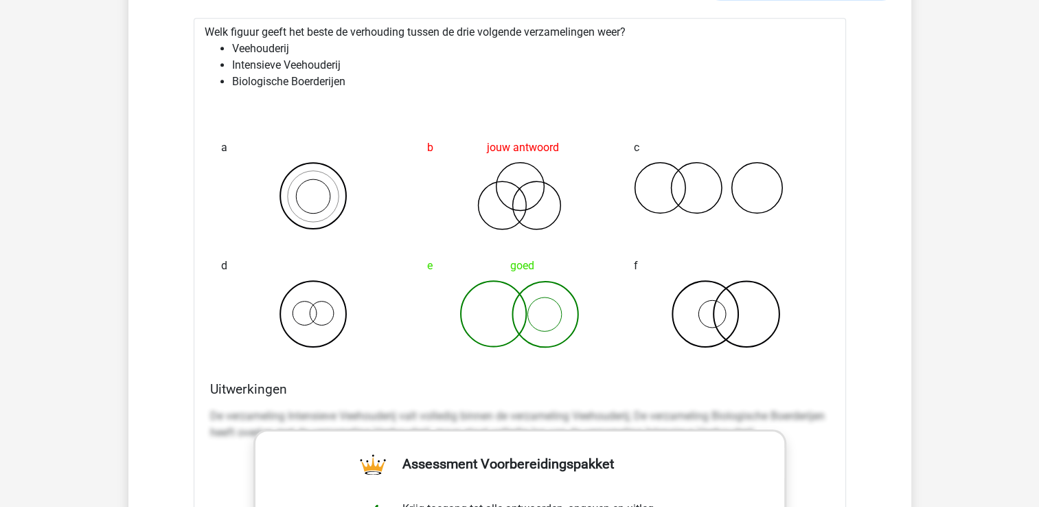
scroll to position [1296, 0]
click at [753, 206] on icon at bounding box center [726, 187] width 185 height 53
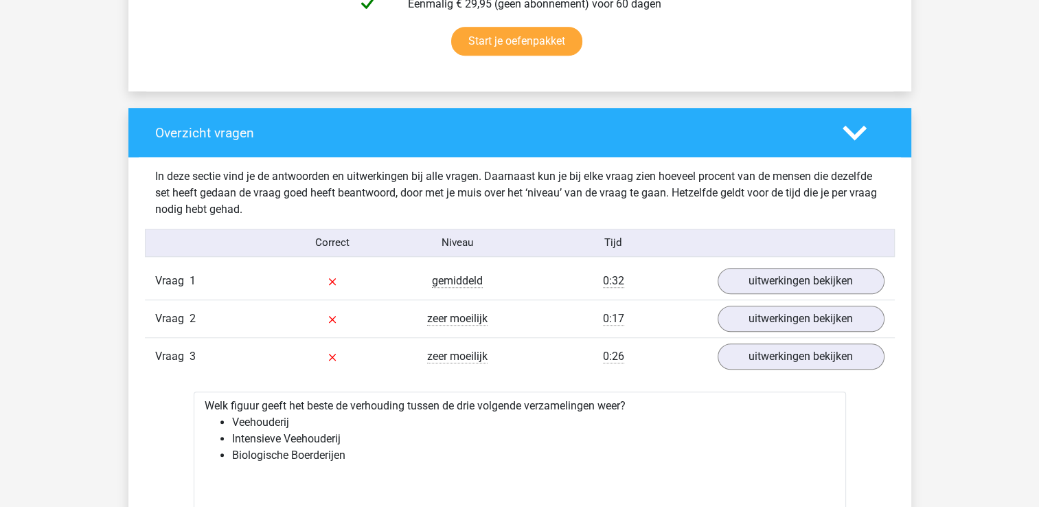
scroll to position [905, 0]
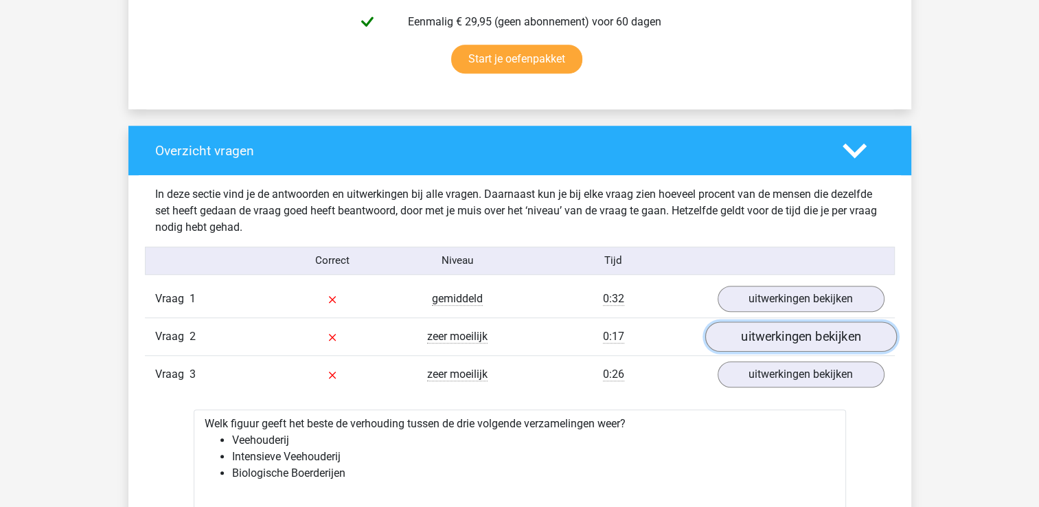
click at [808, 321] on link "uitwerkingen bekijken" at bounding box center [801, 336] width 192 height 30
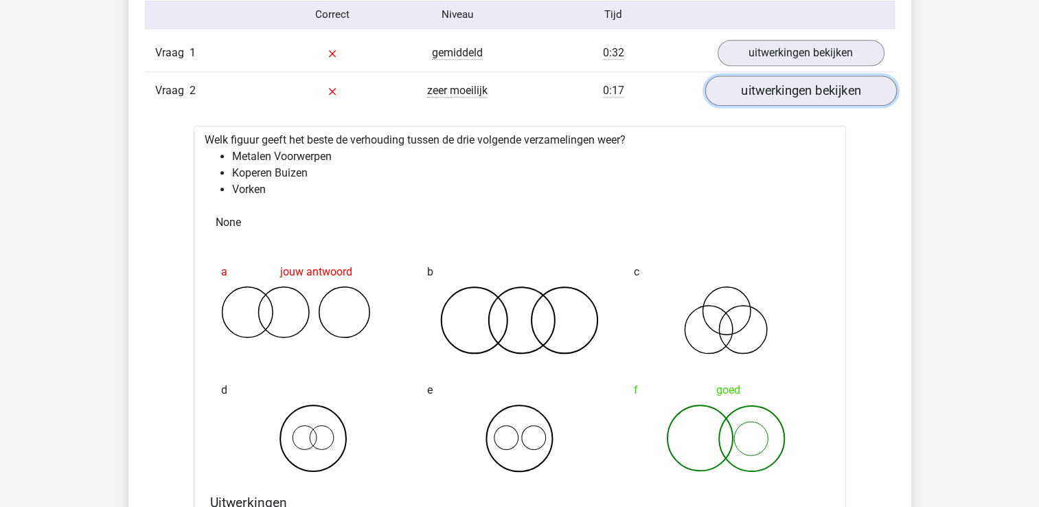
scroll to position [1151, 0]
click at [808, 50] on link "uitwerkingen bekijken" at bounding box center [801, 53] width 192 height 30
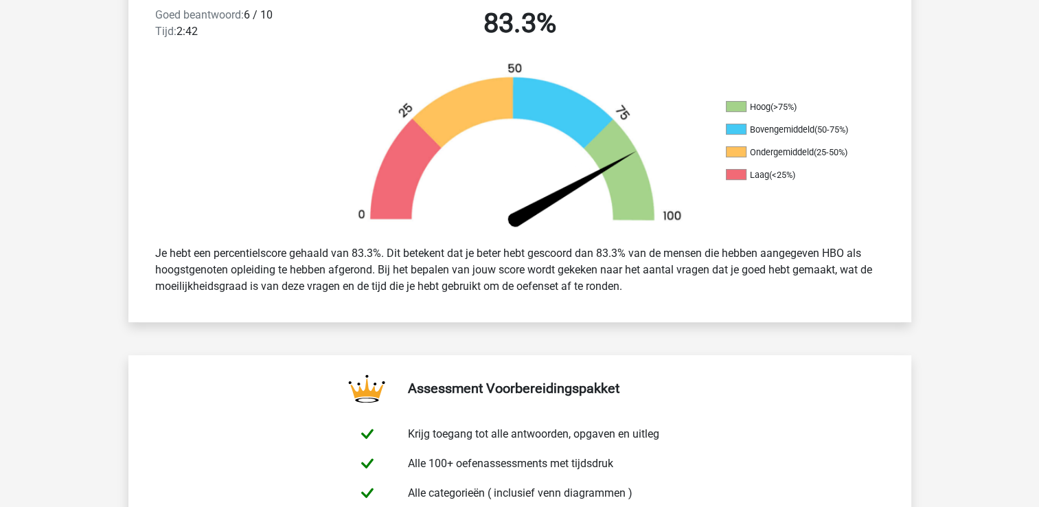
scroll to position [0, 0]
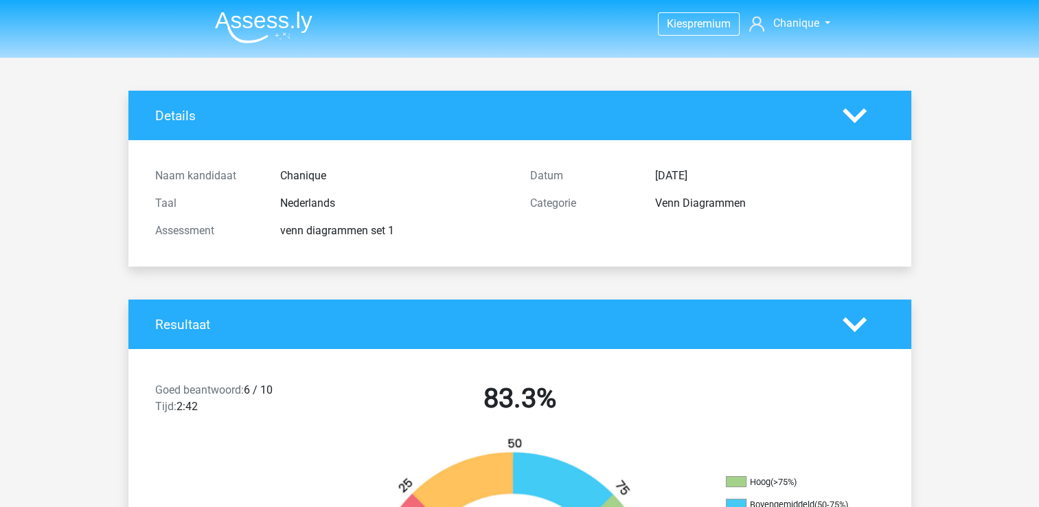
click at [254, 26] on img at bounding box center [264, 27] width 98 height 32
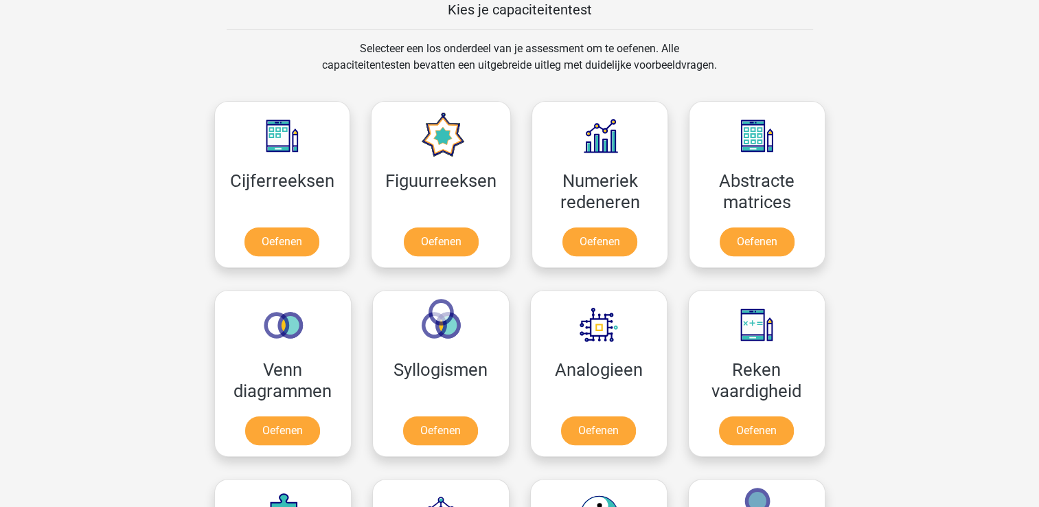
scroll to position [544, 0]
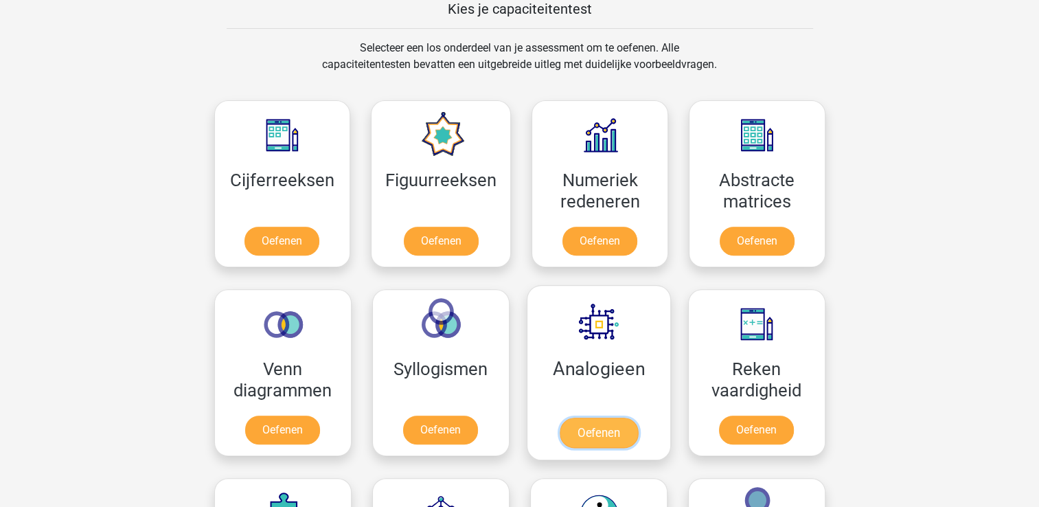
click at [615, 417] on link "Oefenen" at bounding box center [598, 432] width 78 height 30
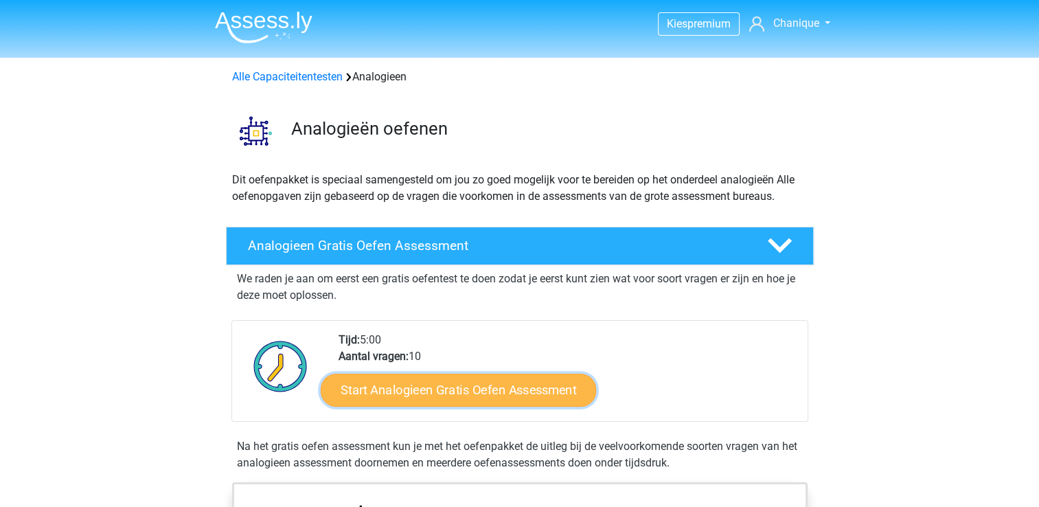
click at [525, 386] on link "Start Analogieen Gratis Oefen Assessment" at bounding box center [458, 389] width 275 height 33
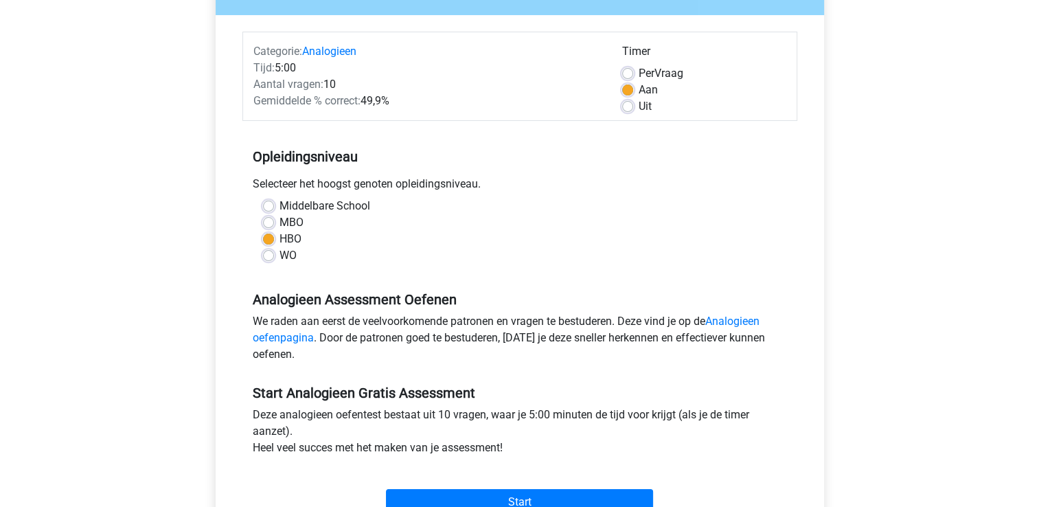
scroll to position [162, 0]
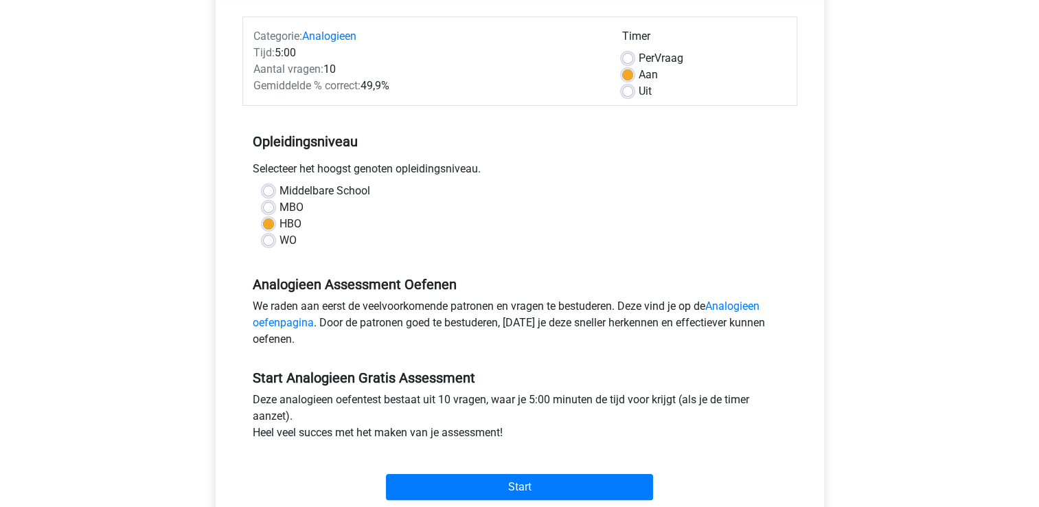
click at [492, 472] on div "Start" at bounding box center [519, 476] width 555 height 48
click at [491, 472] on div "Start" at bounding box center [519, 476] width 555 height 48
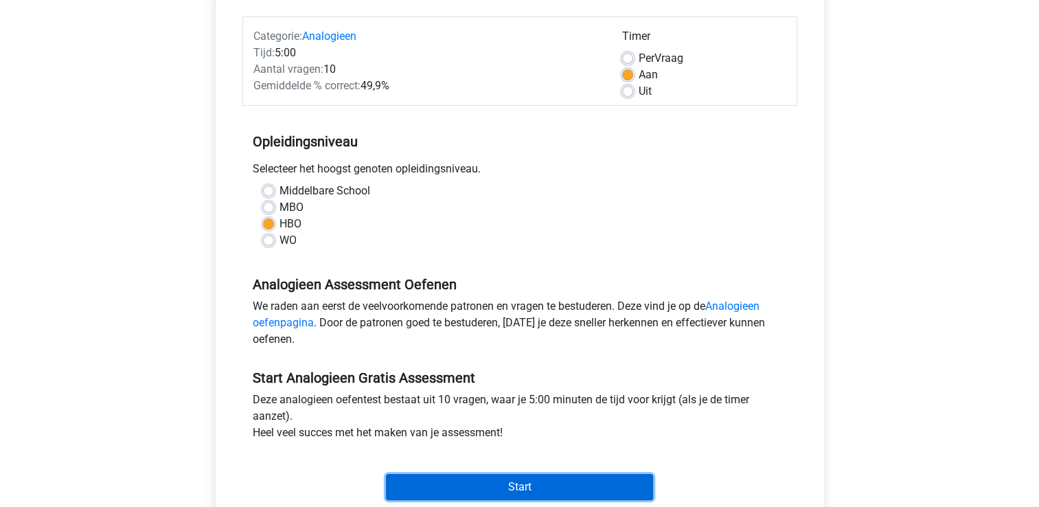
click at [488, 483] on input "Start" at bounding box center [519, 487] width 267 height 26
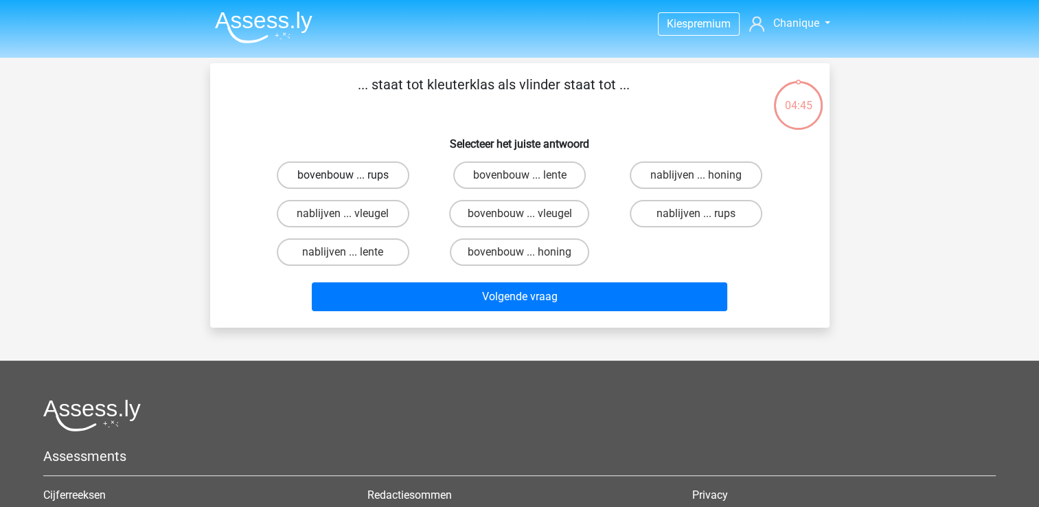
click at [308, 170] on label "bovenbouw ... rups" at bounding box center [343, 174] width 133 height 27
click at [343, 175] on input "bovenbouw ... rups" at bounding box center [347, 179] width 9 height 9
radio input "true"
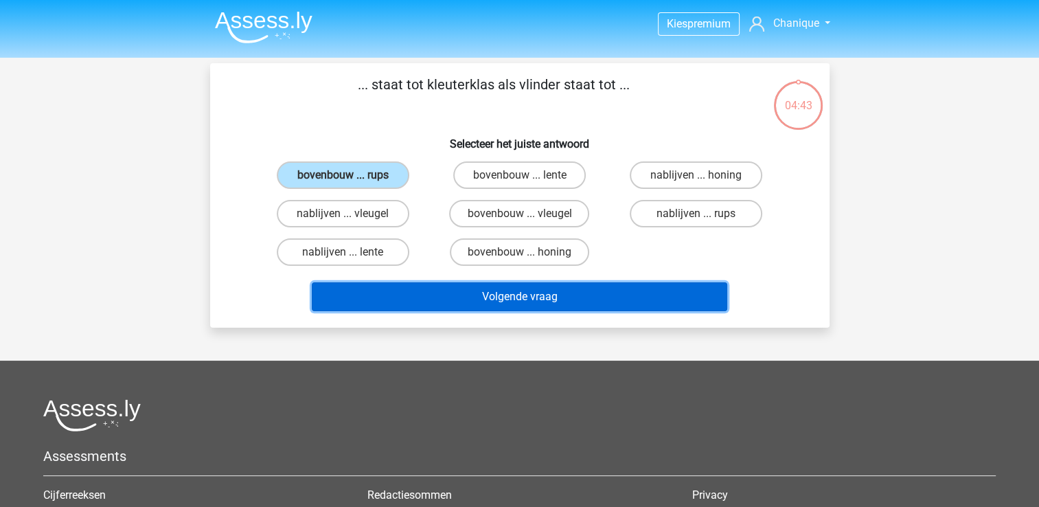
click at [468, 297] on button "Volgende vraag" at bounding box center [519, 296] width 415 height 29
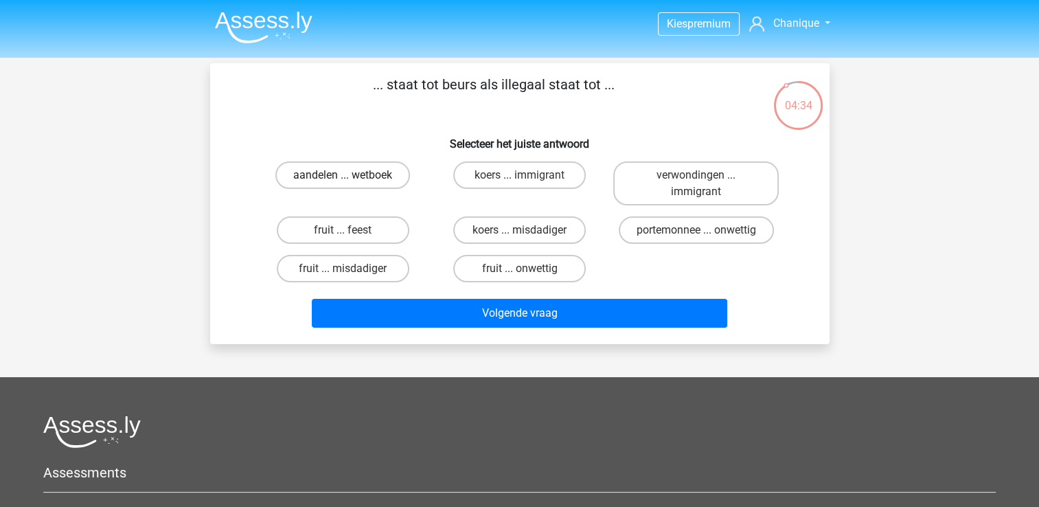
click at [321, 169] on label "aandelen ... wetboek" at bounding box center [342, 174] width 135 height 27
click at [343, 175] on input "aandelen ... wetboek" at bounding box center [347, 179] width 9 height 9
radio input "true"
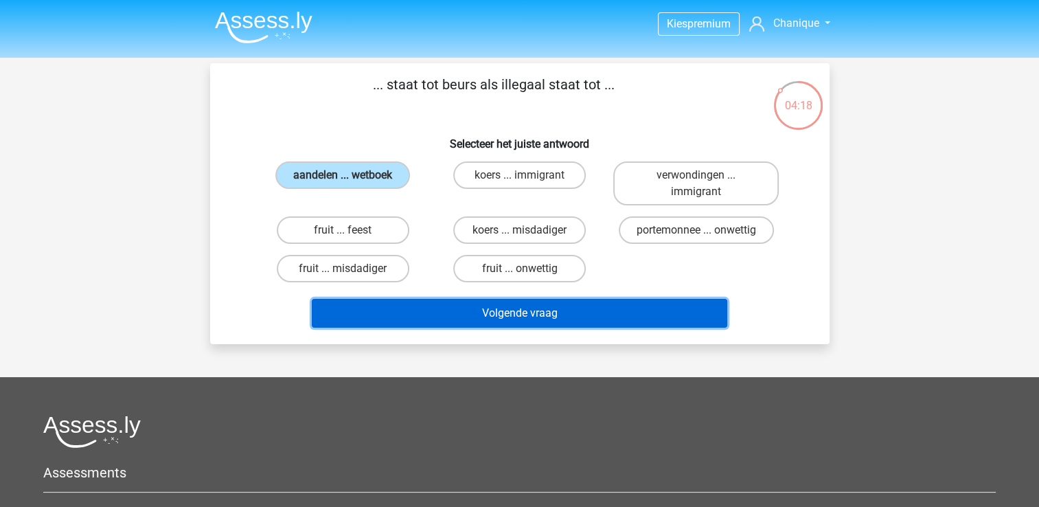
click at [481, 316] on button "Volgende vraag" at bounding box center [519, 313] width 415 height 29
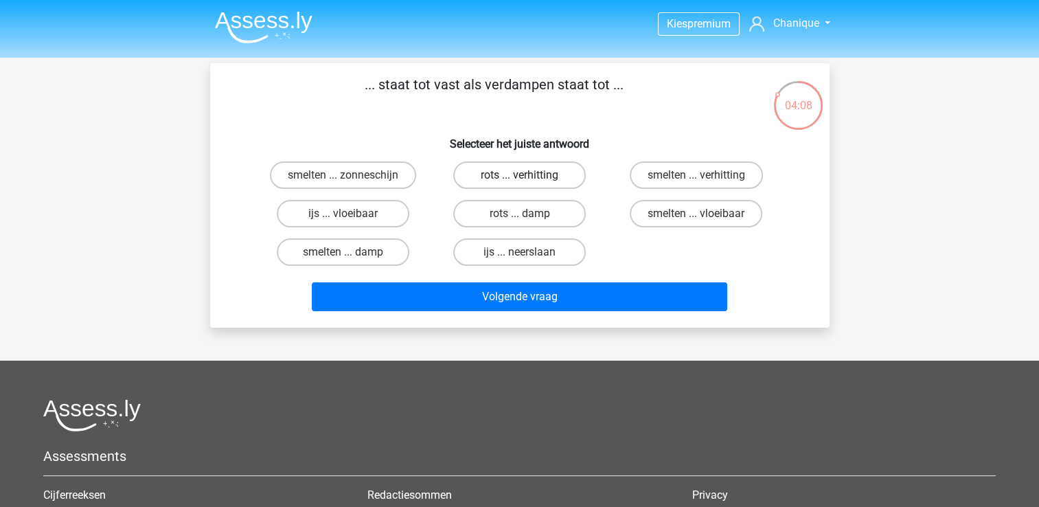
click at [576, 164] on label "rots ... verhitting" at bounding box center [519, 174] width 133 height 27
click at [528, 175] on input "rots ... verhitting" at bounding box center [523, 179] width 9 height 9
radio input "true"
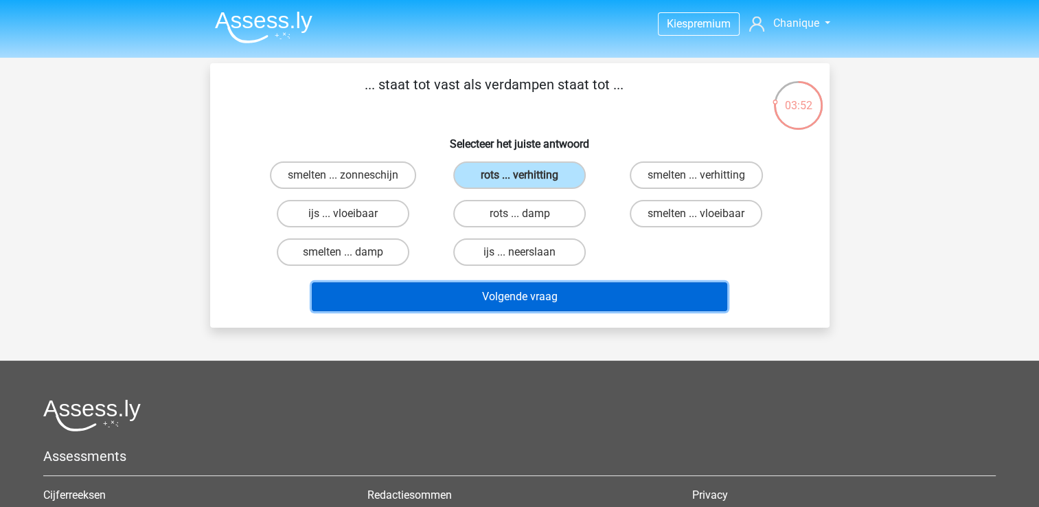
click at [533, 287] on button "Volgende vraag" at bounding box center [519, 296] width 415 height 29
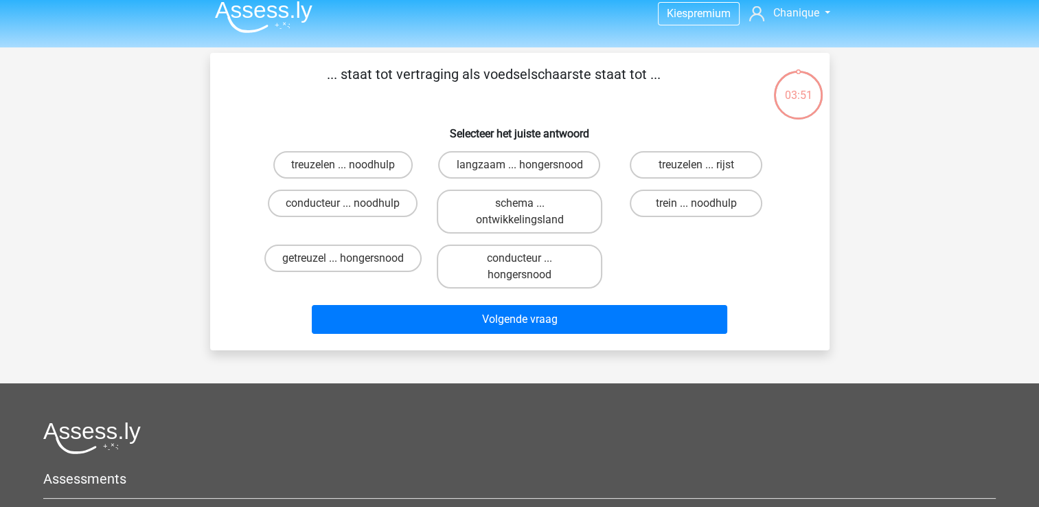
scroll to position [7, 0]
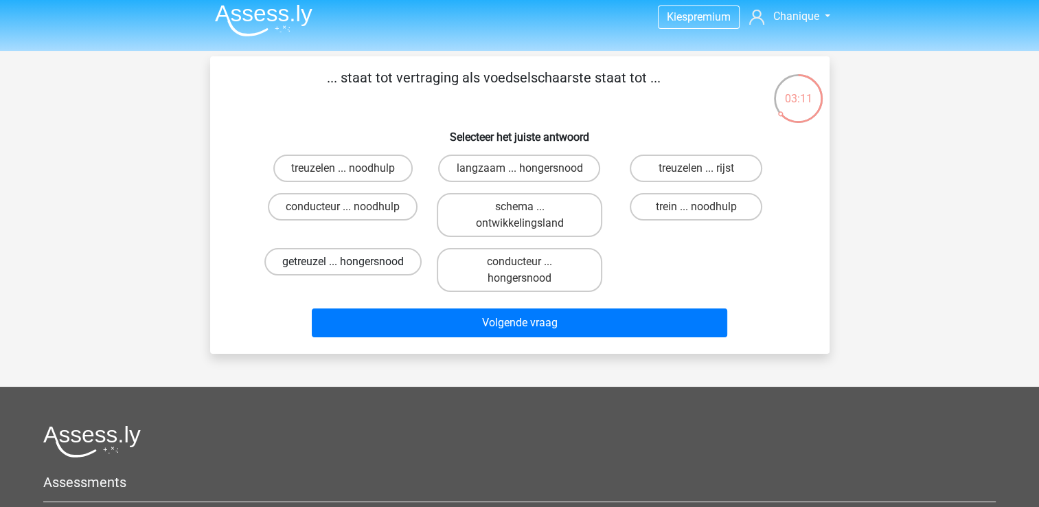
click at [339, 260] on label "getreuzel ... hongersnood" at bounding box center [342, 261] width 157 height 27
click at [343, 262] on input "getreuzel ... hongersnood" at bounding box center [347, 266] width 9 height 9
radio input "true"
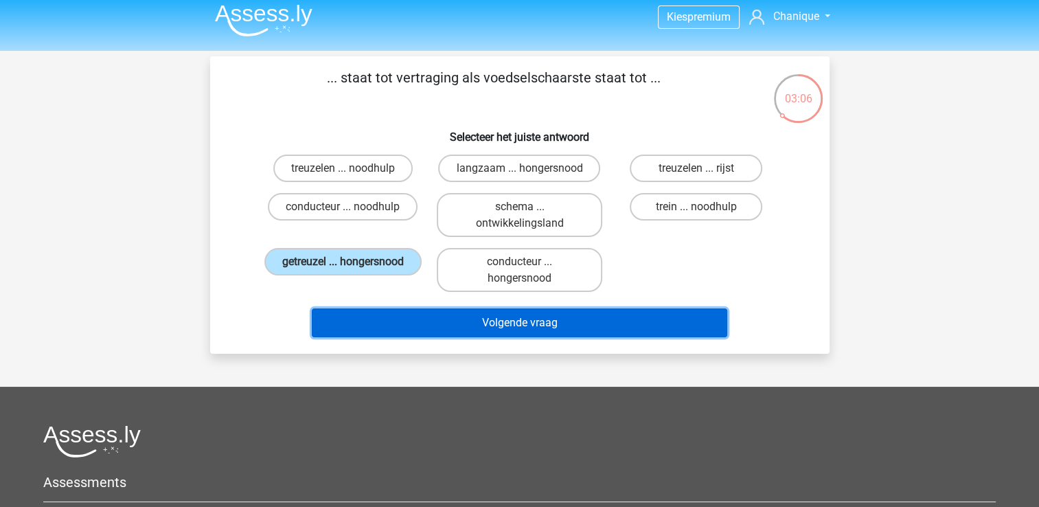
click at [473, 323] on button "Volgende vraag" at bounding box center [519, 322] width 415 height 29
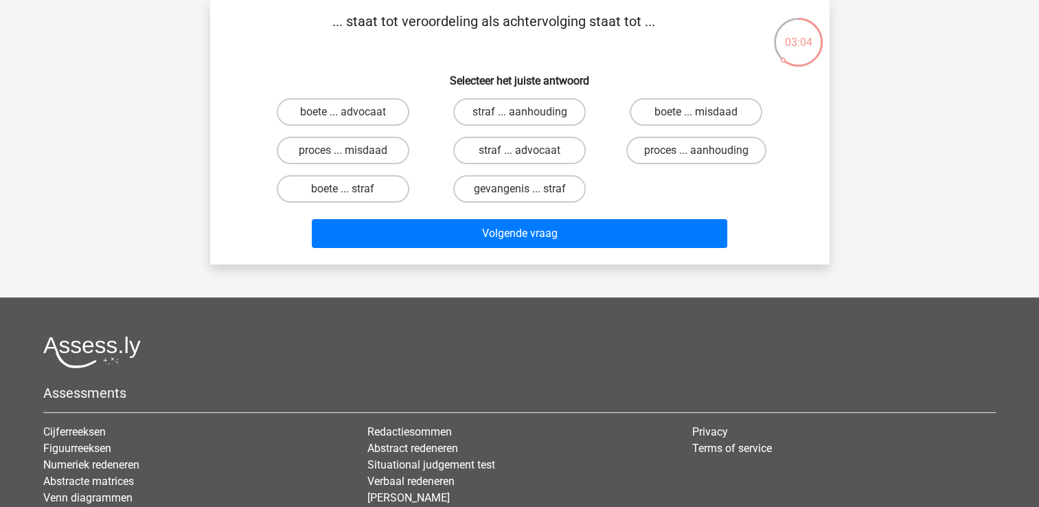
scroll to position [0, 0]
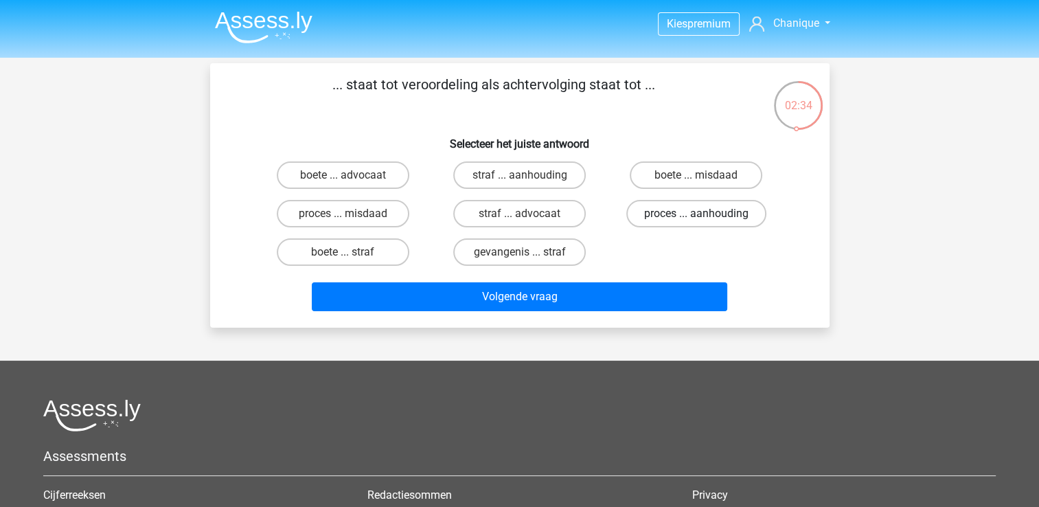
click at [700, 207] on label "proces ... aanhouding" at bounding box center [696, 213] width 140 height 27
click at [700, 214] on input "proces ... aanhouding" at bounding box center [700, 218] width 9 height 9
radio input "true"
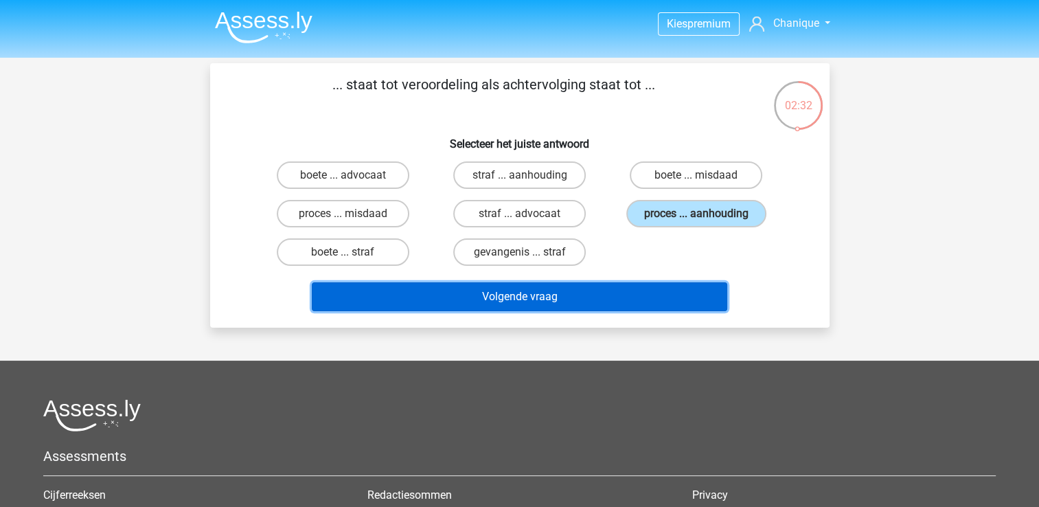
click at [556, 304] on button "Volgende vraag" at bounding box center [519, 296] width 415 height 29
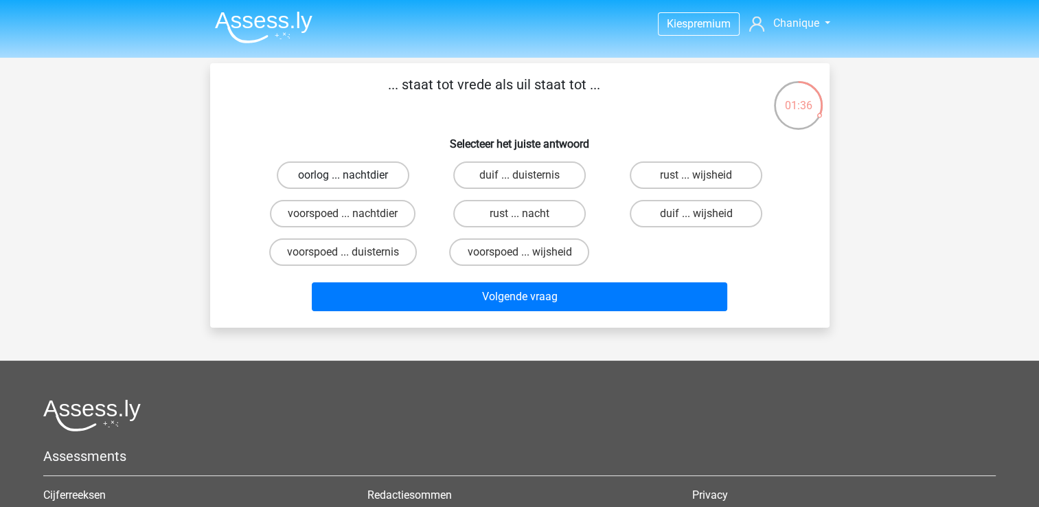
click at [382, 165] on label "oorlog ... nachtdier" at bounding box center [343, 174] width 133 height 27
click at [352, 175] on input "oorlog ... nachtdier" at bounding box center [347, 179] width 9 height 9
radio input "true"
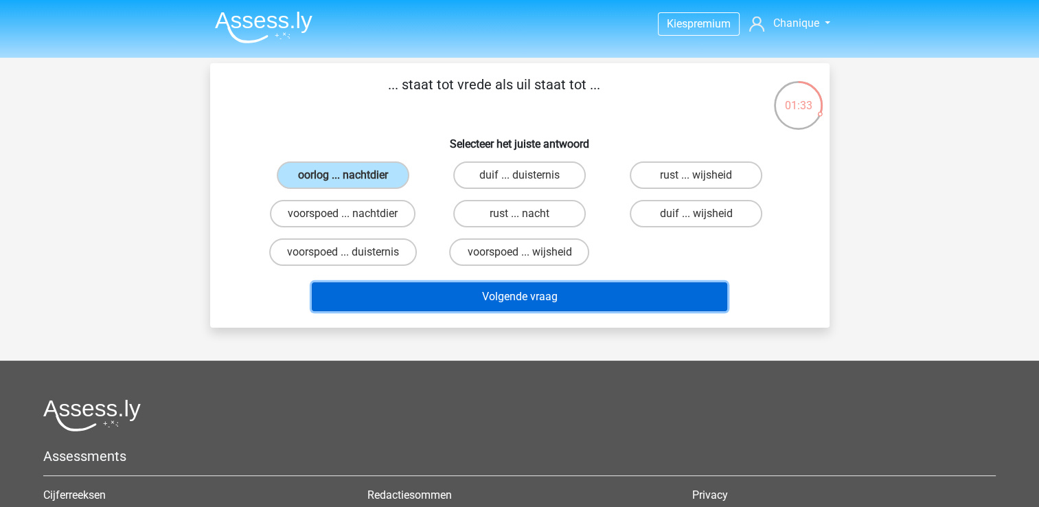
click at [496, 301] on button "Volgende vraag" at bounding box center [519, 296] width 415 height 29
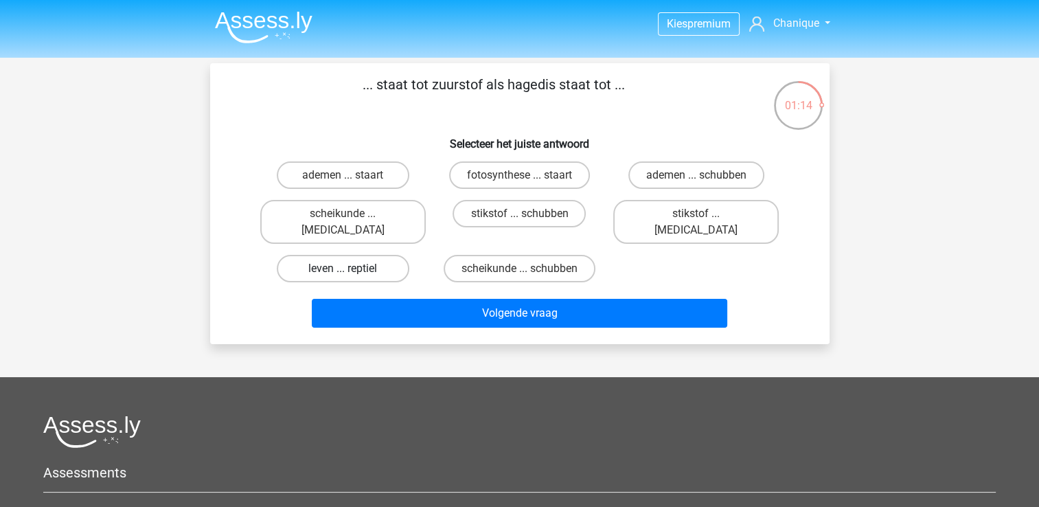
click at [368, 255] on label "leven ... reptiel" at bounding box center [343, 268] width 133 height 27
click at [352, 268] on input "leven ... reptiel" at bounding box center [347, 272] width 9 height 9
radio input "true"
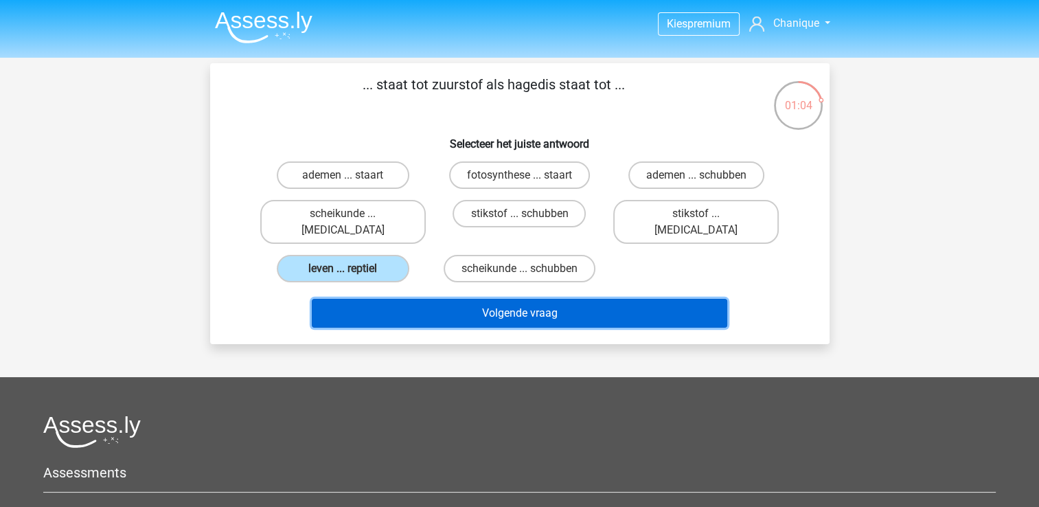
click at [483, 299] on button "Volgende vraag" at bounding box center [519, 313] width 415 height 29
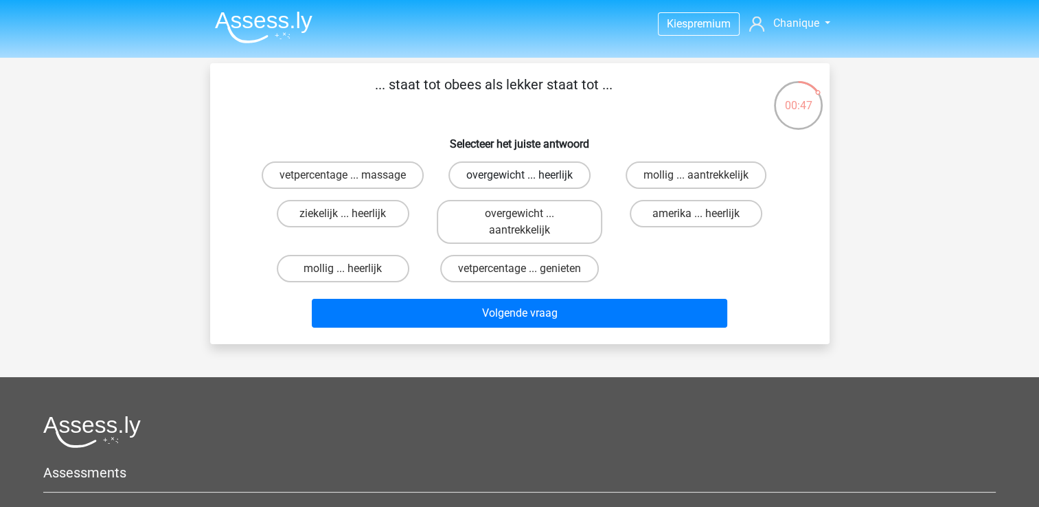
click at [548, 167] on label "overgewicht ... heerlijk" at bounding box center [519, 174] width 142 height 27
click at [528, 175] on input "overgewicht ... heerlijk" at bounding box center [523, 179] width 9 height 9
radio input "true"
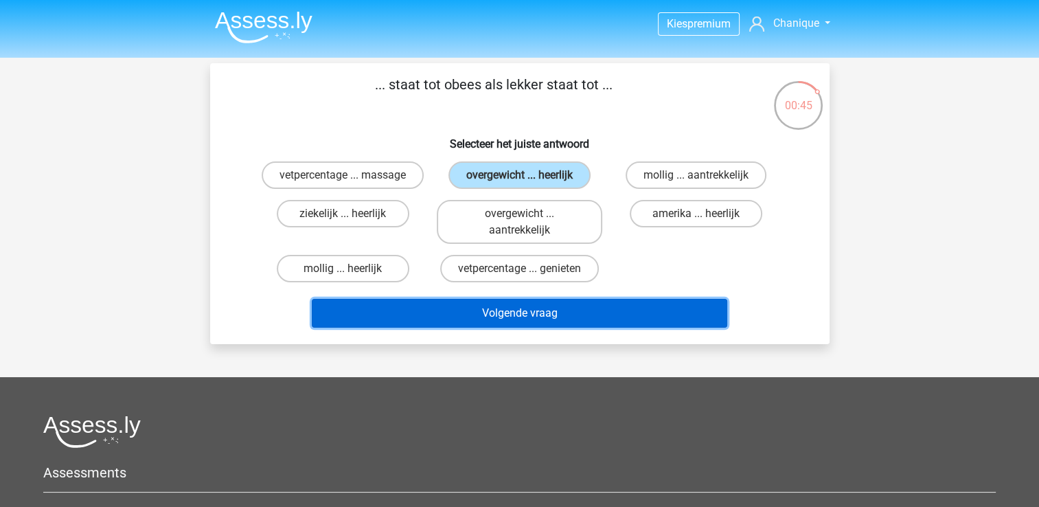
click at [393, 309] on button "Volgende vraag" at bounding box center [519, 313] width 415 height 29
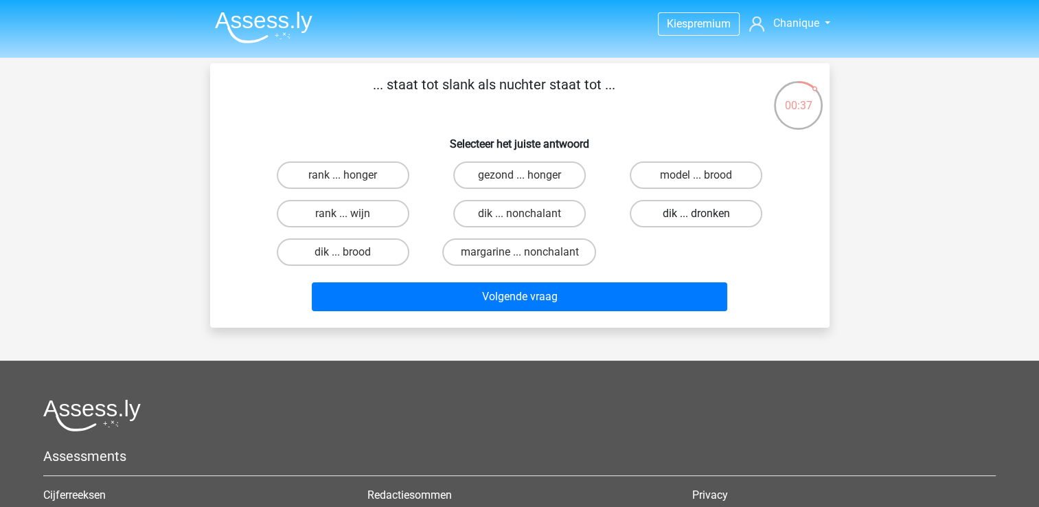
click at [680, 218] on label "dik ... dronken" at bounding box center [696, 213] width 133 height 27
click at [696, 218] on input "dik ... dronken" at bounding box center [700, 218] width 9 height 9
radio input "true"
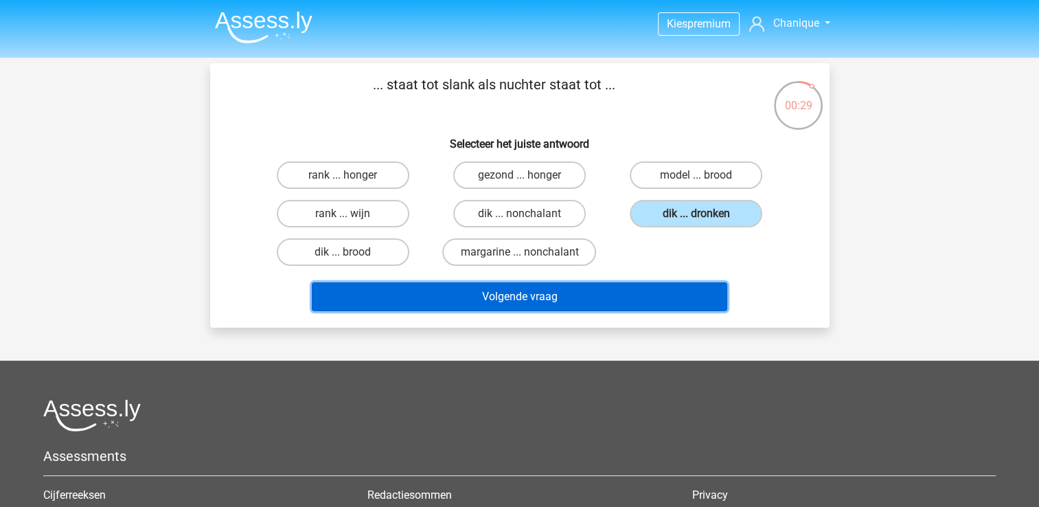
click at [497, 302] on button "Volgende vraag" at bounding box center [519, 296] width 415 height 29
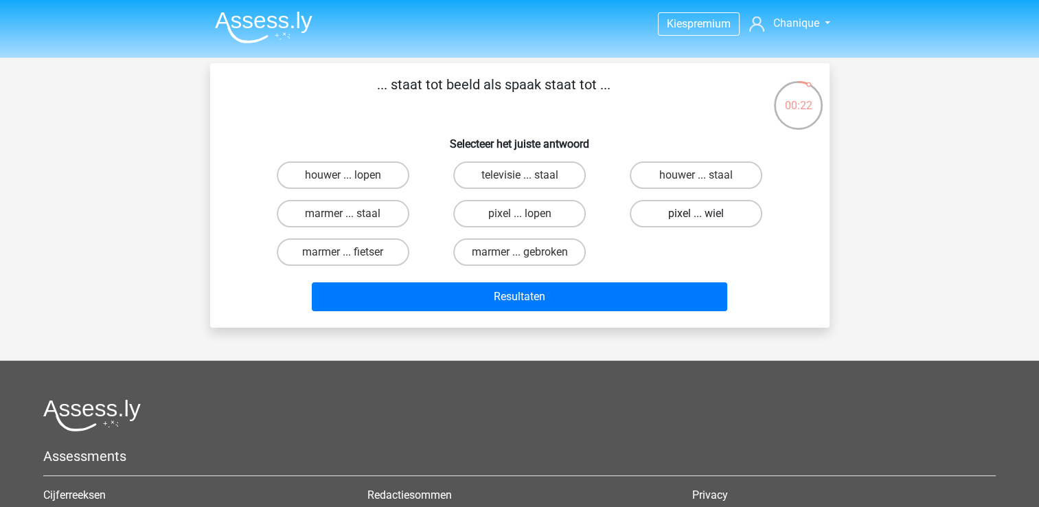
click at [673, 207] on label "pixel ... wiel" at bounding box center [696, 213] width 133 height 27
click at [696, 214] on input "pixel ... wiel" at bounding box center [700, 218] width 9 height 9
radio input "true"
click at [543, 311] on div "Resultaten" at bounding box center [520, 299] width 530 height 34
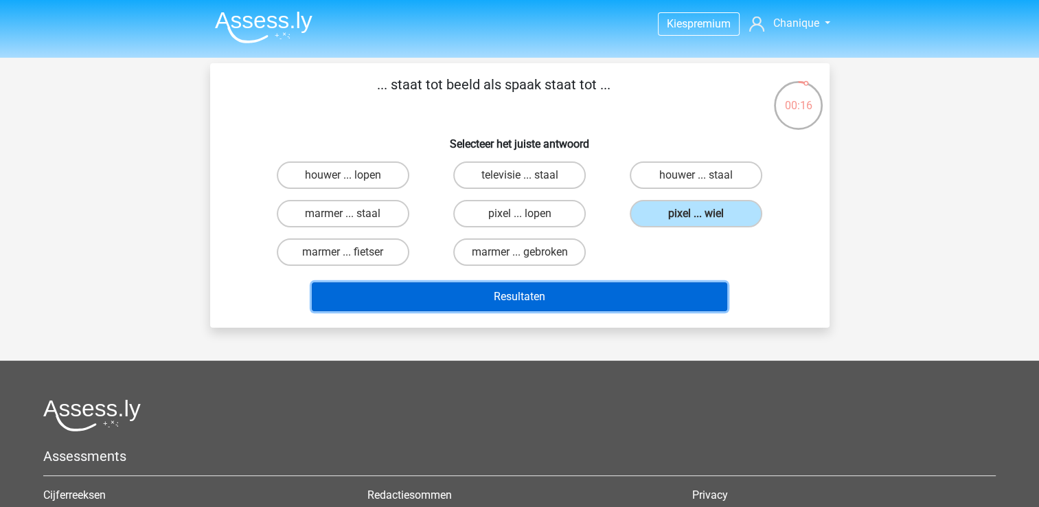
click at [531, 282] on button "Resultaten" at bounding box center [519, 296] width 415 height 29
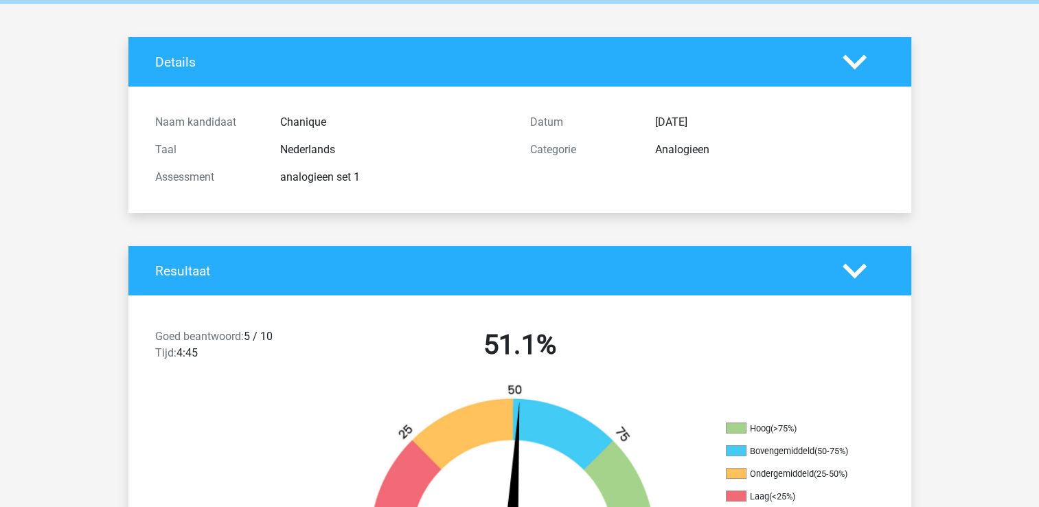
scroll to position [55, 0]
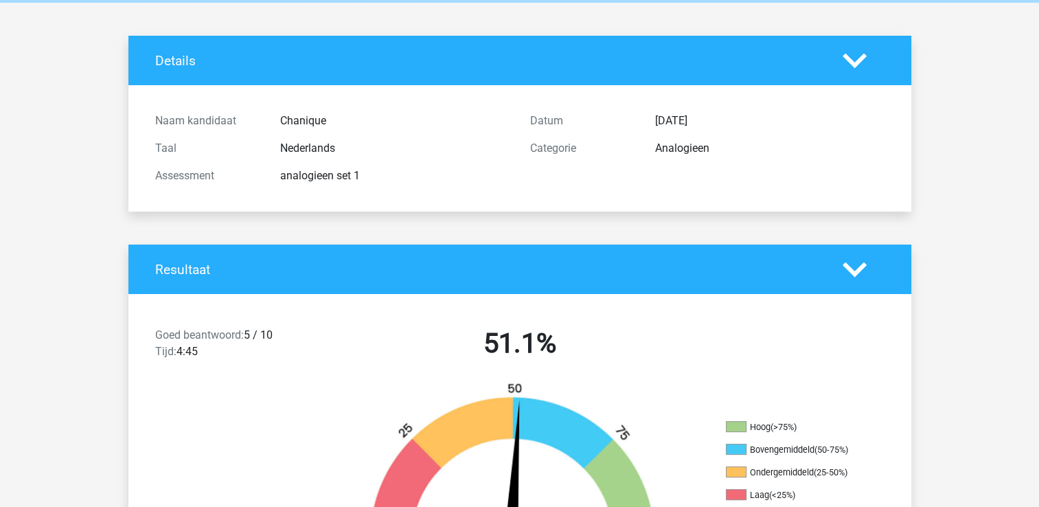
click at [531, 280] on div "Resultaat" at bounding box center [519, 268] width 783 height 49
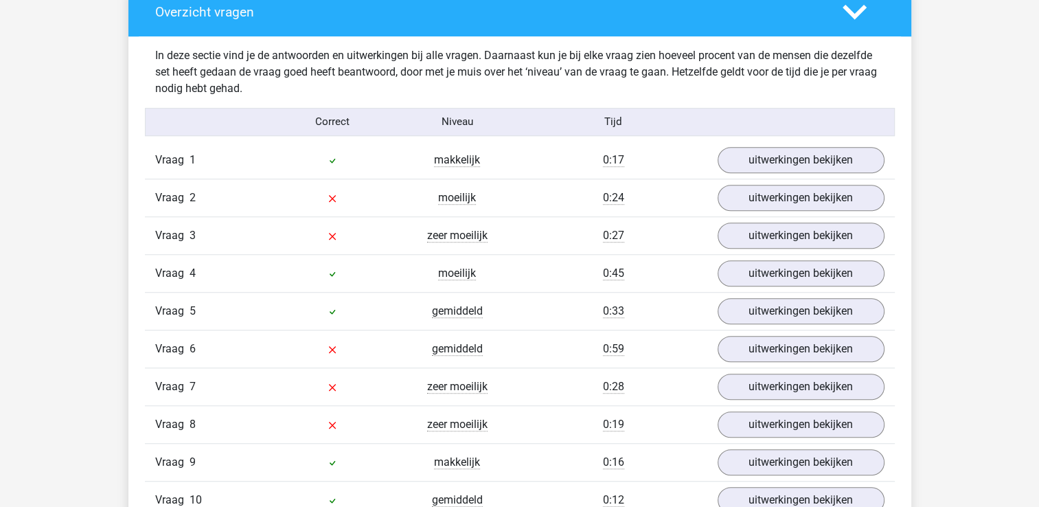
scroll to position [1045, 0]
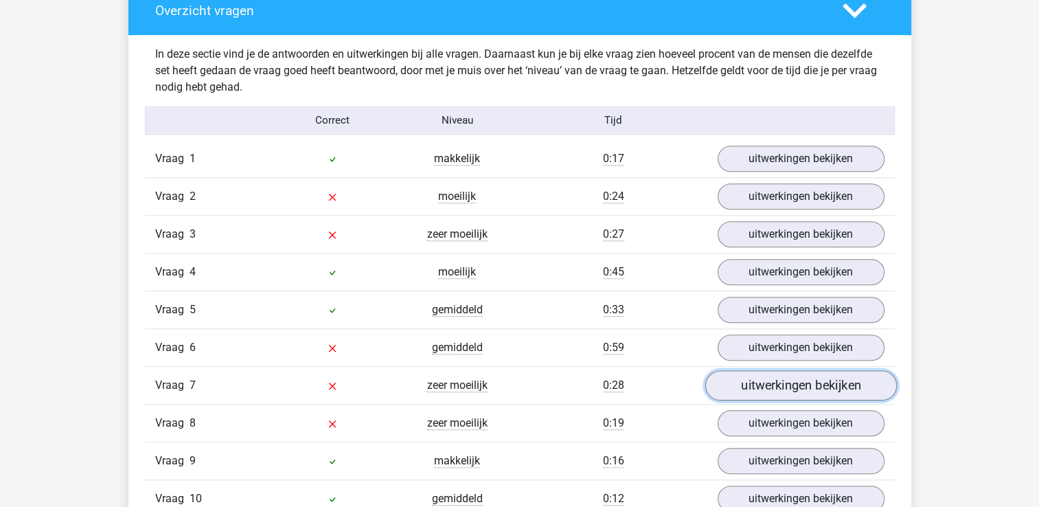
click at [806, 391] on link "uitwerkingen bekijken" at bounding box center [801, 385] width 192 height 30
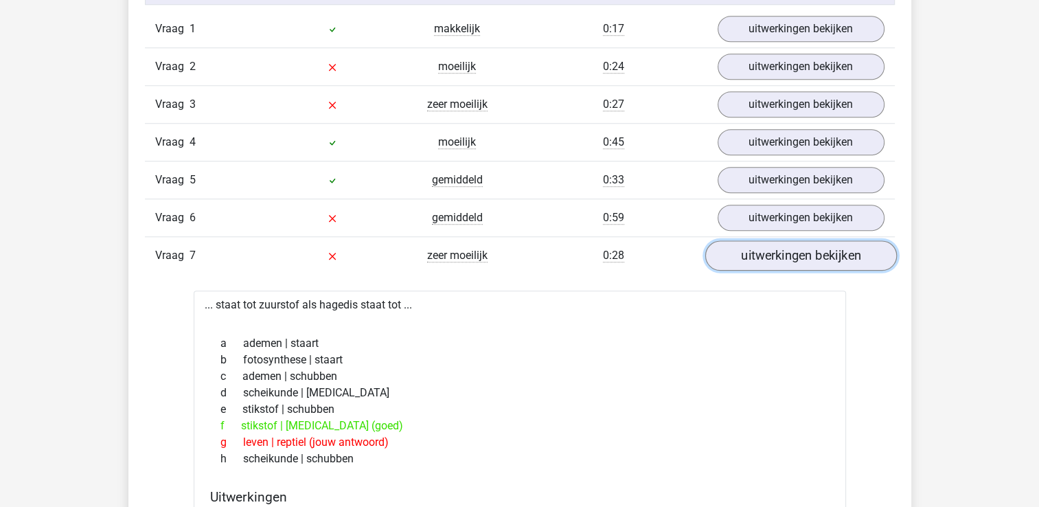
scroll to position [1187, 0]
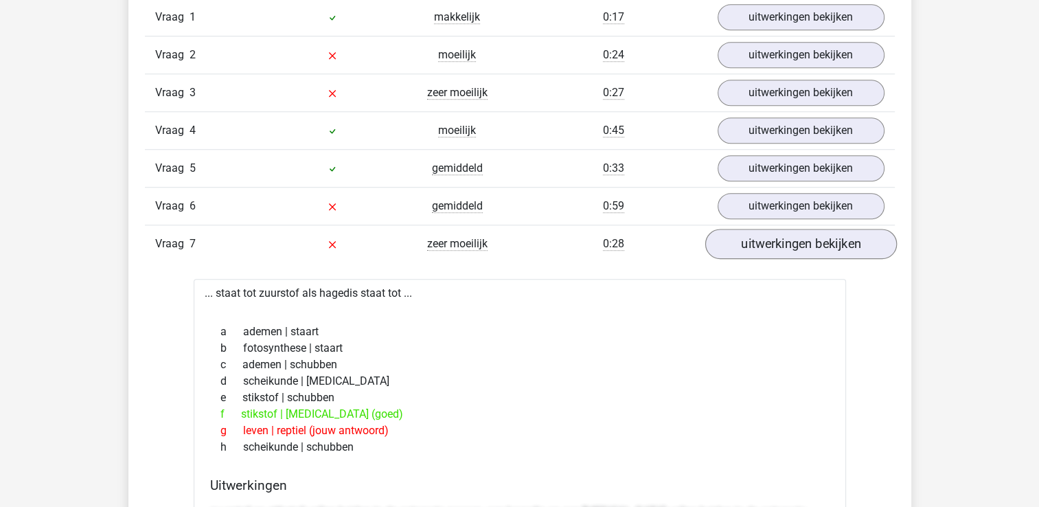
click at [806, 391] on div "e stikstof | schubben" at bounding box center [519, 397] width 619 height 16
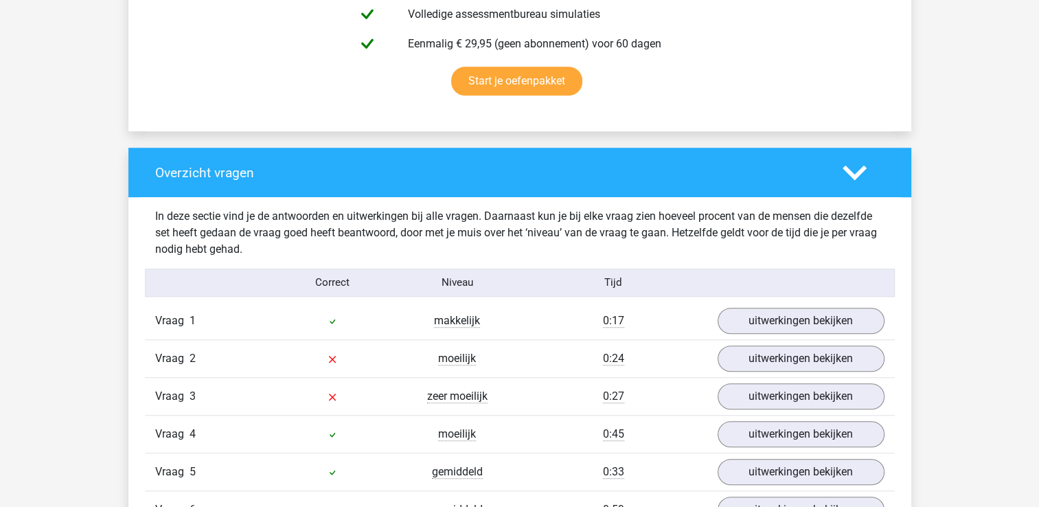
scroll to position [882, 0]
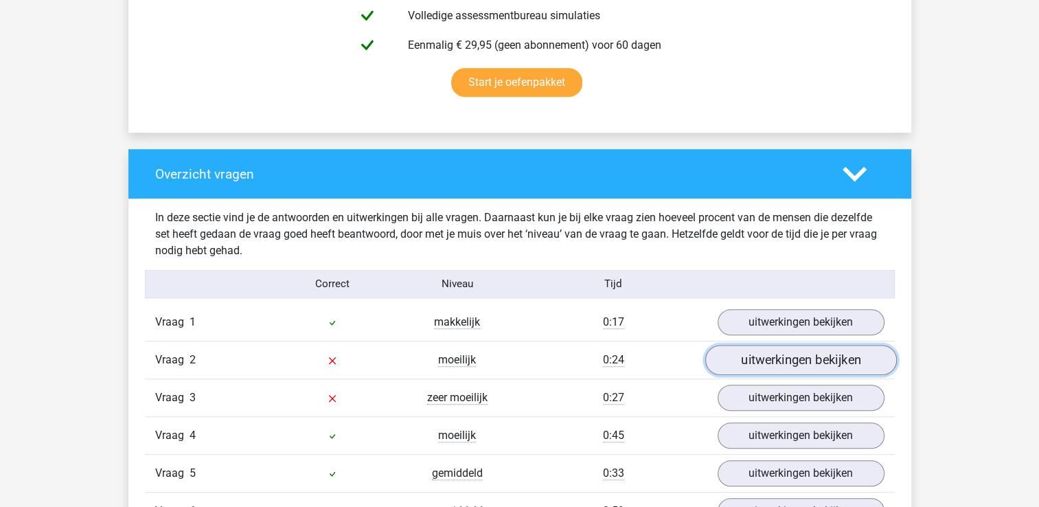
click at [790, 367] on link "uitwerkingen bekijken" at bounding box center [801, 360] width 192 height 30
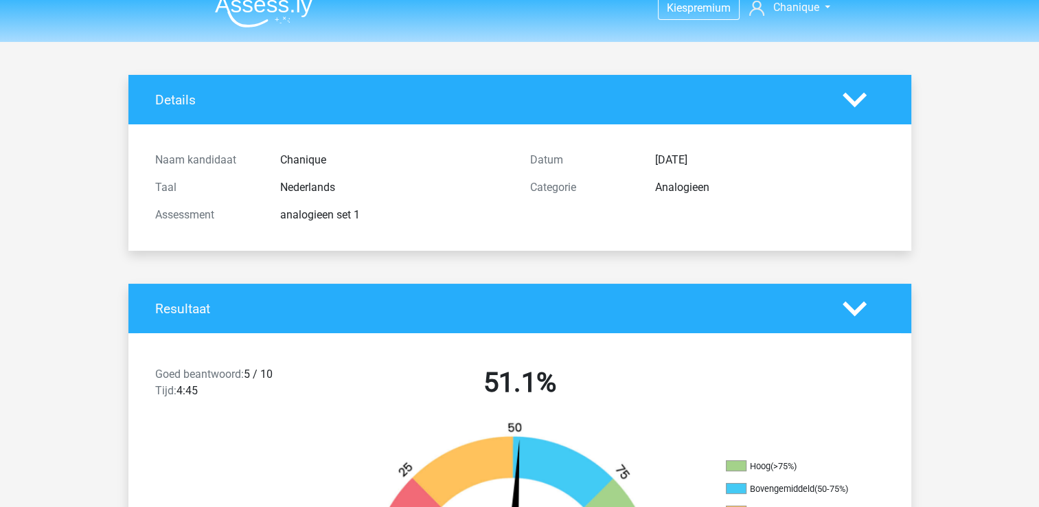
scroll to position [0, 0]
